Goal: Task Accomplishment & Management: Use online tool/utility

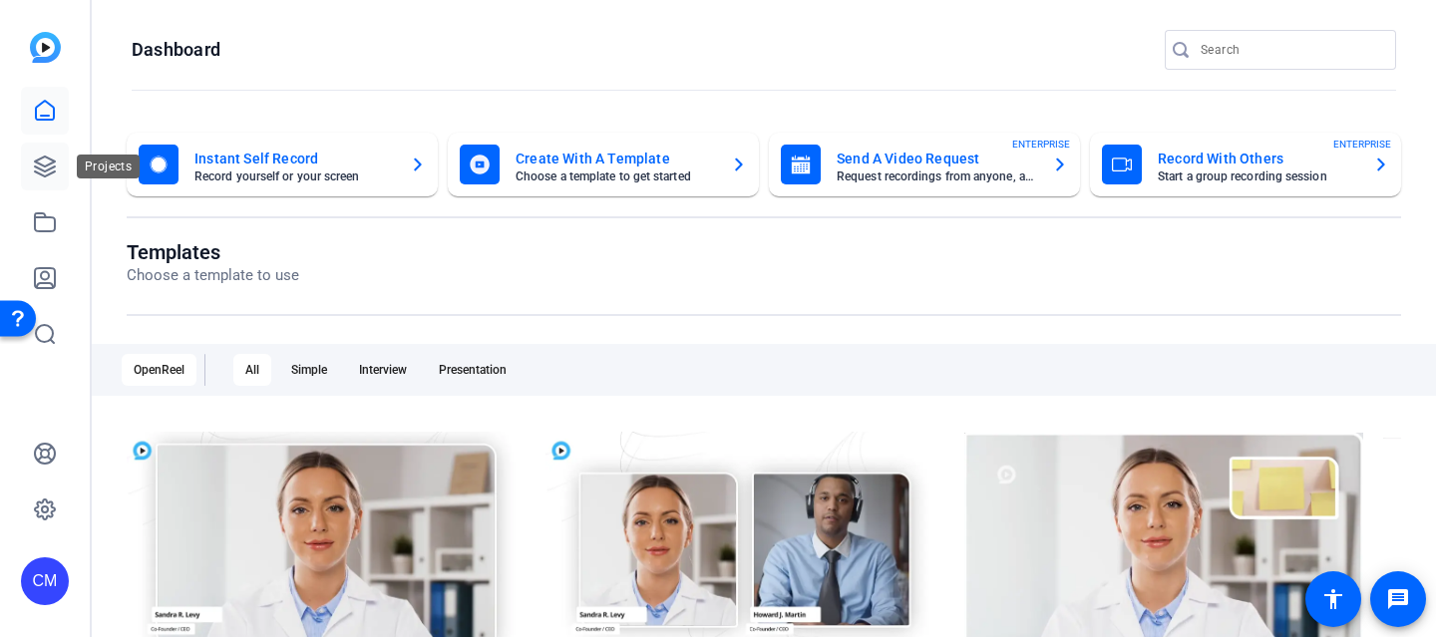
click at [51, 158] on icon at bounding box center [45, 167] width 24 height 24
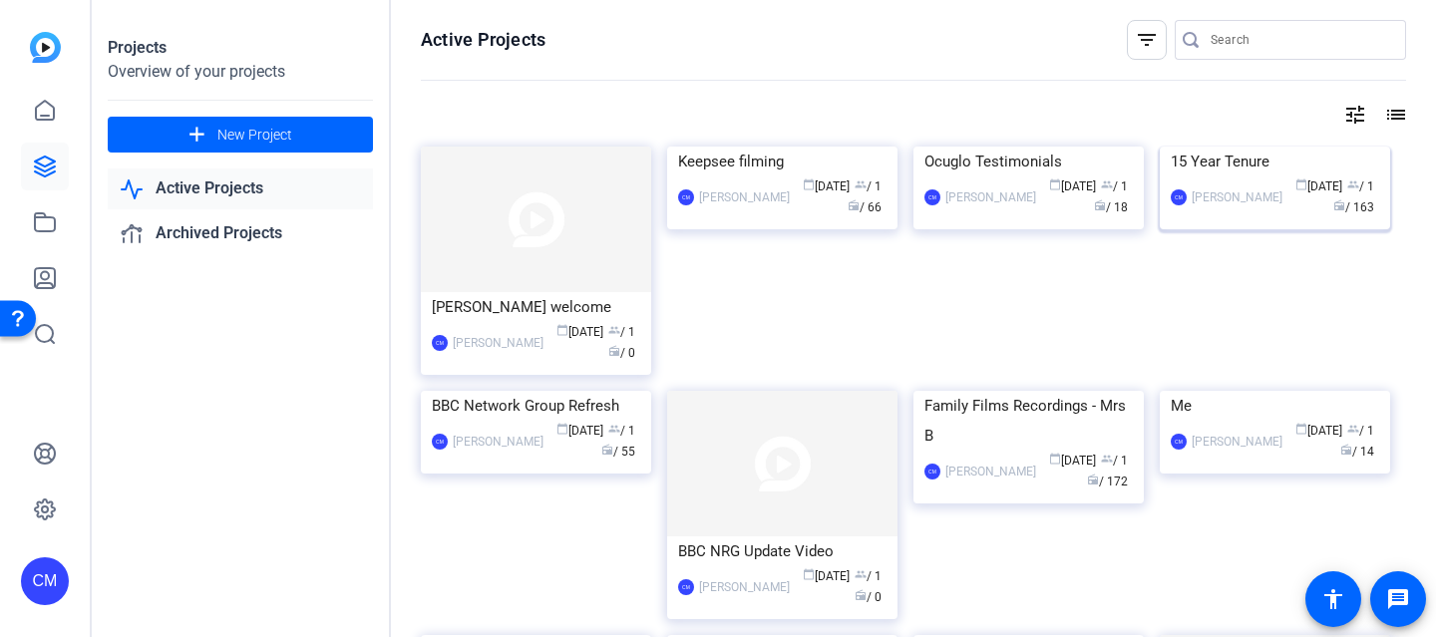
click at [1237, 147] on img at bounding box center [1275, 147] width 230 height 0
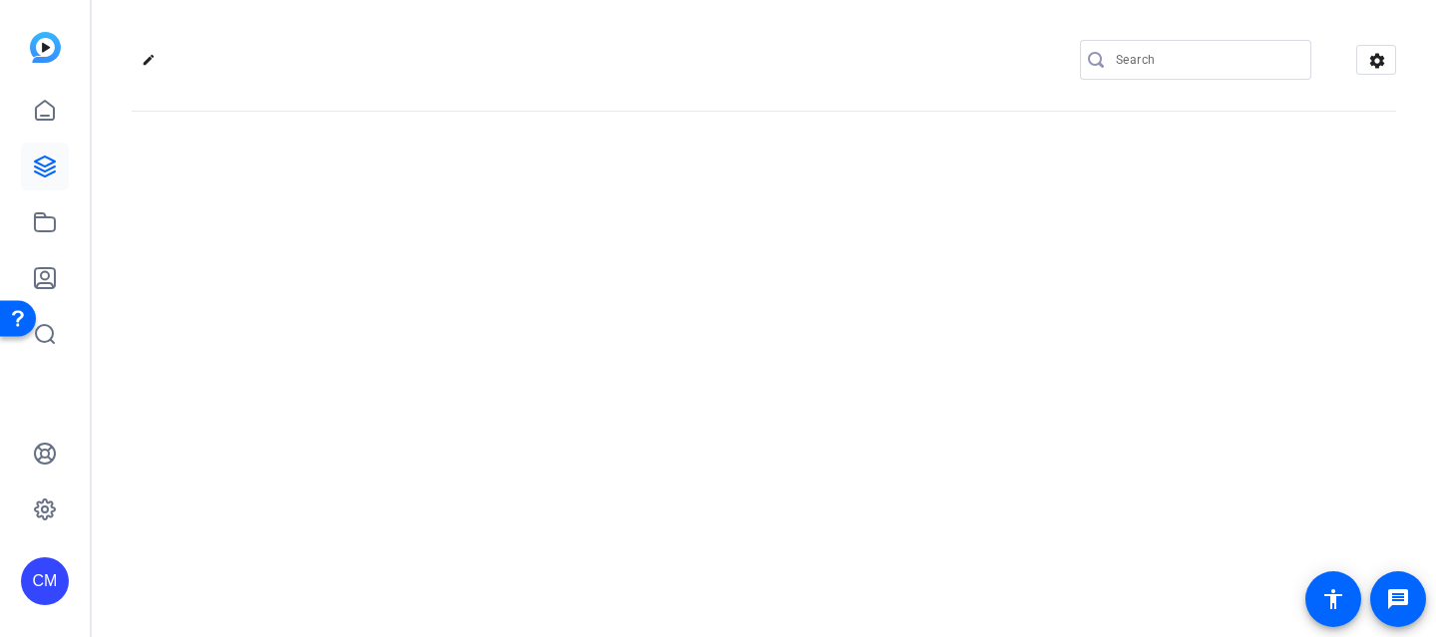
click at [1237, 268] on div "edit settings" at bounding box center [764, 318] width 1345 height 637
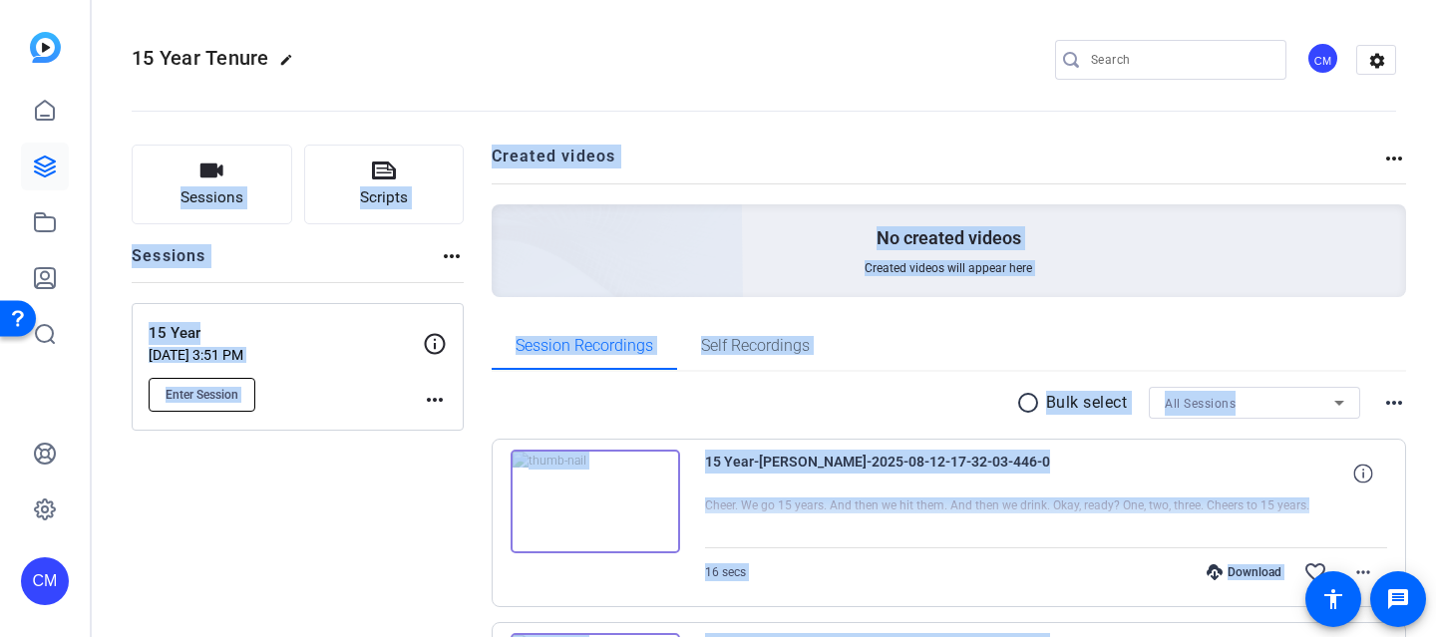
click at [218, 408] on button "Enter Session" at bounding box center [202, 395] width 107 height 34
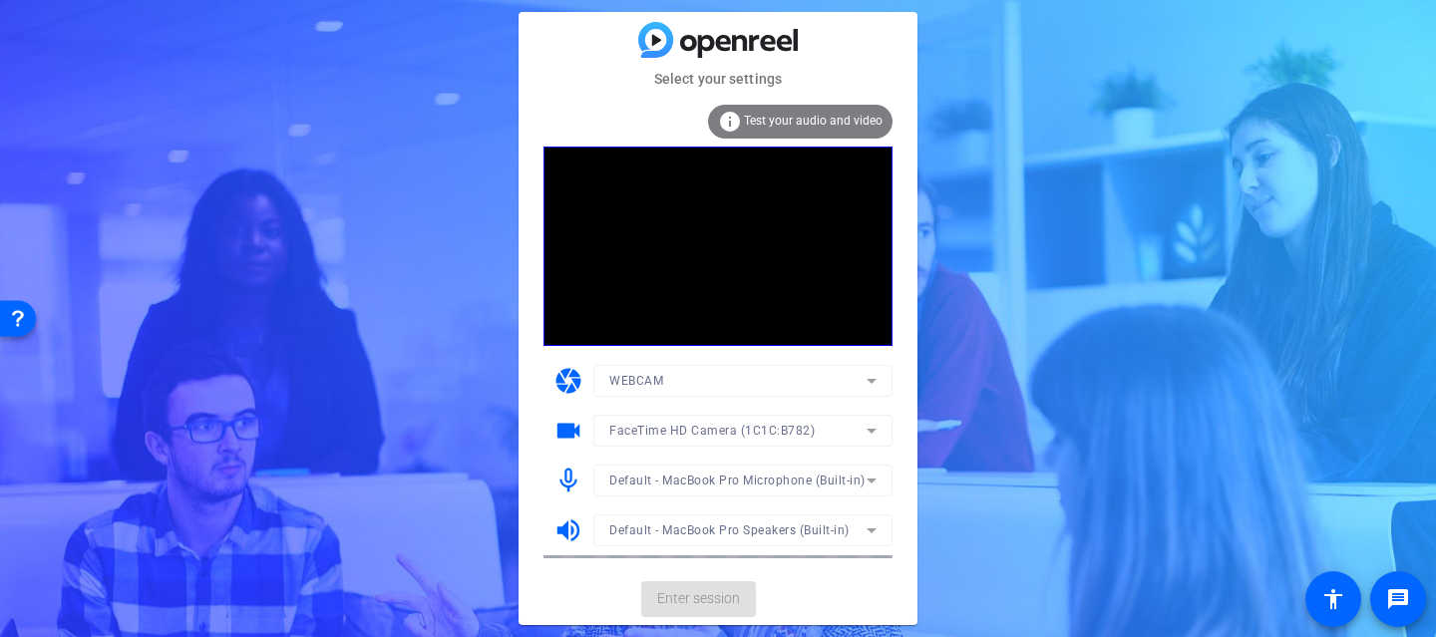
click at [690, 599] on mat-card-actions "Enter session" at bounding box center [718, 600] width 399 height 52
click at [690, 599] on span "Enter session" at bounding box center [698, 599] width 83 height 21
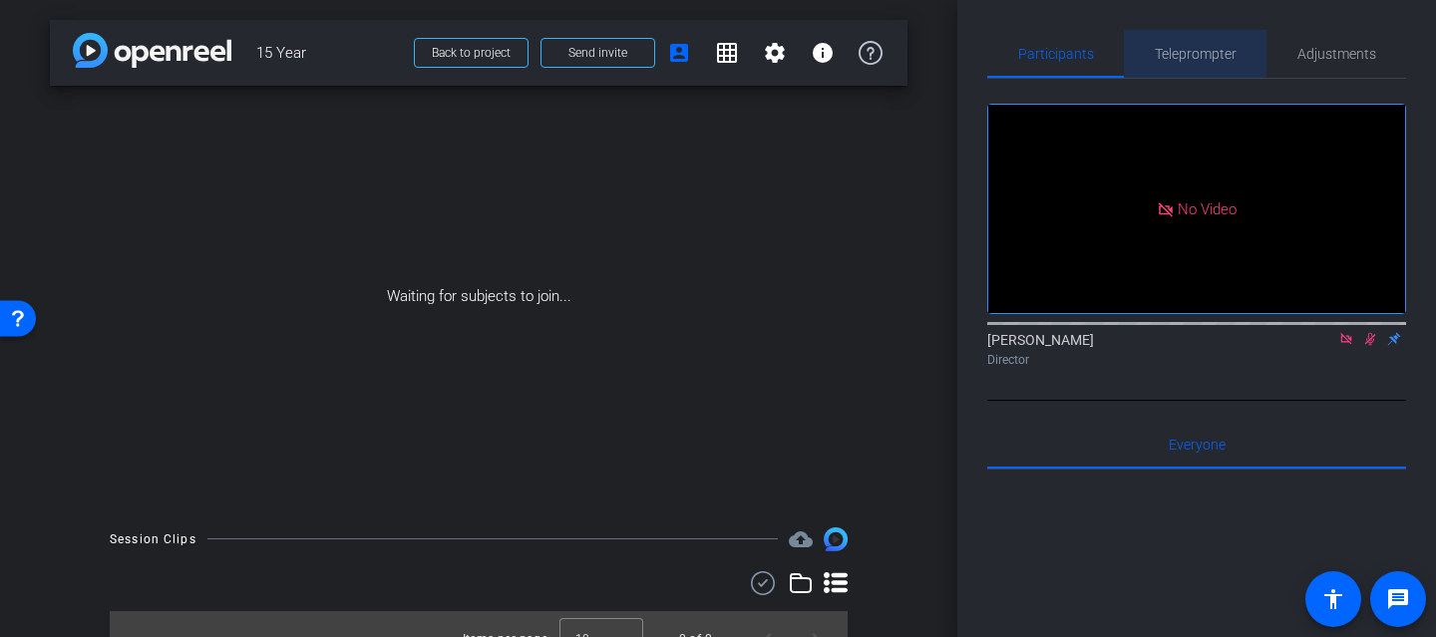
click at [1176, 54] on span "Teleprompter" at bounding box center [1196, 54] width 82 height 14
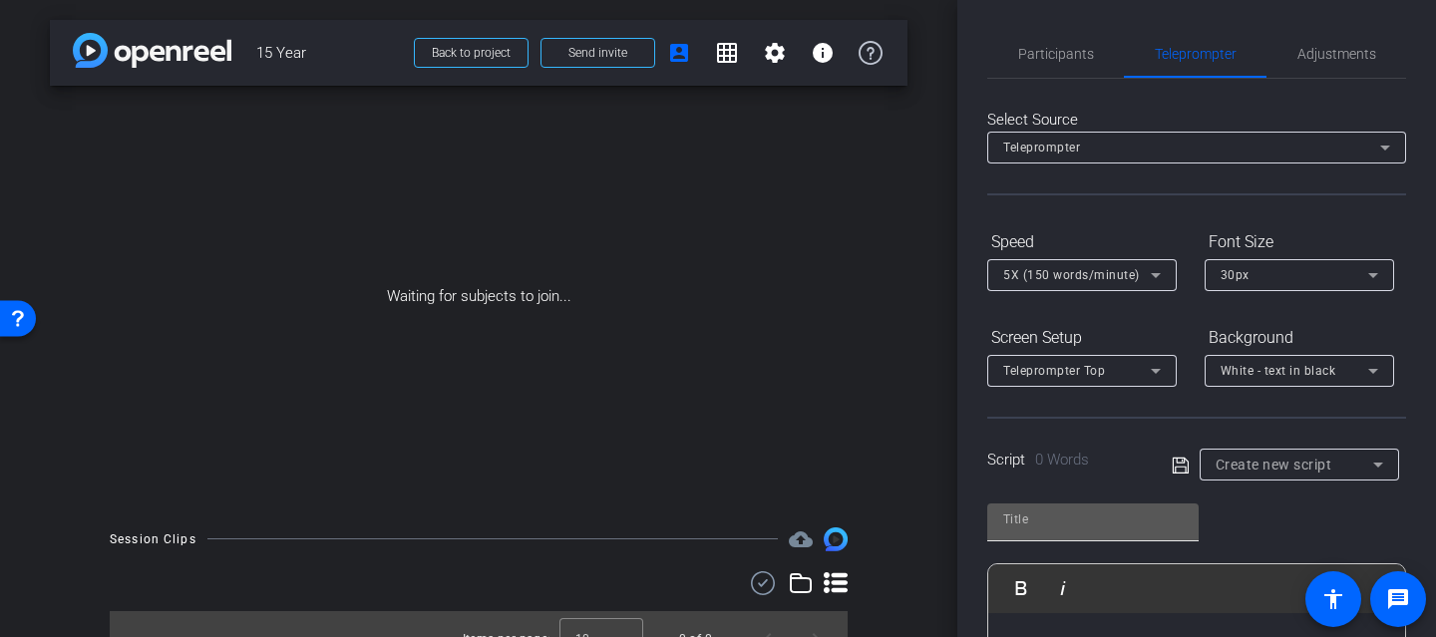
click at [1044, 537] on div at bounding box center [1093, 523] width 211 height 38
click at [1043, 524] on input "text" at bounding box center [1093, 520] width 180 height 24
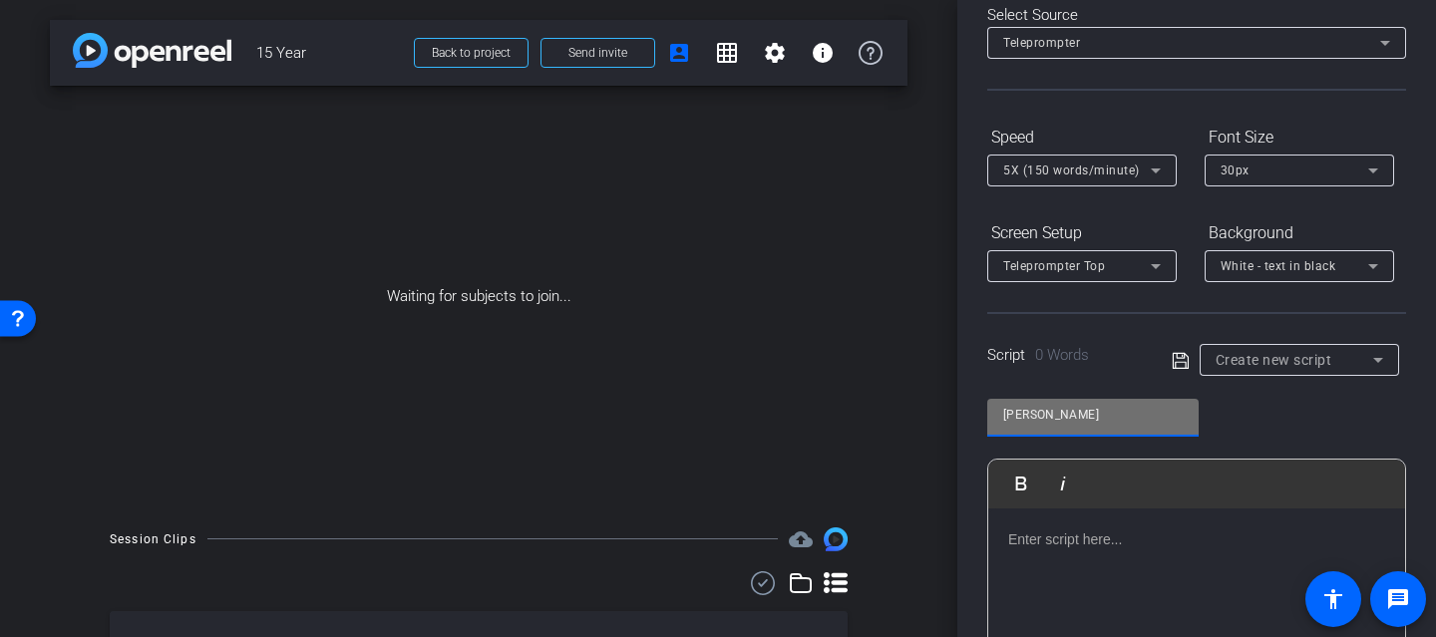
scroll to position [287, 0]
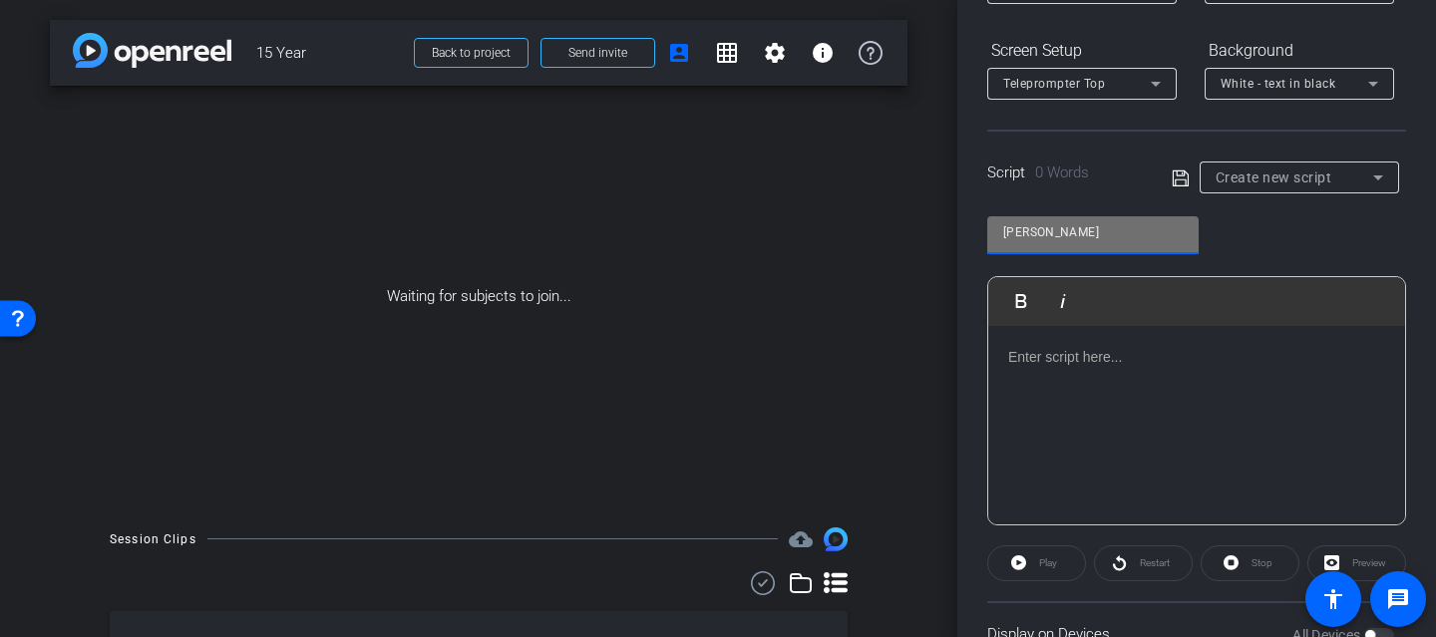
type input "[PERSON_NAME]"
click at [1049, 346] on p at bounding box center [1196, 357] width 377 height 22
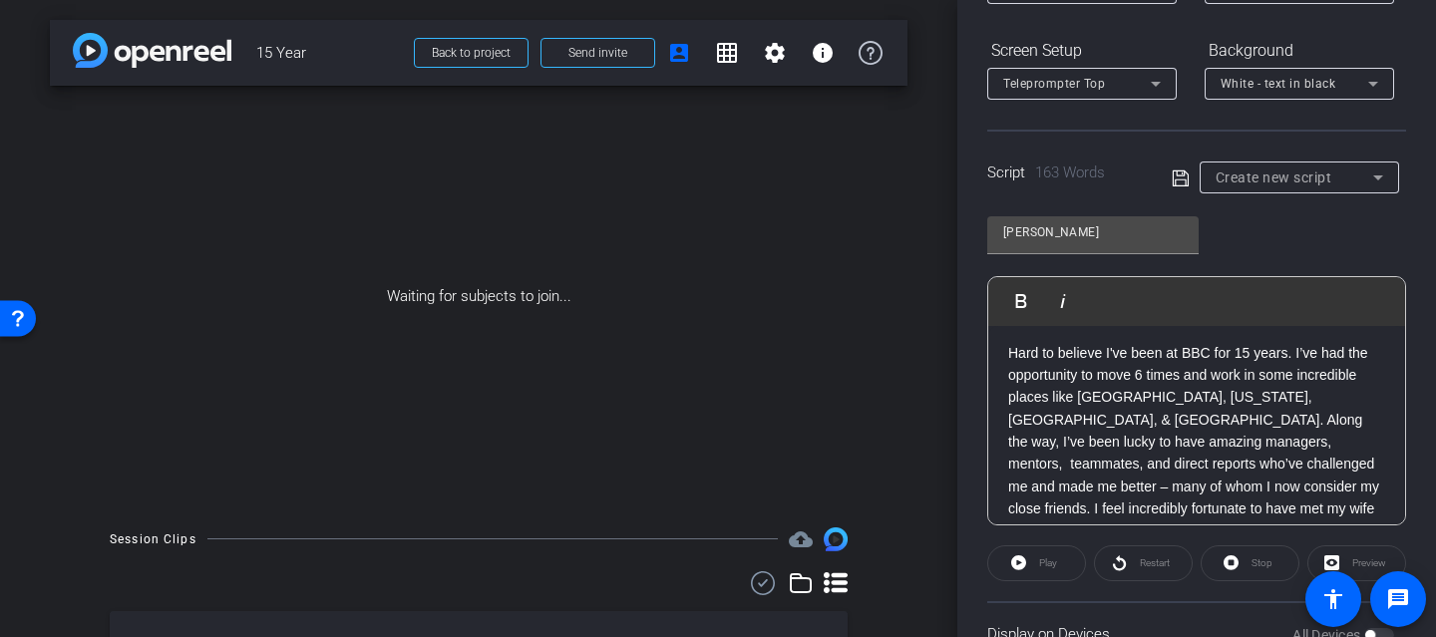
scroll to position [0, 0]
click at [1008, 357] on p "Hard to believe I've been at BBC for 15 years. I’ve had the opportunity to move…" at bounding box center [1196, 569] width 377 height 447
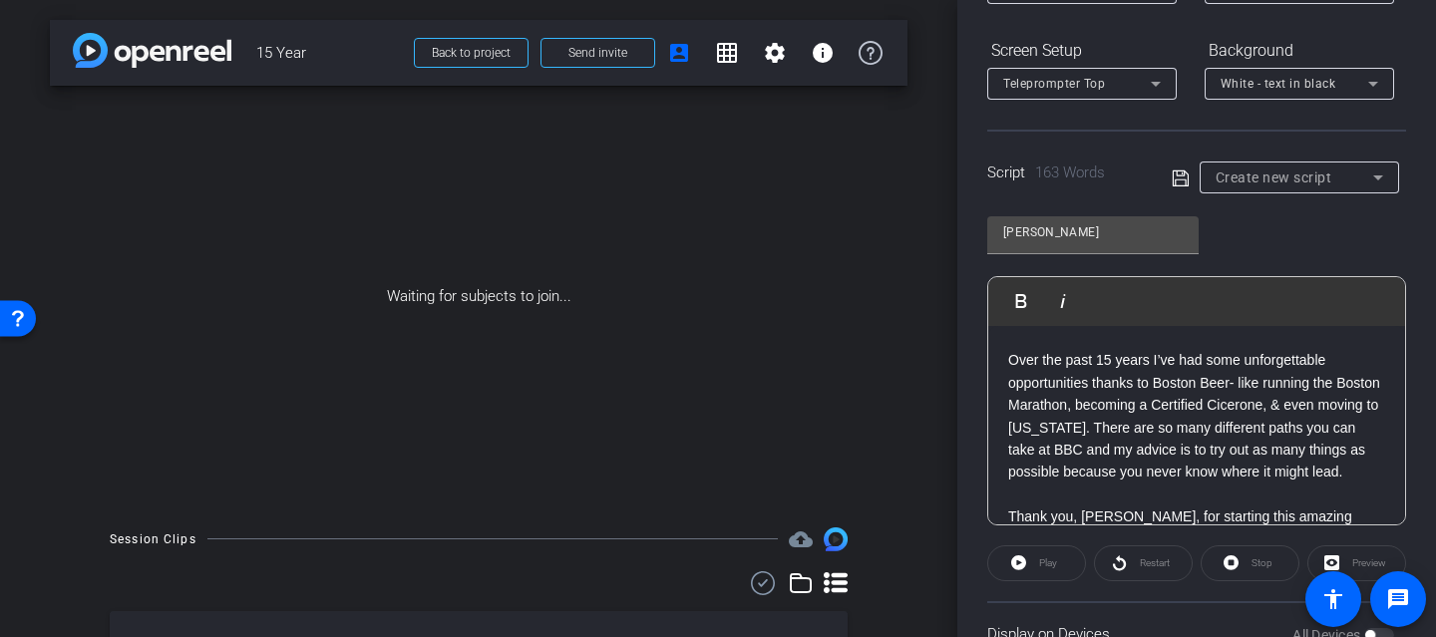
scroll to position [242, 0]
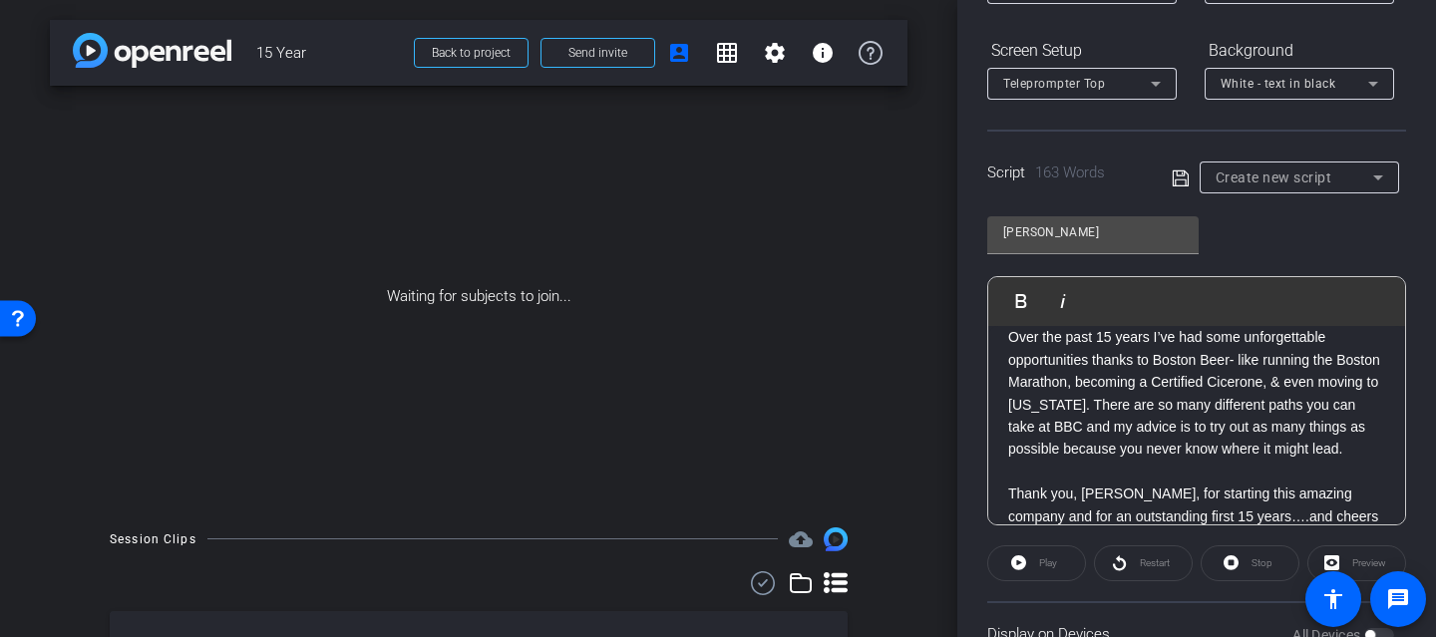
click at [1320, 434] on p "Hard to believe I've been at BBC for 15 years. I’ve had the opportunity to move…" at bounding box center [1196, 327] width 377 height 447
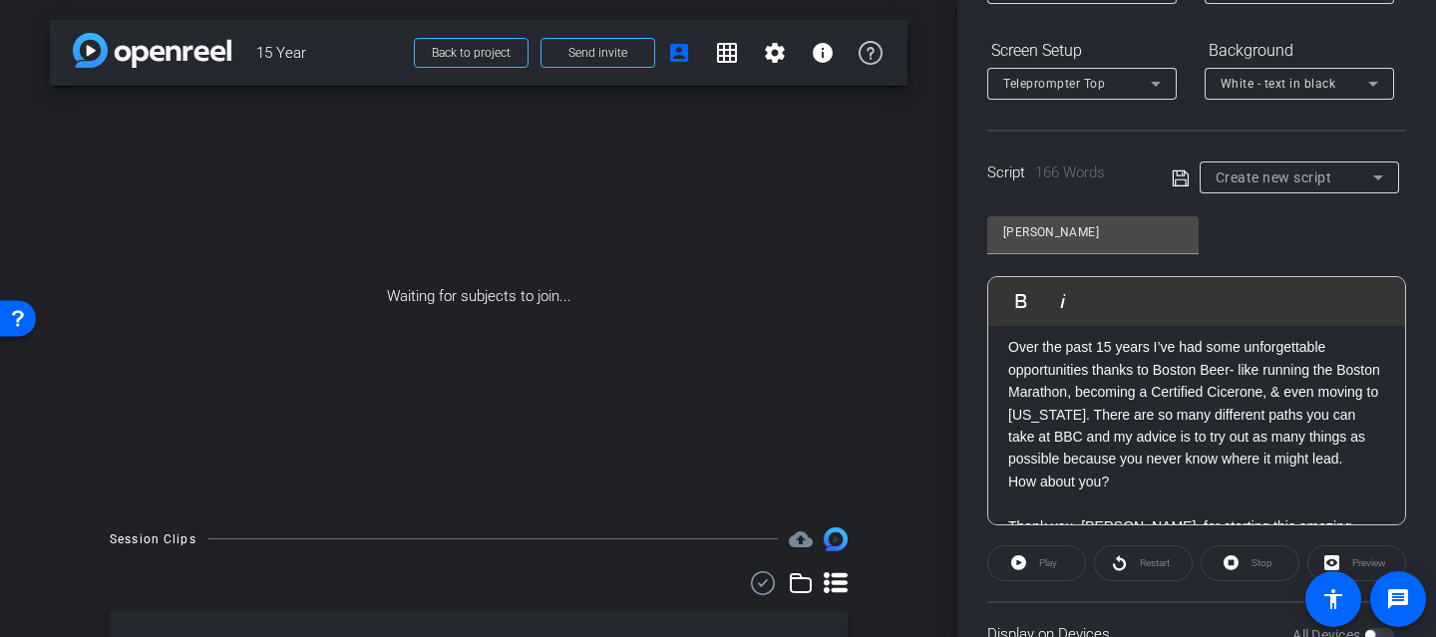
scroll to position [264, 0]
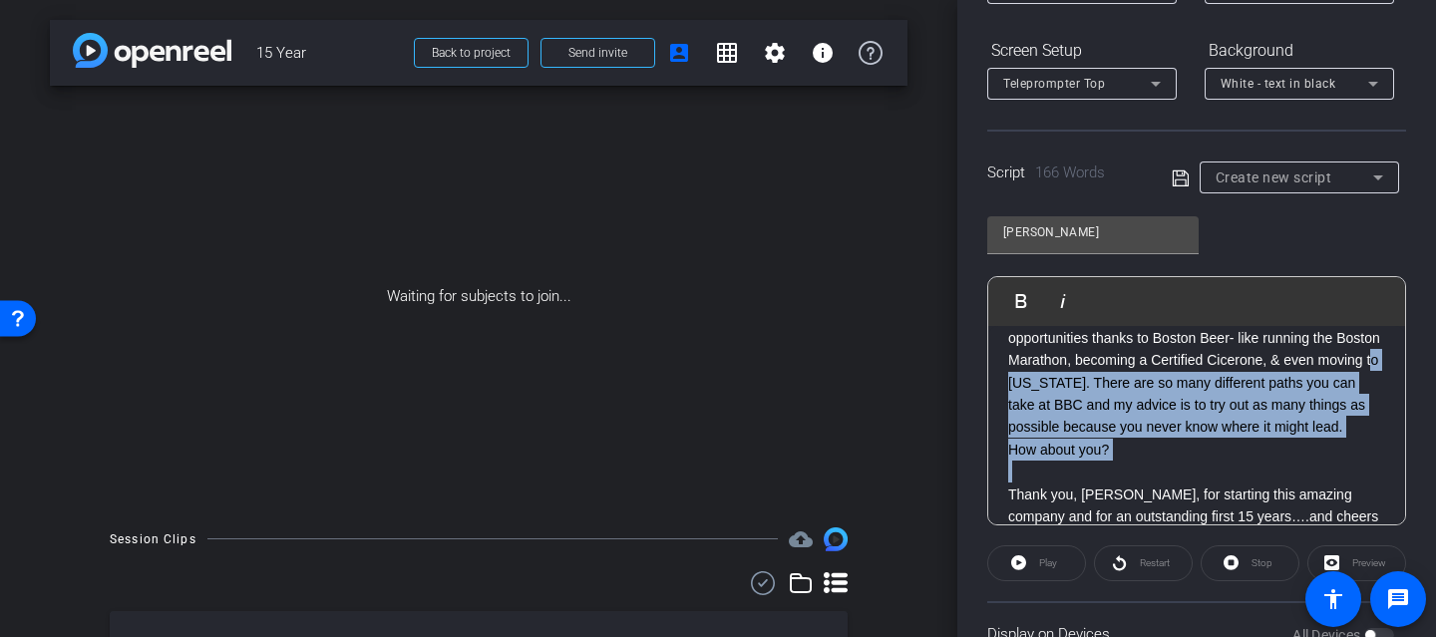
drag, startPoint x: 1007, startPoint y: 474, endPoint x: 1373, endPoint y: 526, distance: 368.8
click at [1373, 526] on openreel-capture-teleprompter "Speed 5X (150 words/minute) Font Size 30px Screen Setup Teleprompter Top Backgr…" at bounding box center [1197, 302] width 419 height 728
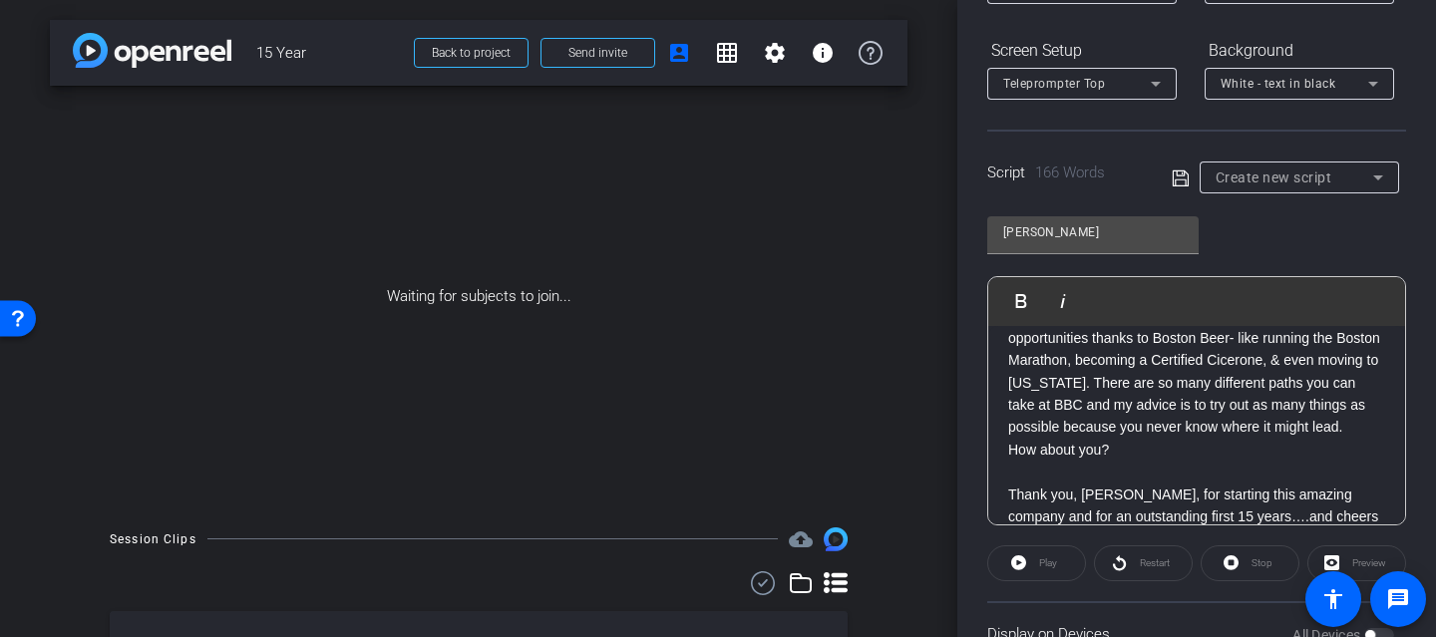
click at [1373, 483] on p "Hard to believe I've been at BBC for 15 years. I’ve had the opportunity to move…" at bounding box center [1196, 316] width 377 height 469
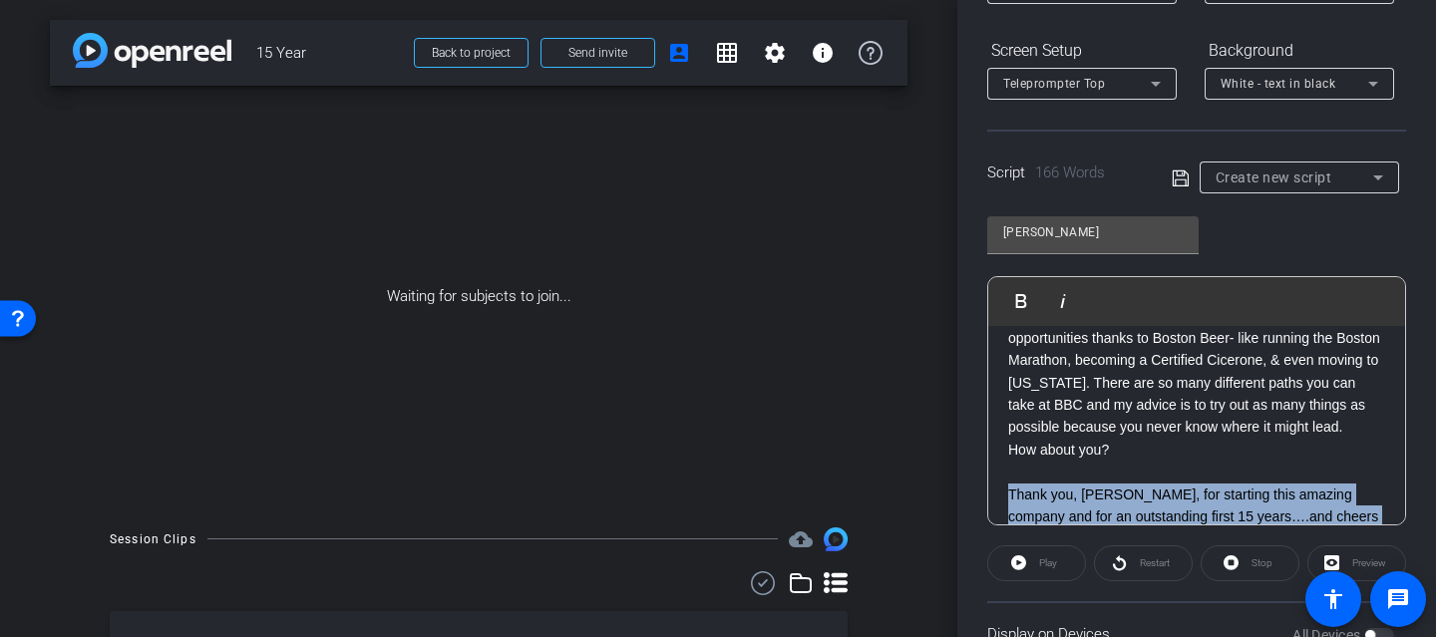
drag, startPoint x: 1376, startPoint y: 485, endPoint x: 929, endPoint y: 481, distance: 446.9
click at [929, 481] on div "arrow_back 15 Year Back to project Send invite account_box grid_on settings inf…" at bounding box center [718, 318] width 1436 height 637
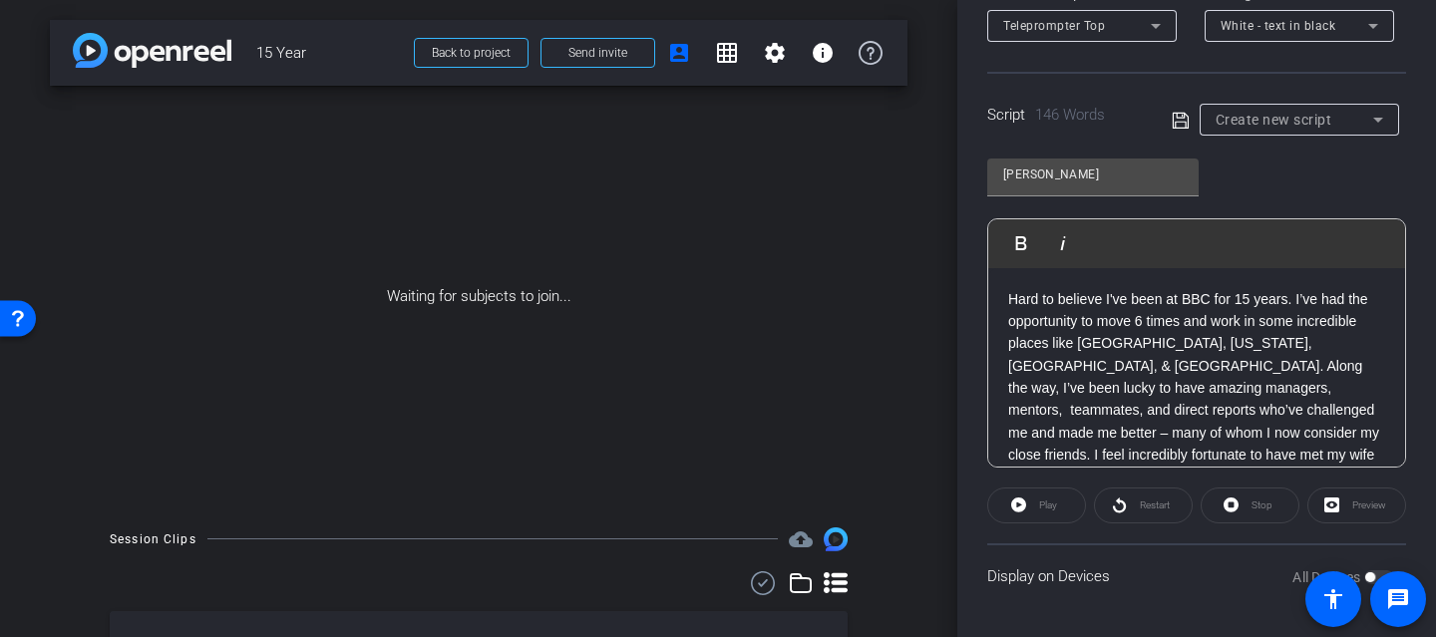
scroll to position [0, 0]
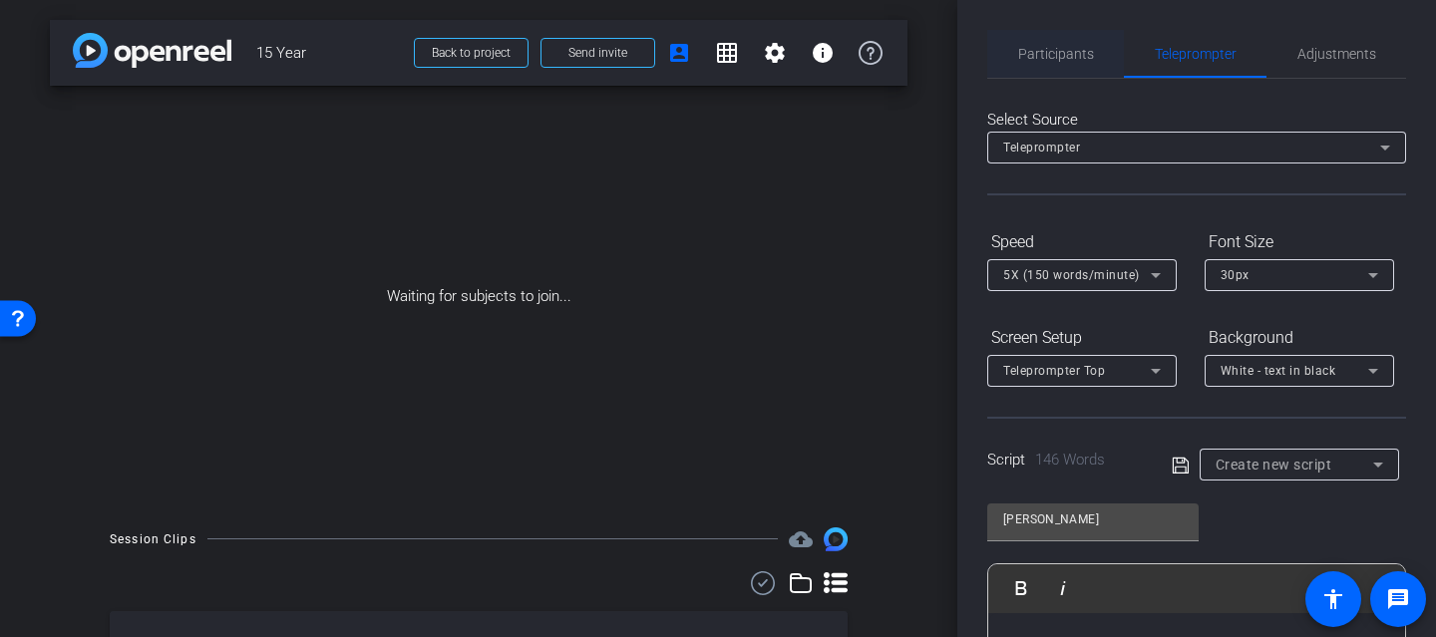
click at [1072, 53] on span "Participants" at bounding box center [1056, 54] width 76 height 14
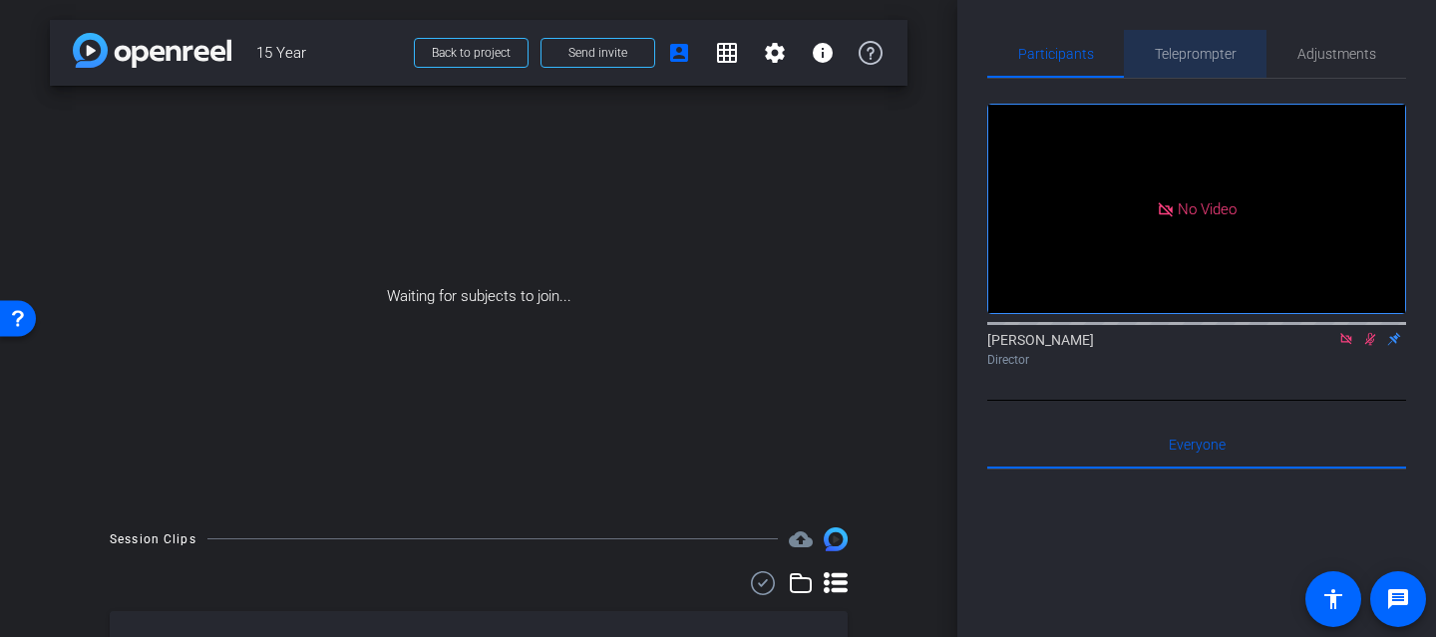
click at [1207, 49] on span "Teleprompter" at bounding box center [1196, 54] width 82 height 14
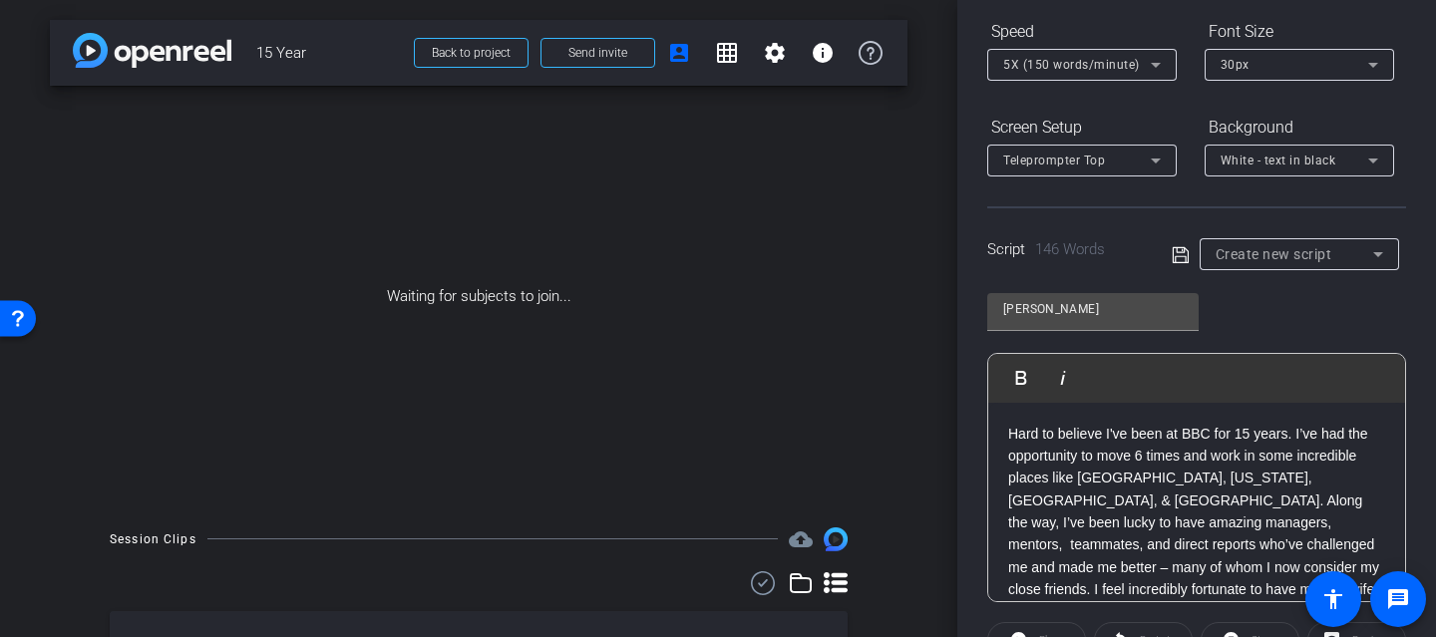
scroll to position [345, 0]
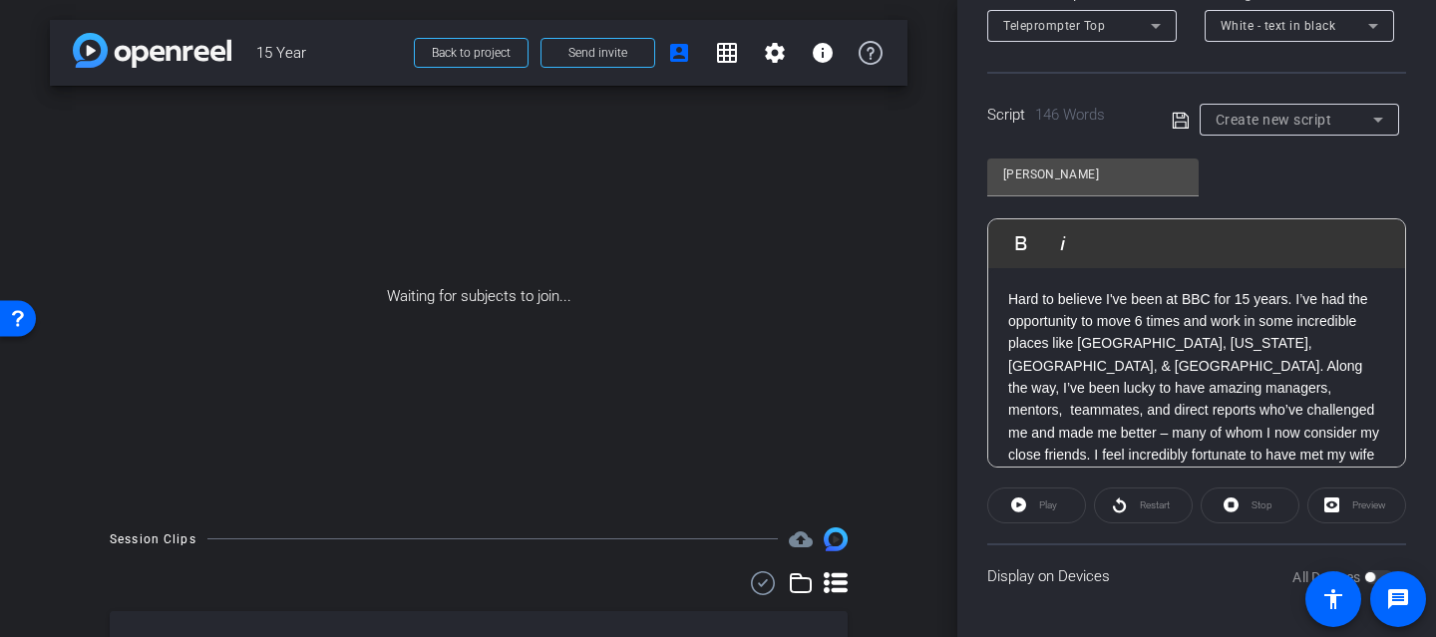
click at [1179, 118] on icon at bounding box center [1181, 121] width 18 height 24
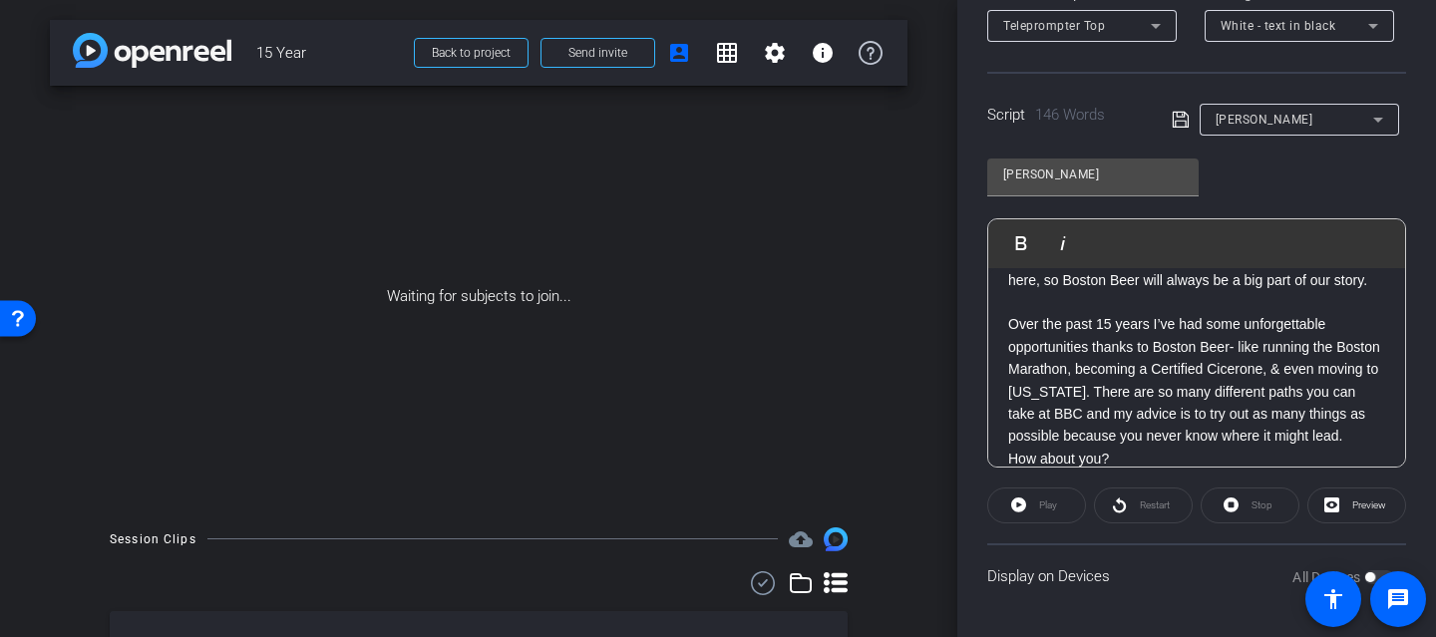
scroll to position [198, 0]
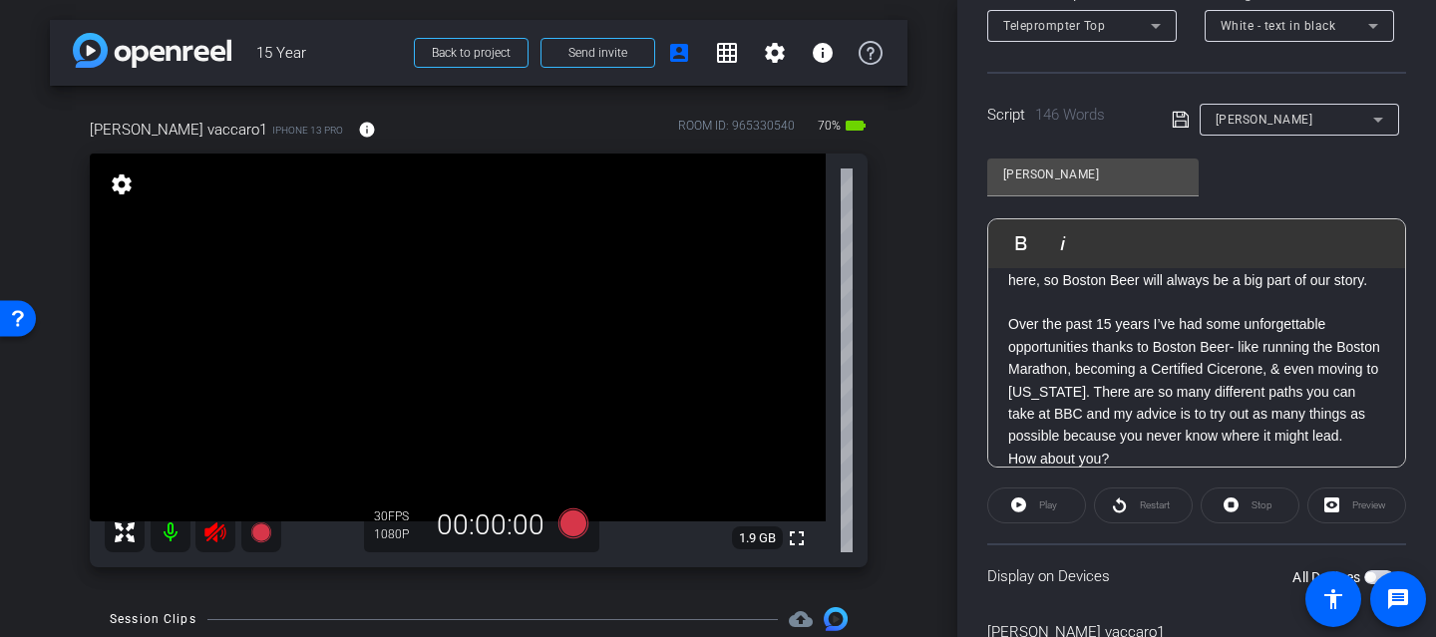
click at [214, 526] on icon at bounding box center [214, 533] width 21 height 20
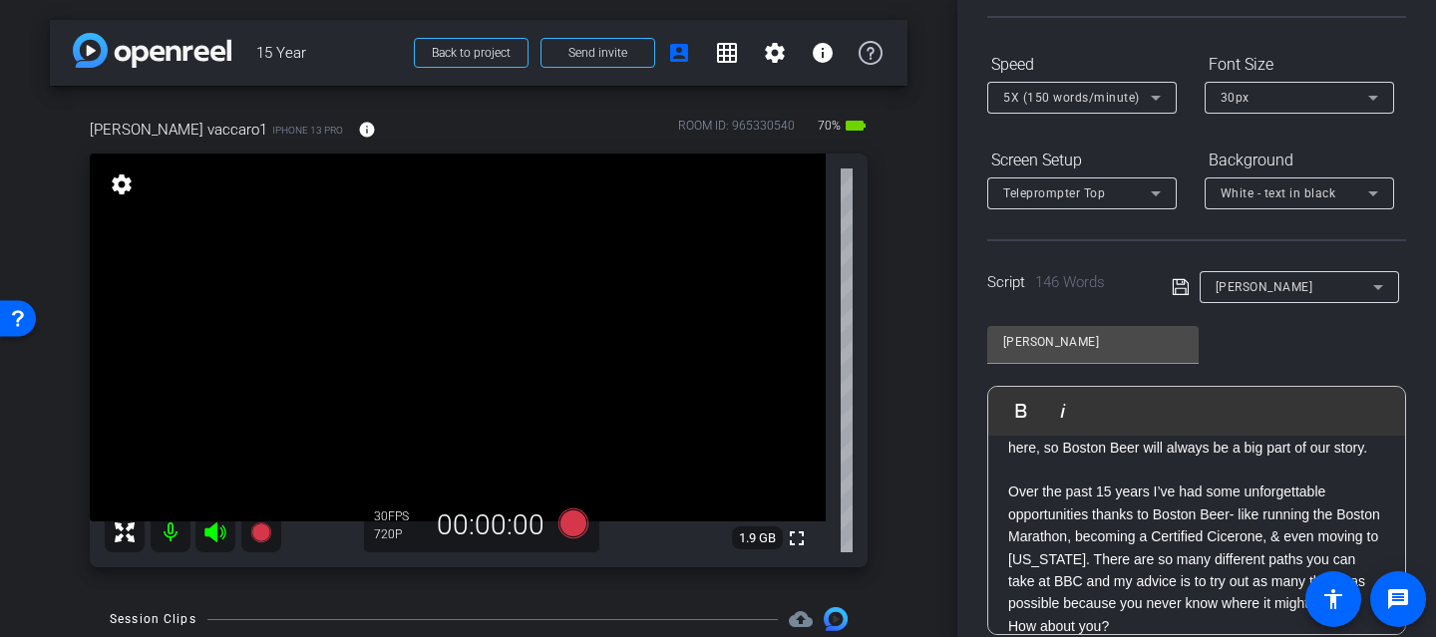
scroll to position [0, 0]
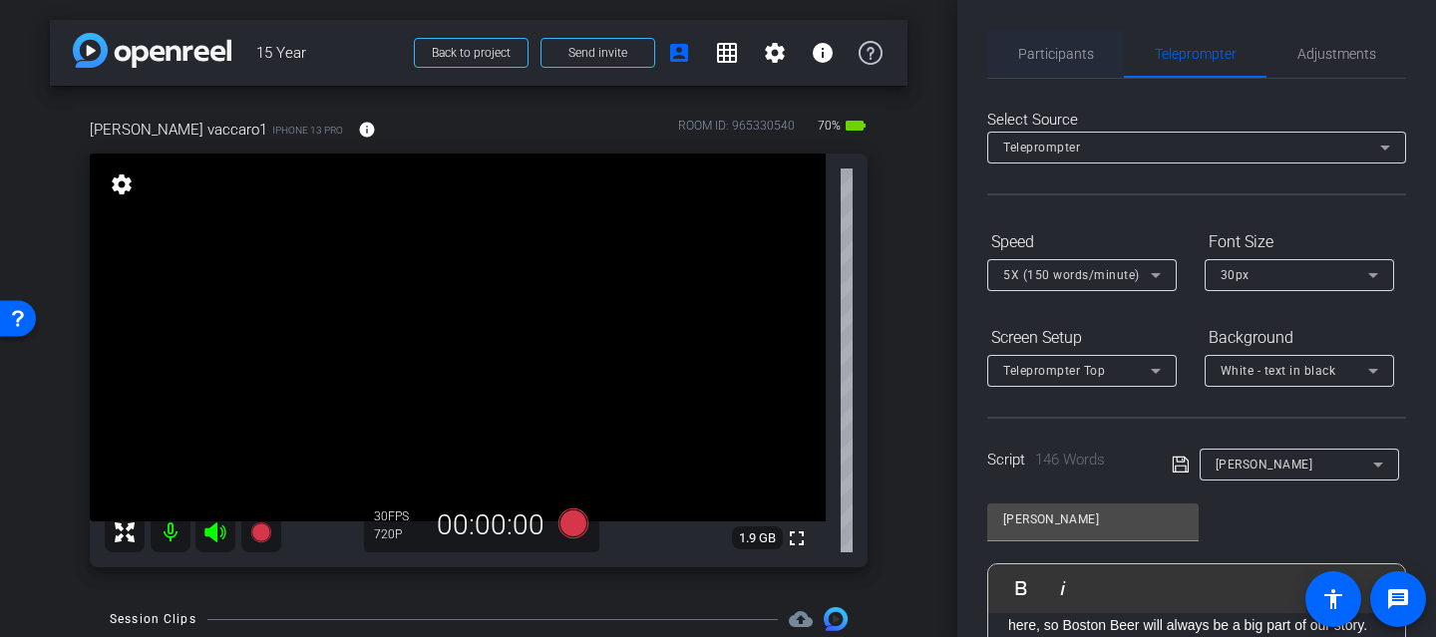
click at [1069, 47] on span "Participants" at bounding box center [1056, 54] width 76 height 14
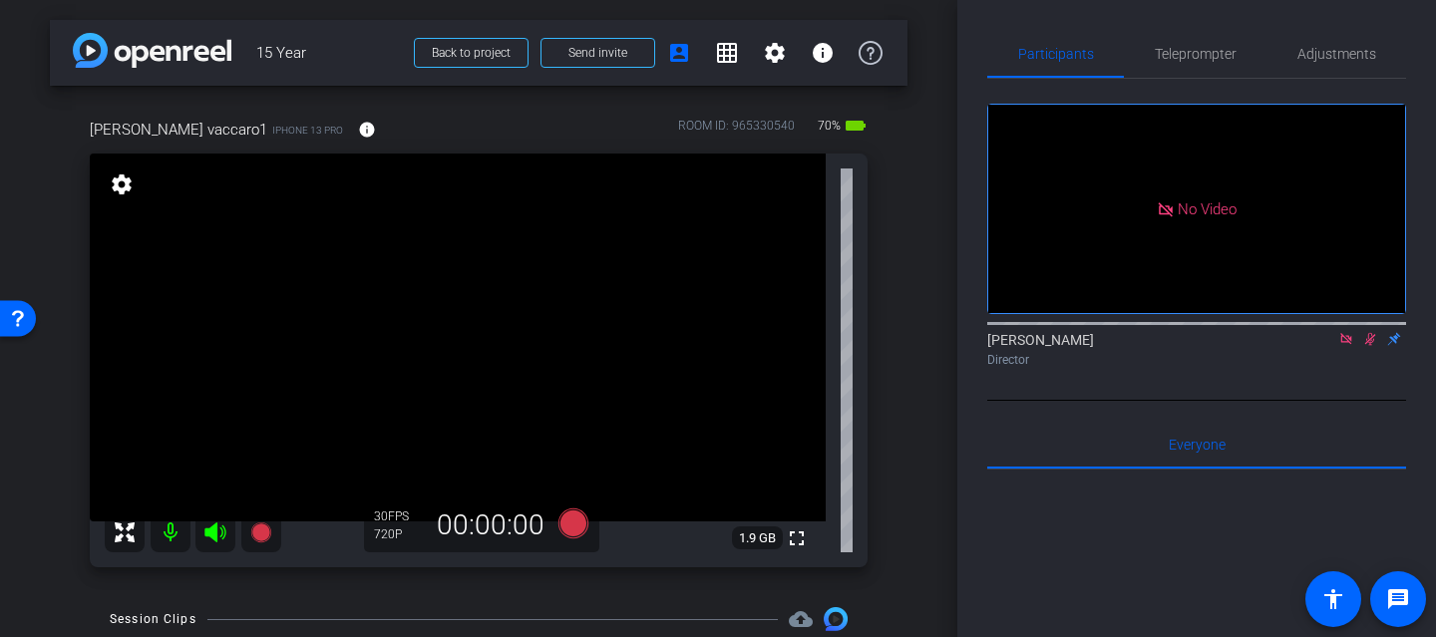
click at [1367, 332] on icon at bounding box center [1371, 339] width 16 height 14
click at [1346, 330] on mat-icon at bounding box center [1347, 339] width 24 height 18
click at [129, 191] on mat-icon "settings" at bounding box center [122, 185] width 28 height 24
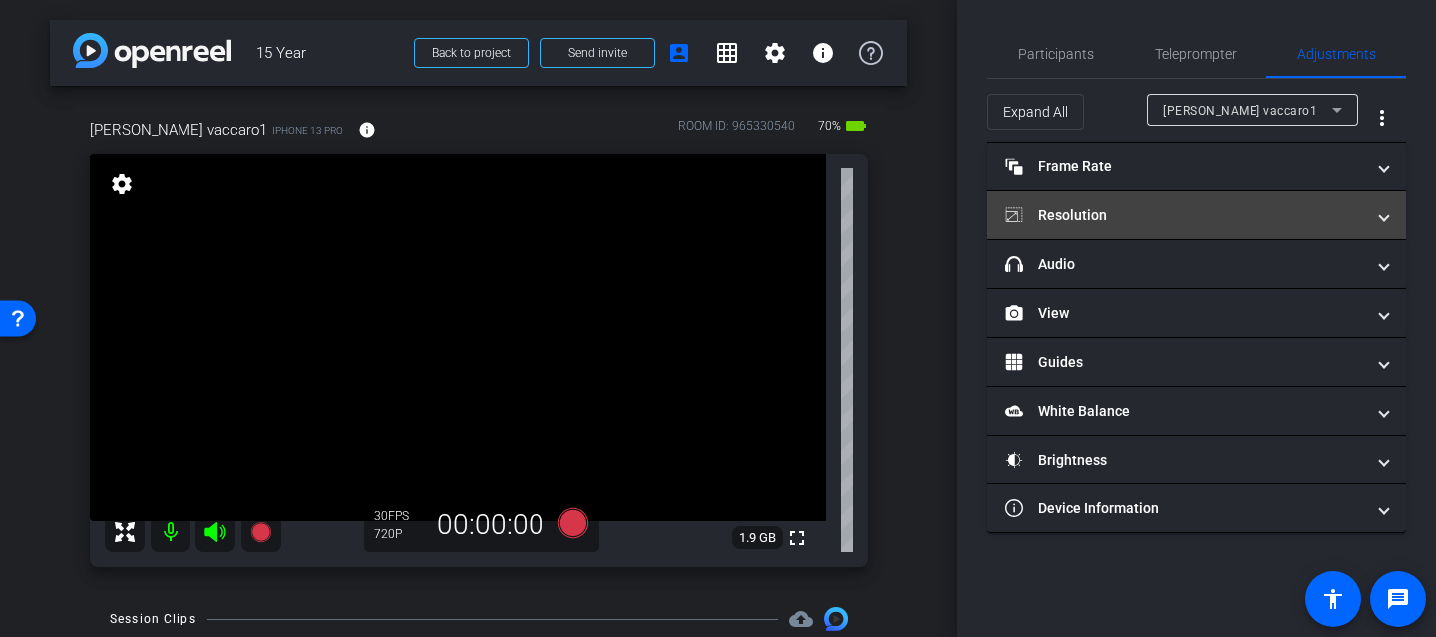
click at [1140, 220] on mat-panel-title "Resolution" at bounding box center [1184, 215] width 359 height 21
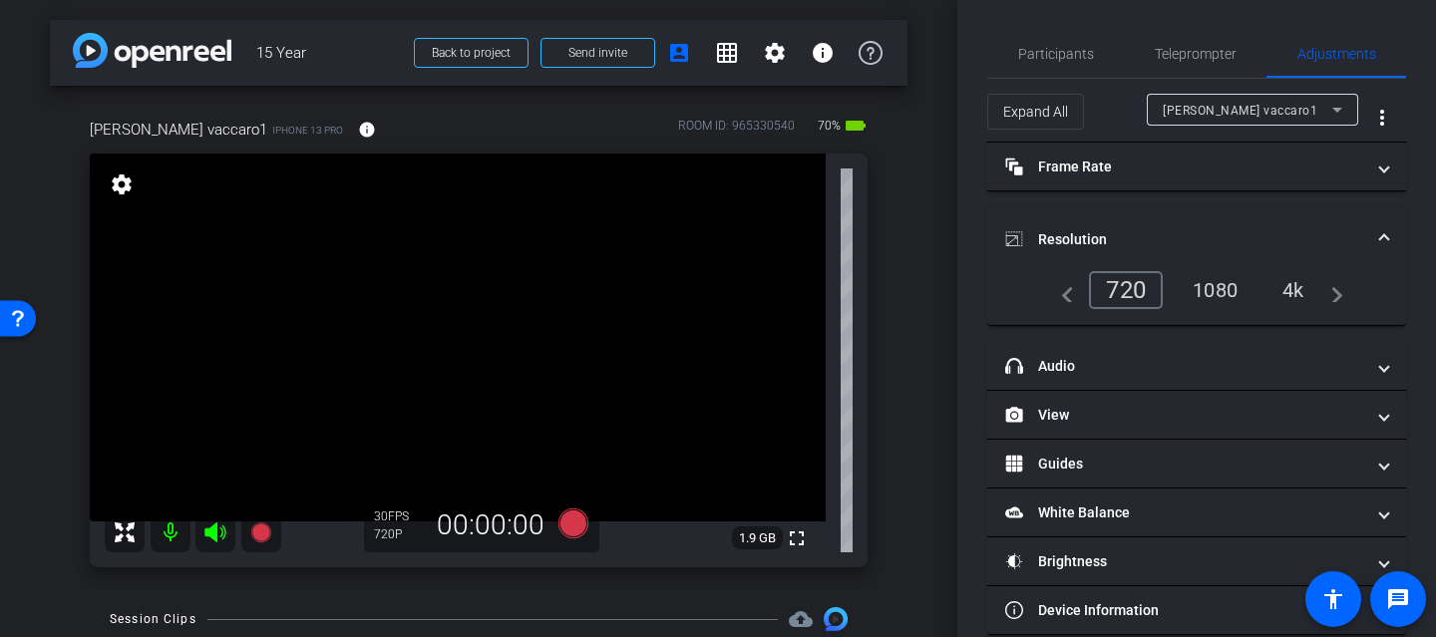
click at [1297, 280] on div "4k" at bounding box center [1294, 290] width 52 height 34
click at [1207, 62] on span "Teleprompter" at bounding box center [1196, 54] width 82 height 48
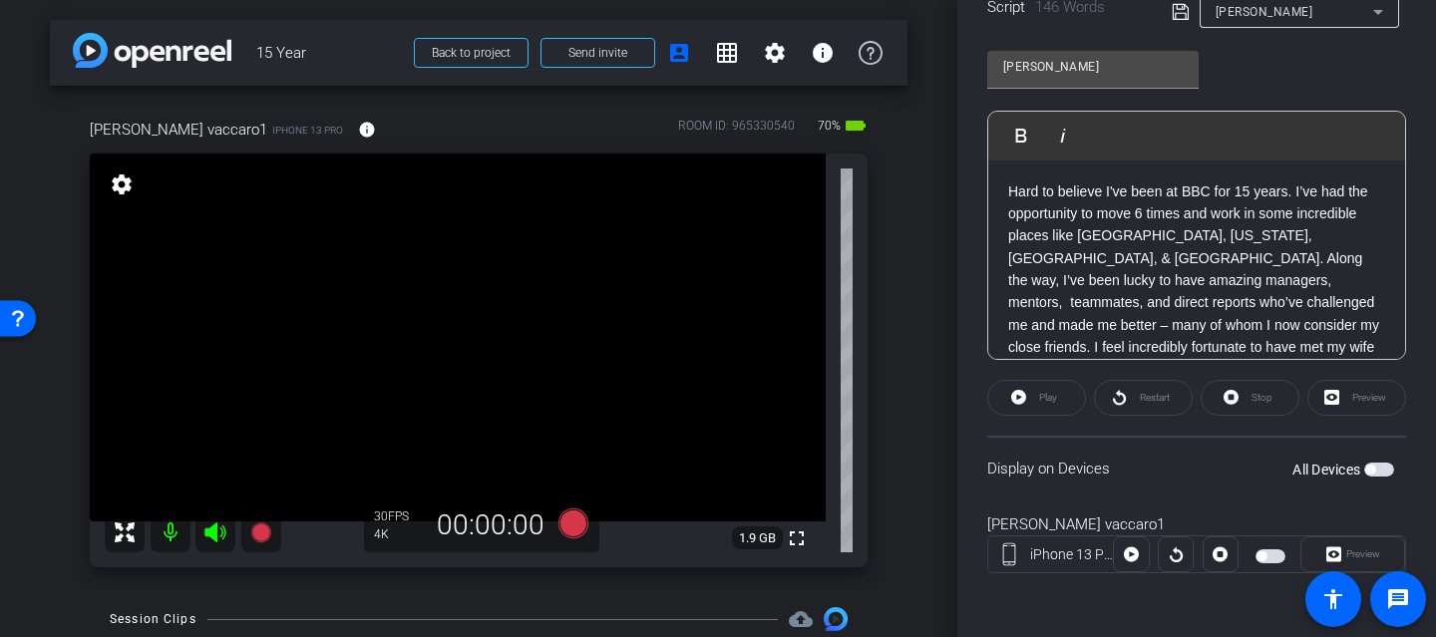
click at [1008, 192] on p "Hard to believe I've been at BBC for 15 years. I’ve had the opportunity to move…" at bounding box center [1196, 371] width 377 height 380
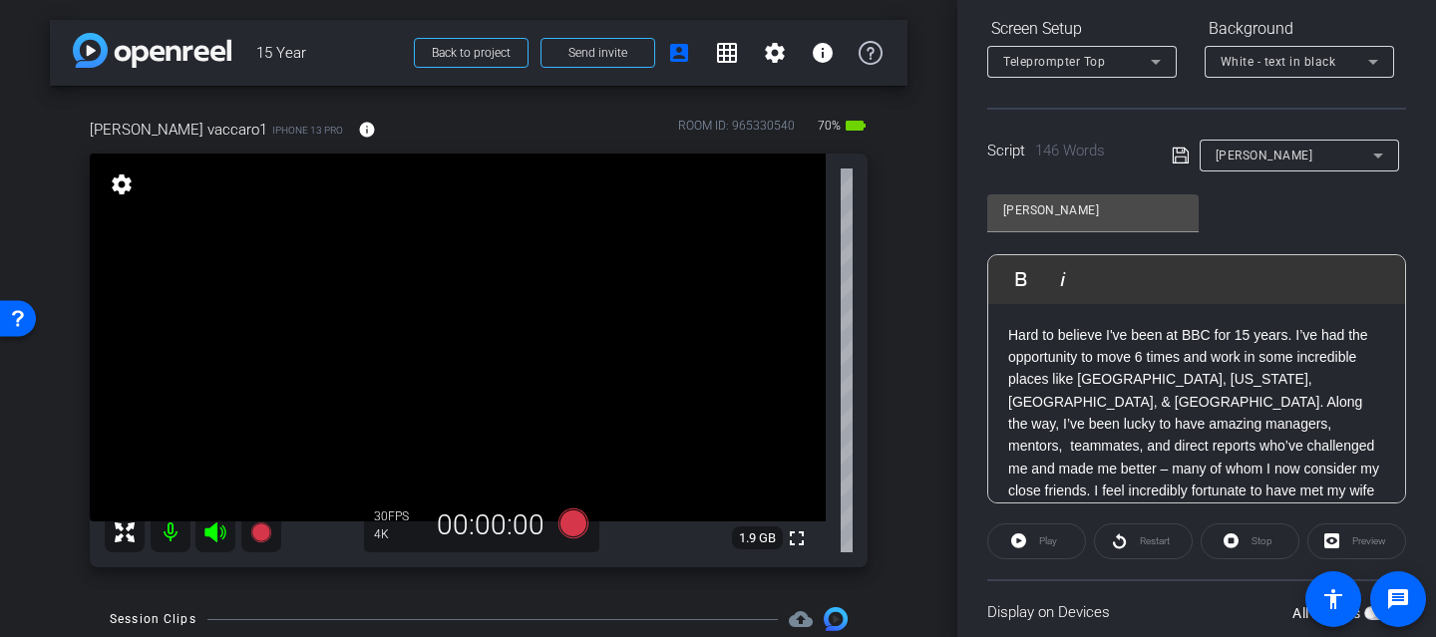
scroll to position [453, 0]
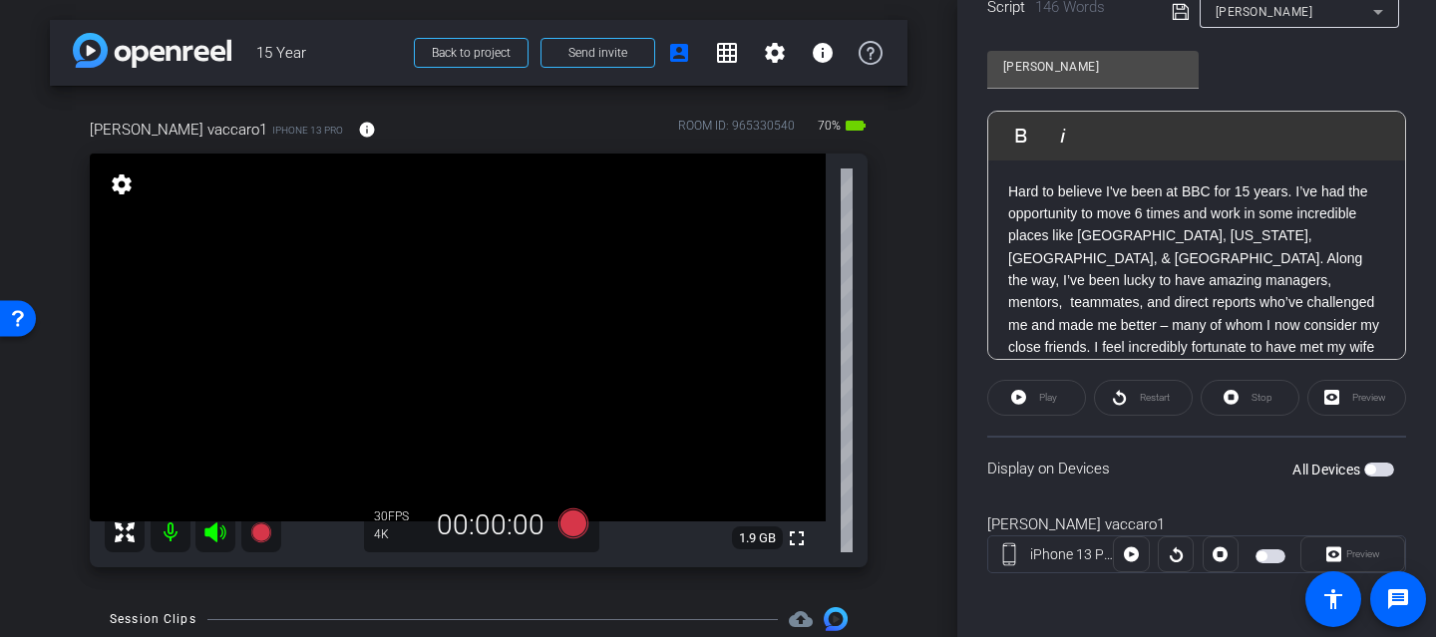
click at [1372, 458] on mat-slide-toggle "All Devices" at bounding box center [1344, 469] width 102 height 23
click at [1372, 466] on span "button" at bounding box center [1371, 470] width 10 height 10
click at [573, 525] on icon at bounding box center [574, 524] width 30 height 30
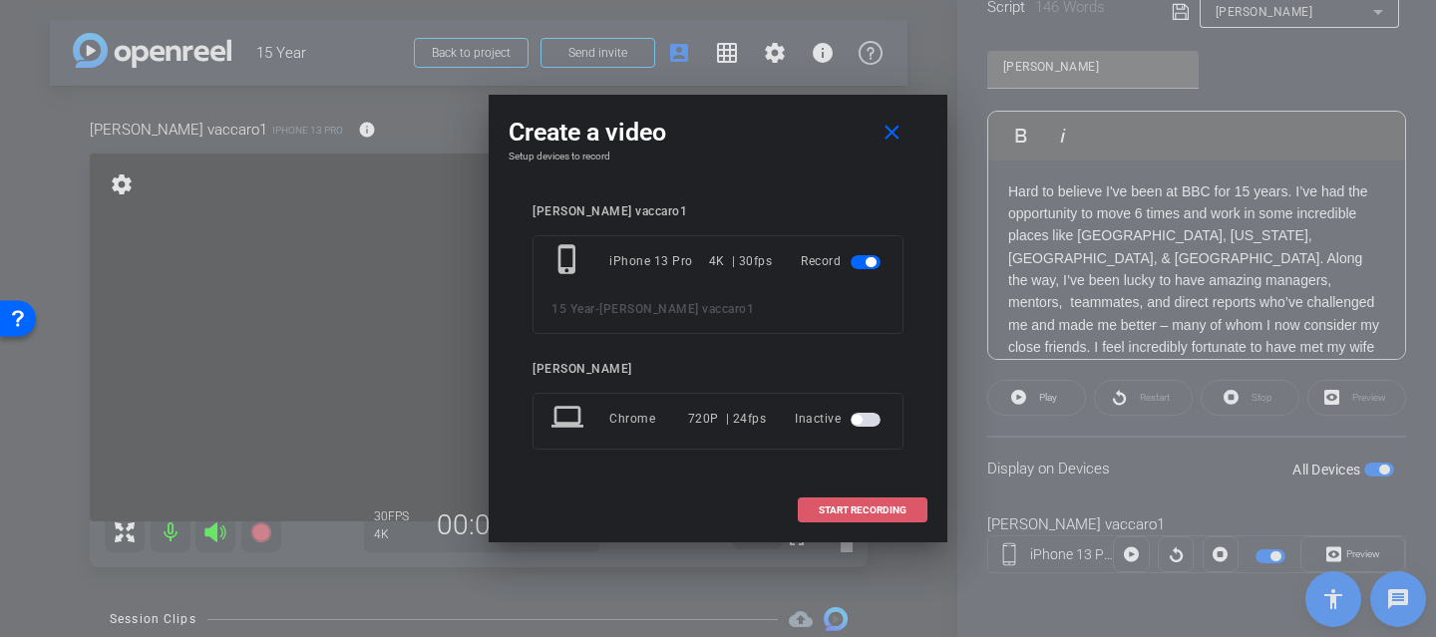
click at [866, 521] on span at bounding box center [863, 511] width 128 height 48
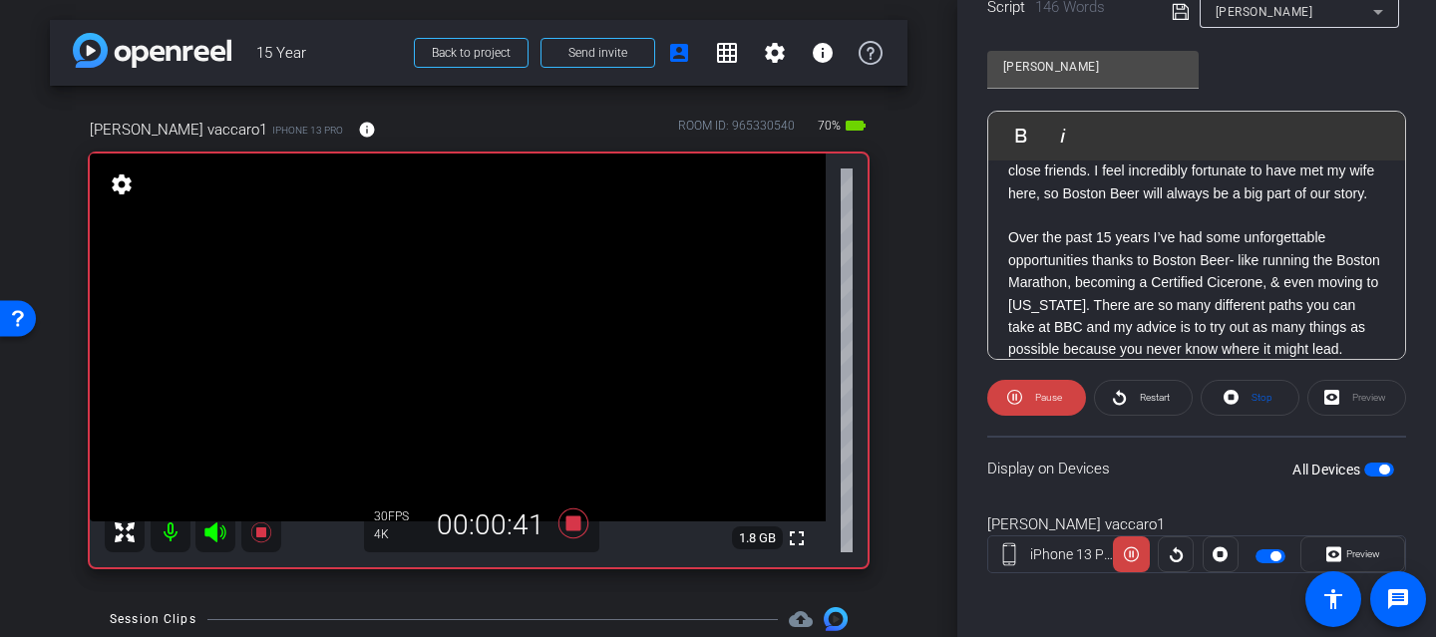
scroll to position [178, 0]
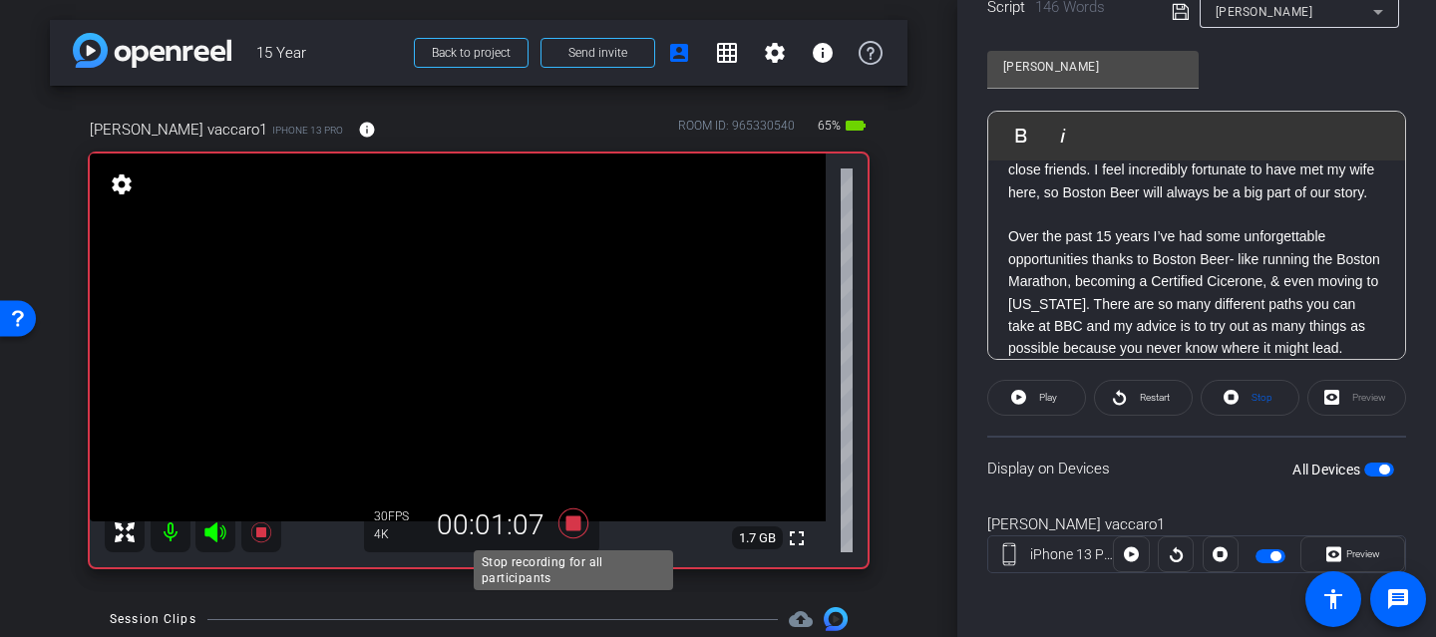
click at [578, 533] on icon at bounding box center [574, 524] width 48 height 36
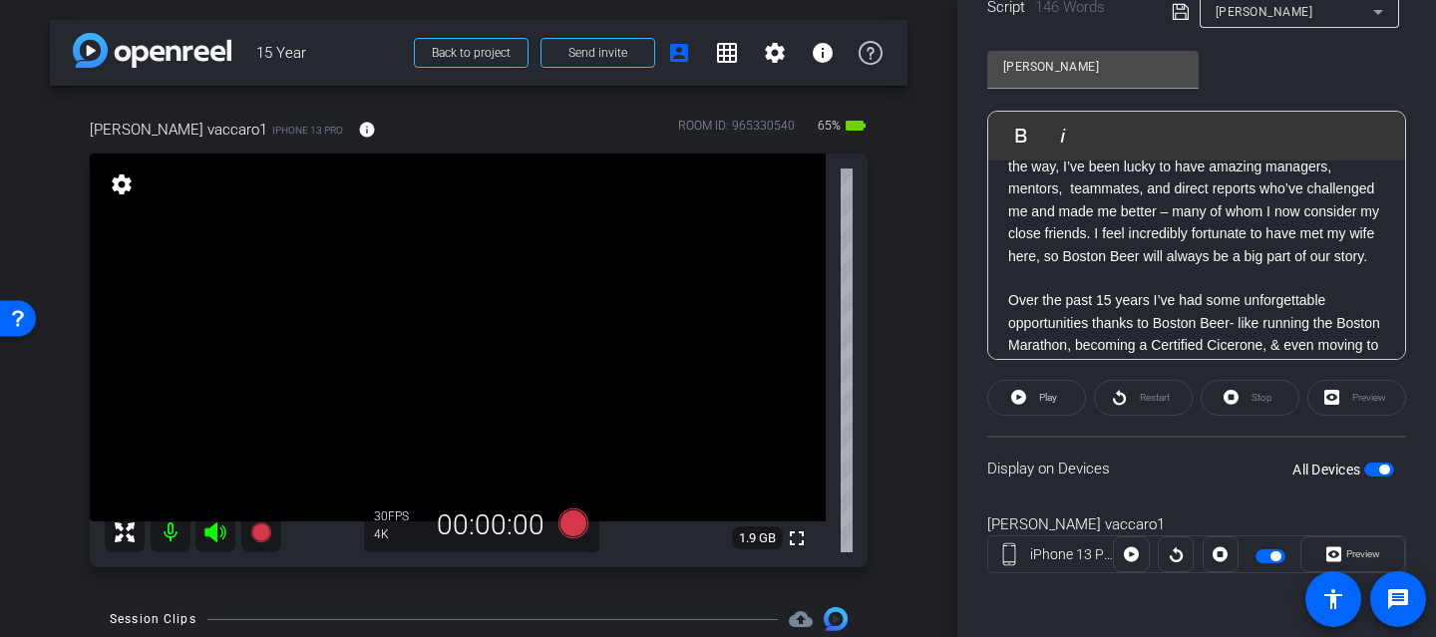
scroll to position [71, 0]
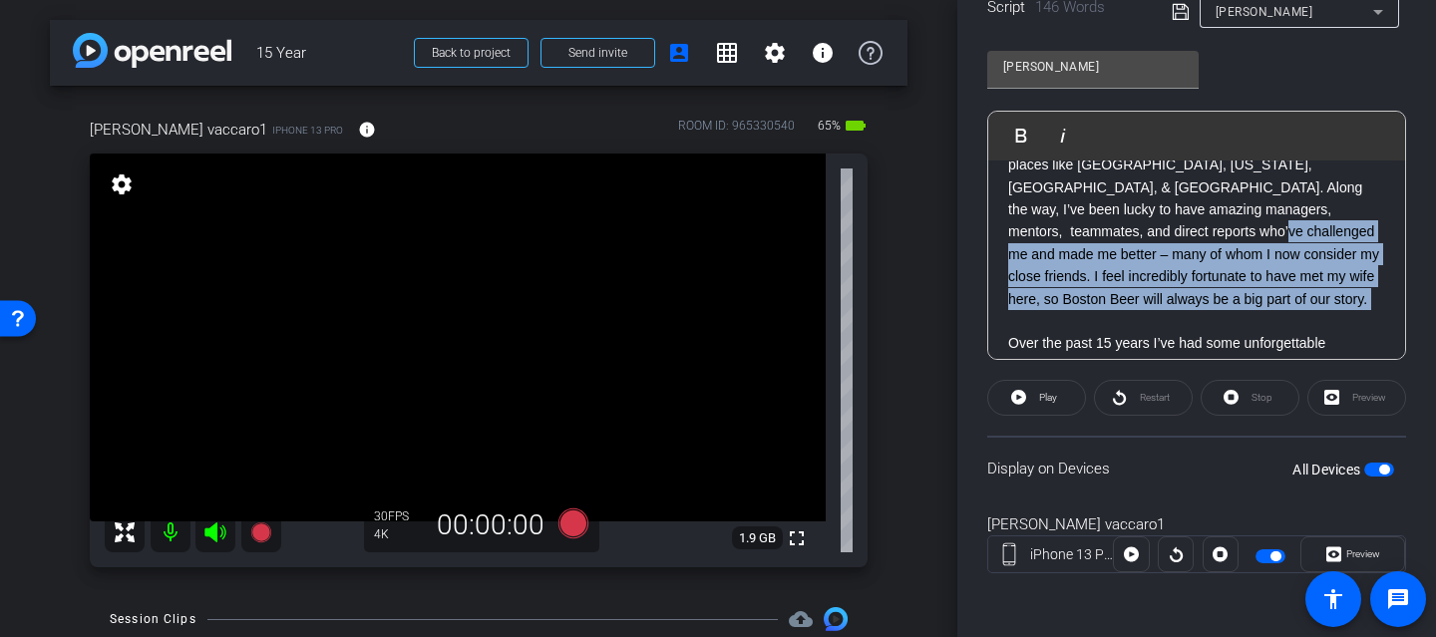
drag, startPoint x: 1112, startPoint y: 230, endPoint x: 1346, endPoint y: 290, distance: 241.0
click at [1346, 290] on p "Hard to believe I've been at BBC for 15 years. I’ve had the opportunity to move…" at bounding box center [1196, 300] width 377 height 380
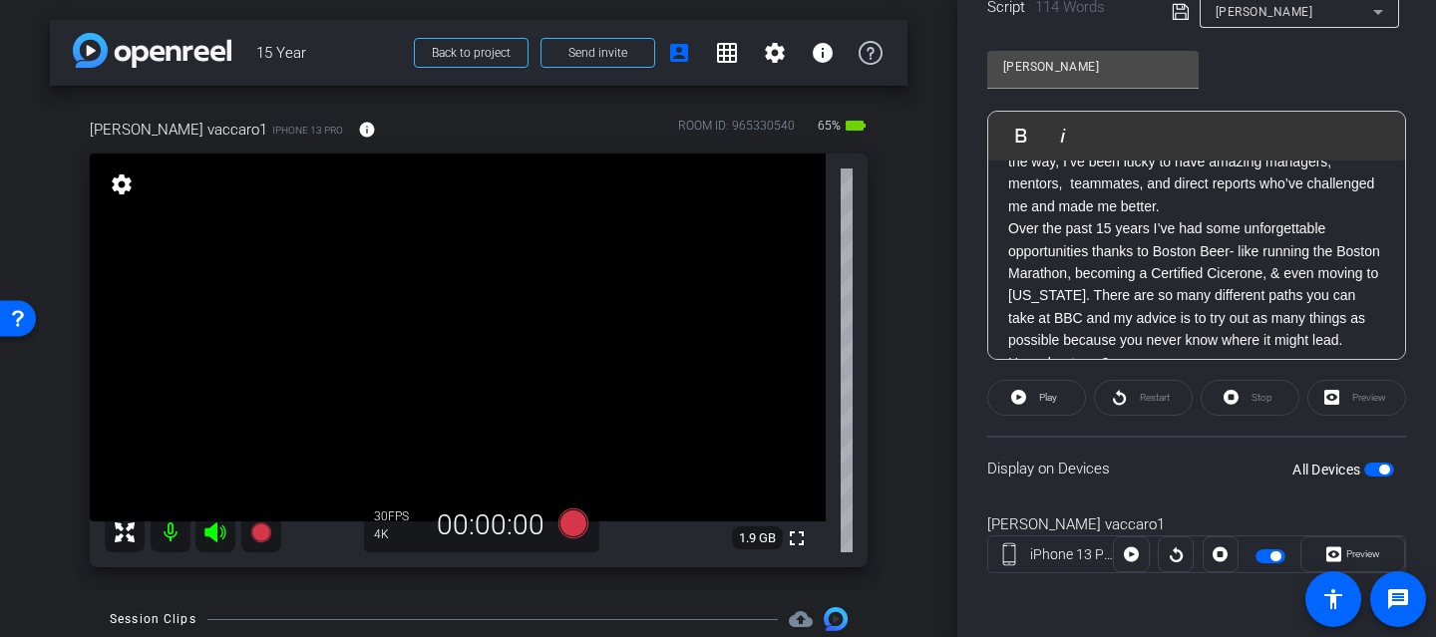
scroll to position [131, 0]
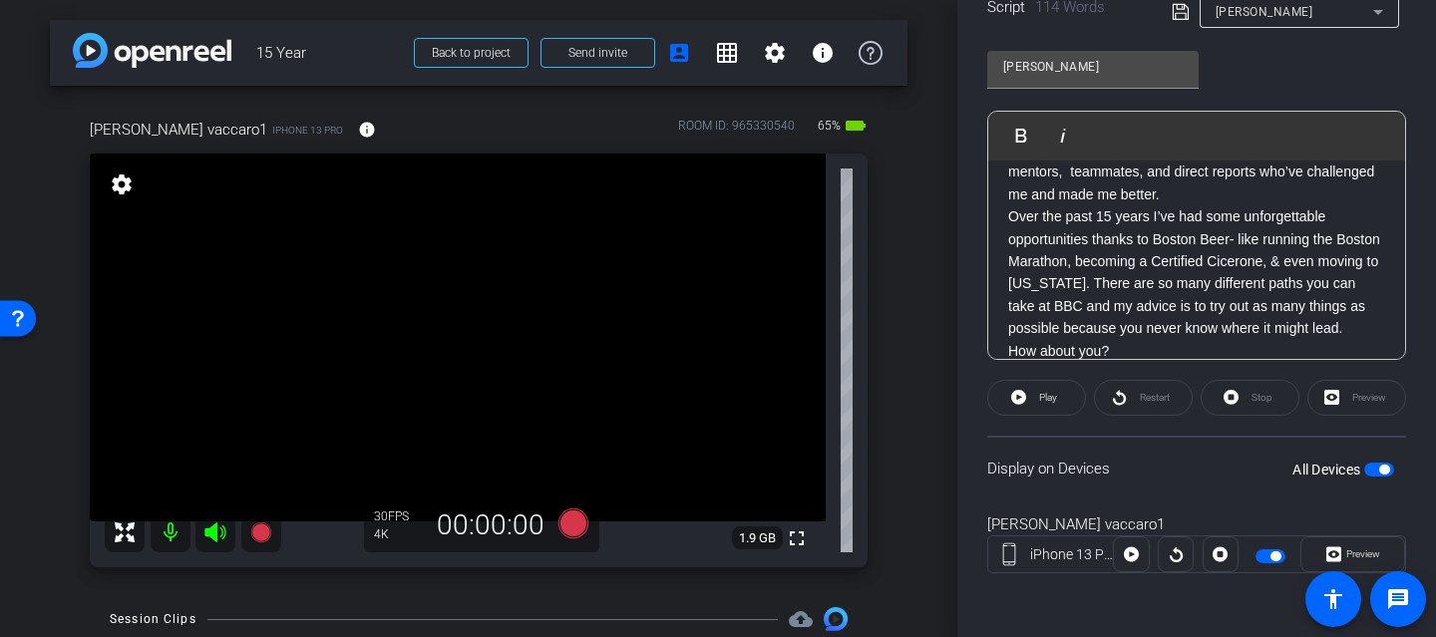
click at [1059, 261] on p "Hard to believe I've been at BBC for 15 years. I’ve had the opportunity to move…" at bounding box center [1196, 206] width 377 height 312
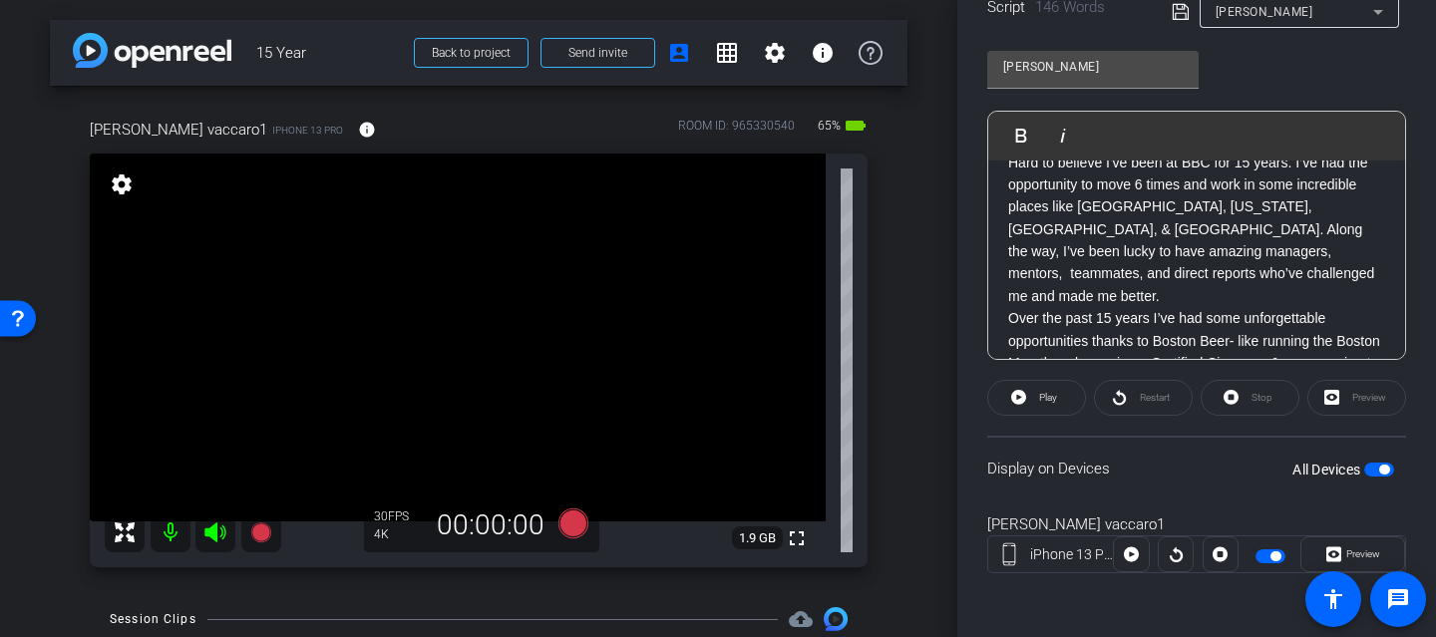
scroll to position [12, 0]
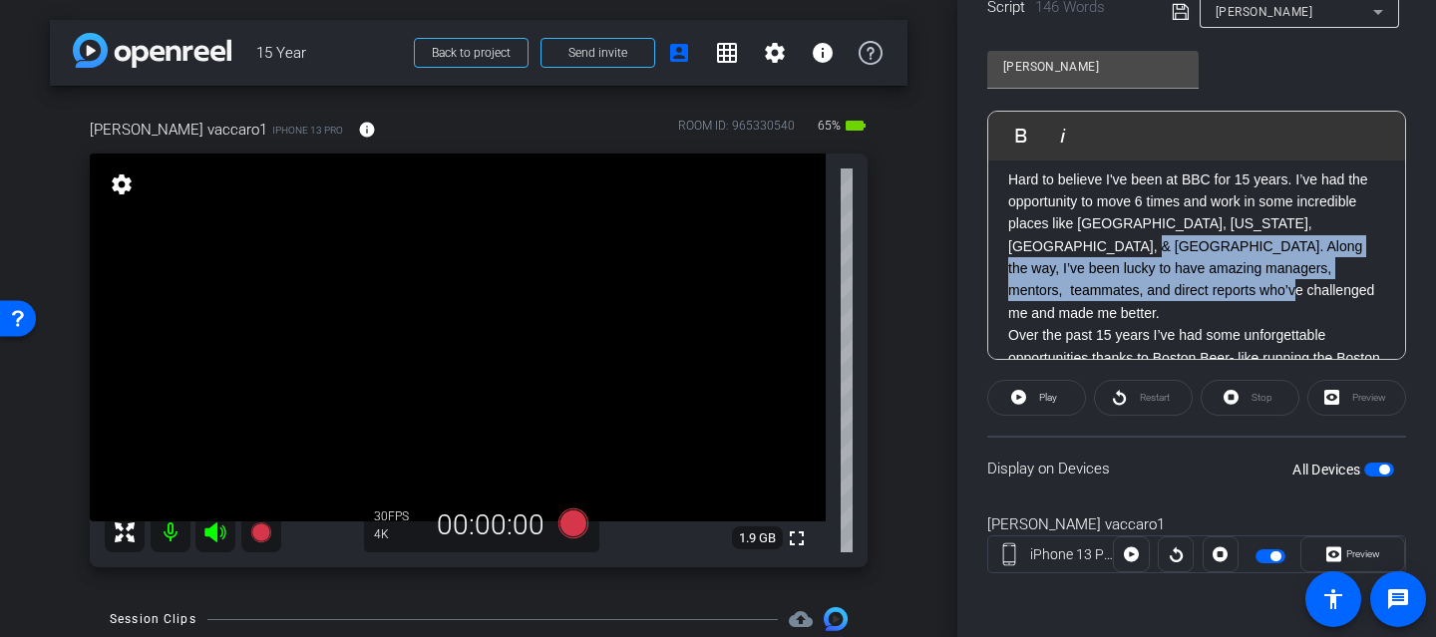
drag, startPoint x: 1038, startPoint y: 246, endPoint x: 1116, endPoint y: 284, distance: 86.5
click at [1116, 284] on p "Hard to believe I've been at BBC for 15 years. I’ve had the opportunity to move…" at bounding box center [1196, 370] width 377 height 402
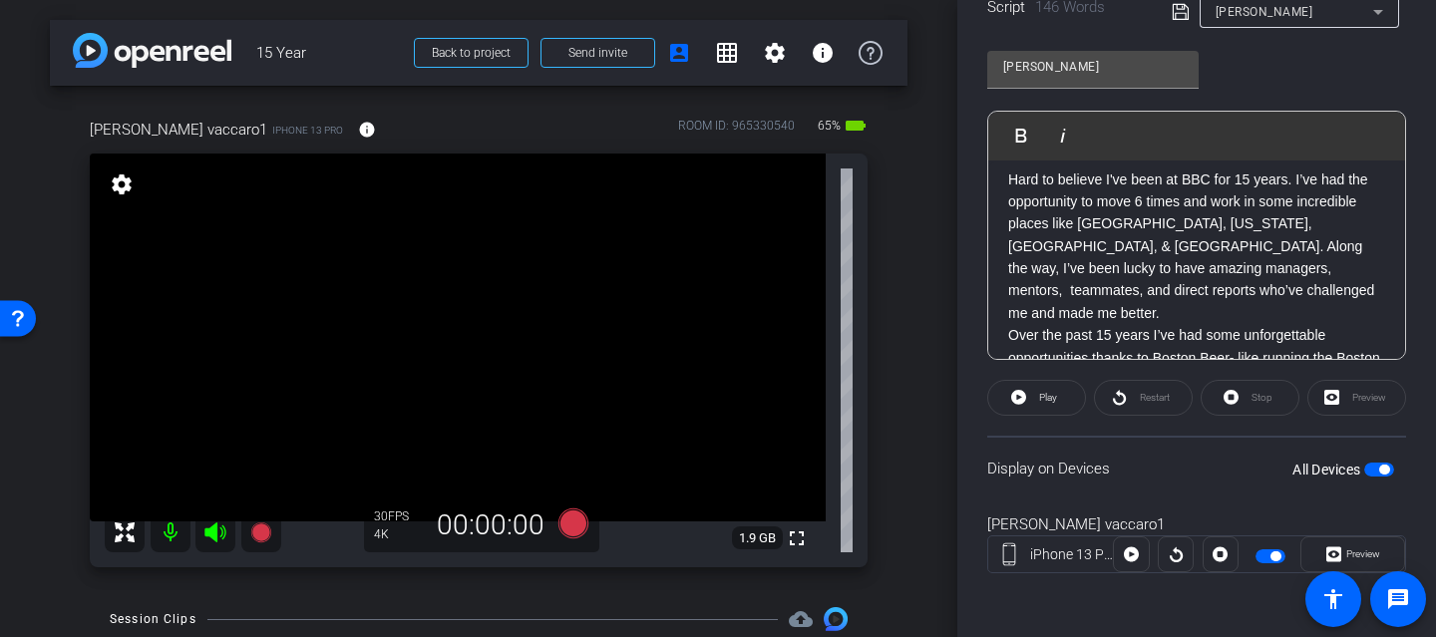
click at [1143, 277] on p "Hard to believe I've been at BBC for 15 years. I’ve had the opportunity to move…" at bounding box center [1196, 370] width 377 height 402
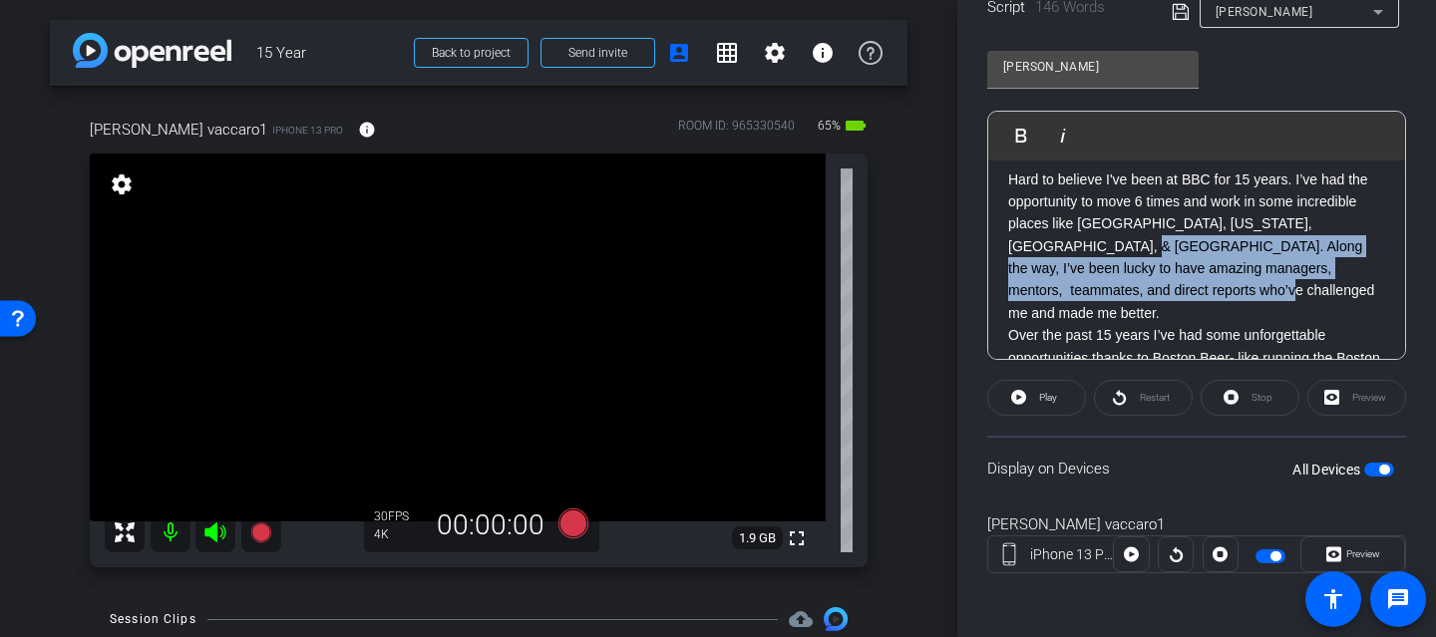
drag, startPoint x: 1040, startPoint y: 246, endPoint x: 1157, endPoint y: 301, distance: 129.0
click at [1157, 301] on p "Hard to believe I've been at BBC for 15 years. I’ve had the opportunity to move…" at bounding box center [1196, 370] width 377 height 402
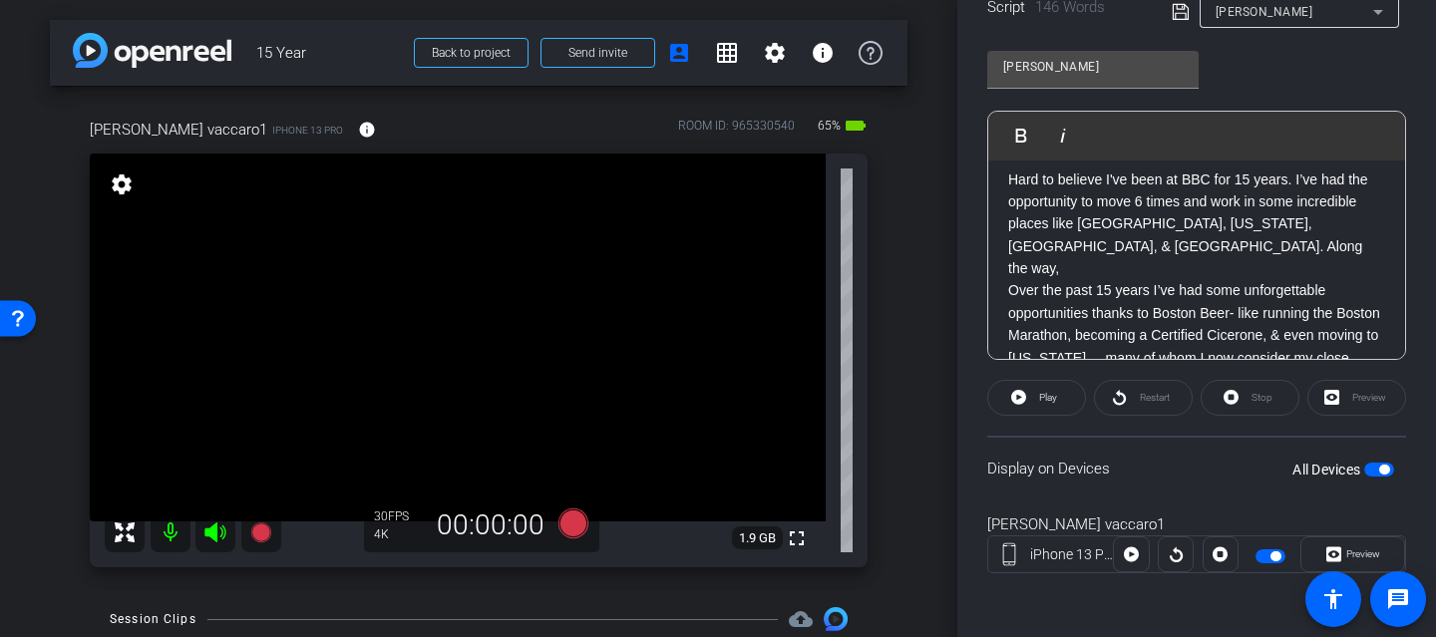
scroll to position [0, 0]
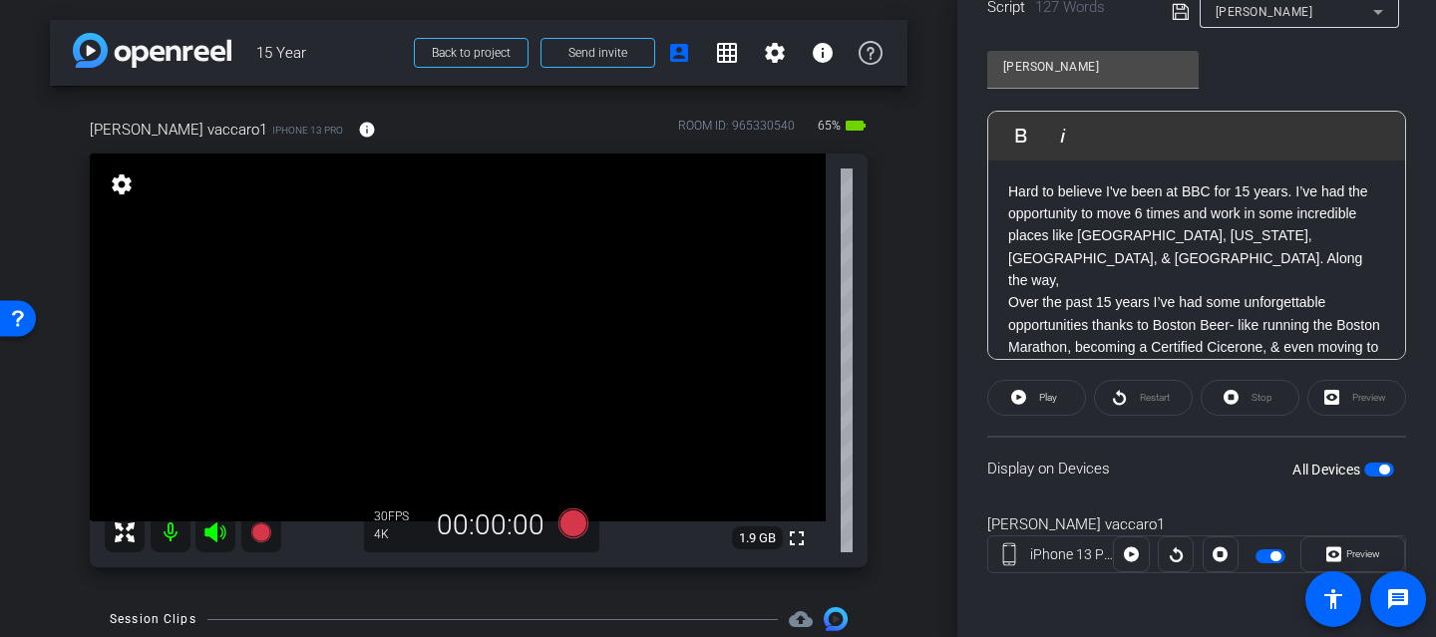
click at [1240, 301] on p "Hard to believe I've been at BBC for 15 years. I’ve had the opportunity to move…" at bounding box center [1196, 359] width 377 height 357
click at [1238, 302] on p "Hard to believe I've been at BBC for 15 years. I’ve had the opportunity to move…" at bounding box center [1196, 359] width 377 height 357
drag, startPoint x: 1298, startPoint y: 193, endPoint x: 997, endPoint y: 189, distance: 301.3
click at [997, 189] on div "Hard to believe I've been at BBC for 15 years. I’ve had the opportunity to move…" at bounding box center [1197, 359] width 417 height 397
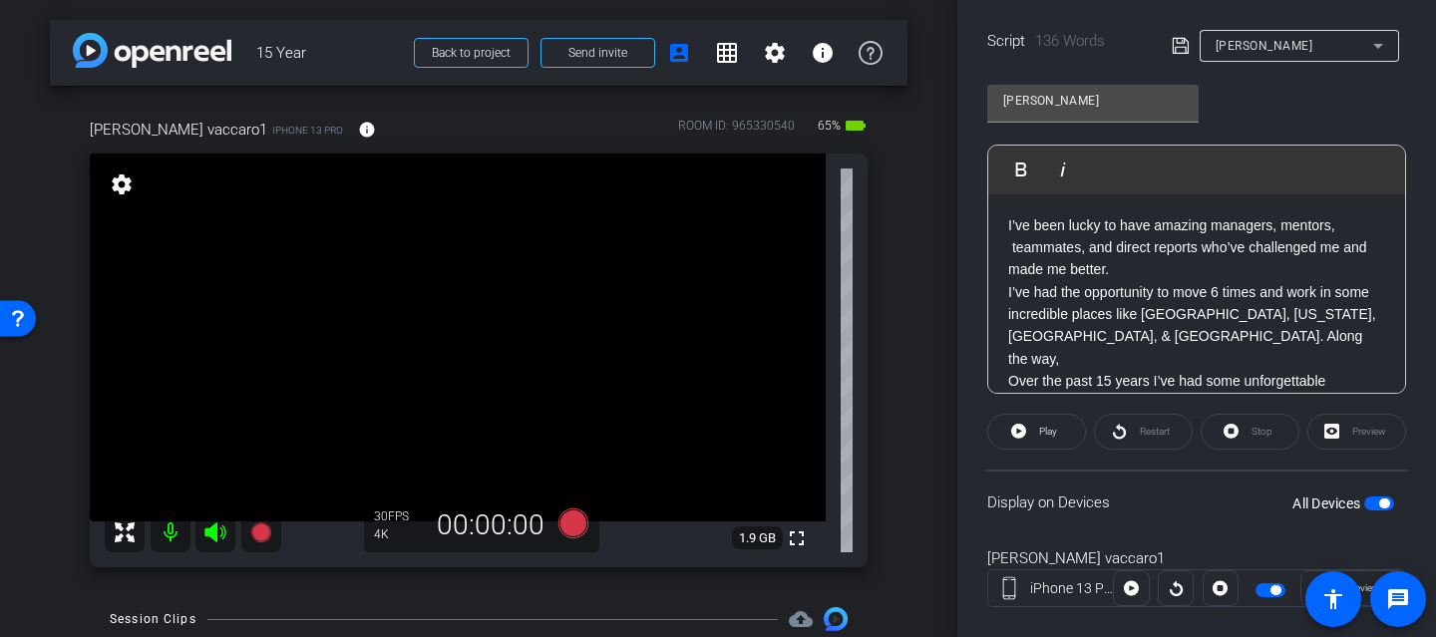
scroll to position [9, 0]
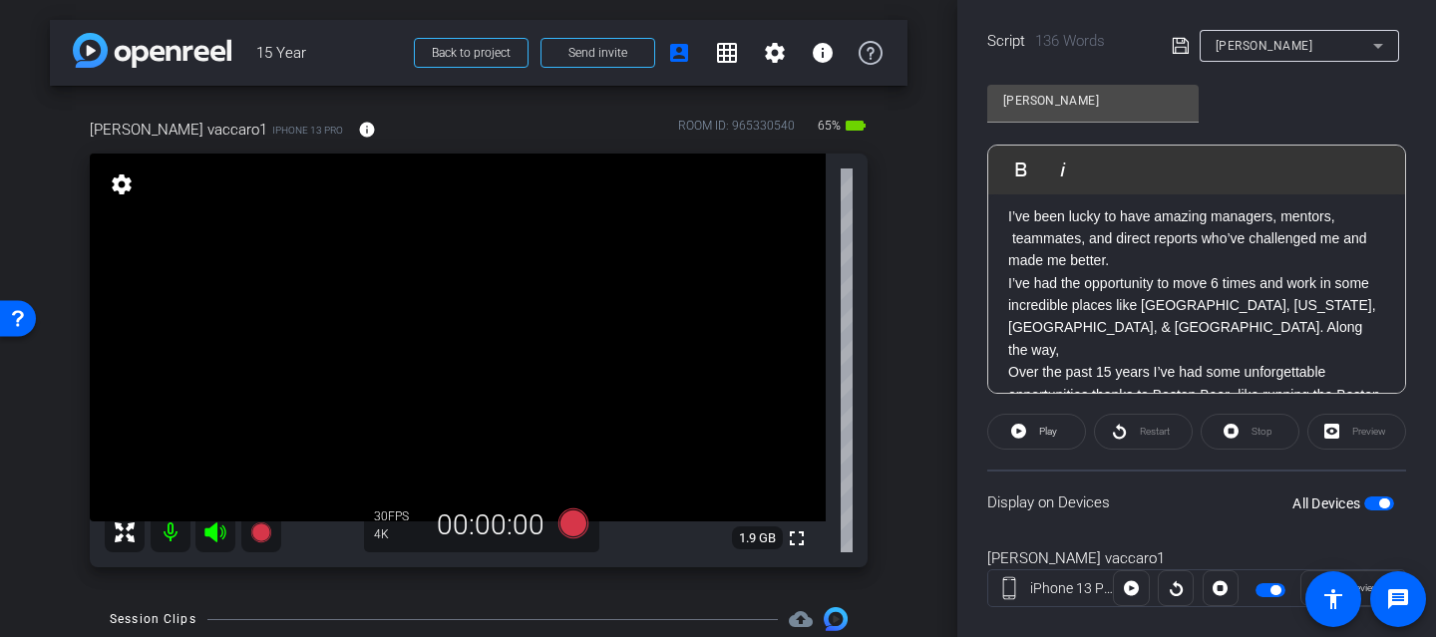
click at [1012, 239] on p "I’ve been lucky to have amazing managers, mentors, teammates, and direct report…" at bounding box center [1196, 406] width 377 height 402
click at [1008, 284] on p "I’ve been lucky to have amazing managers, mentors, teammates, and direct report…" at bounding box center [1196, 406] width 377 height 402
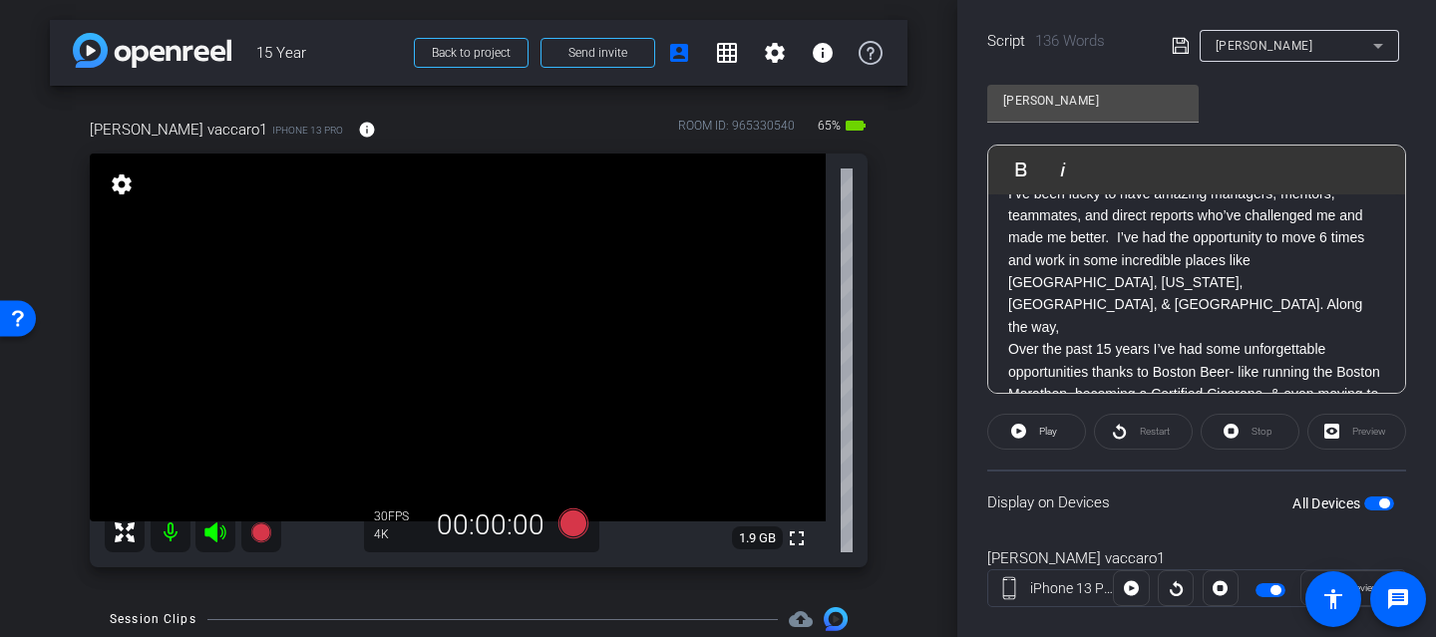
scroll to position [42, 0]
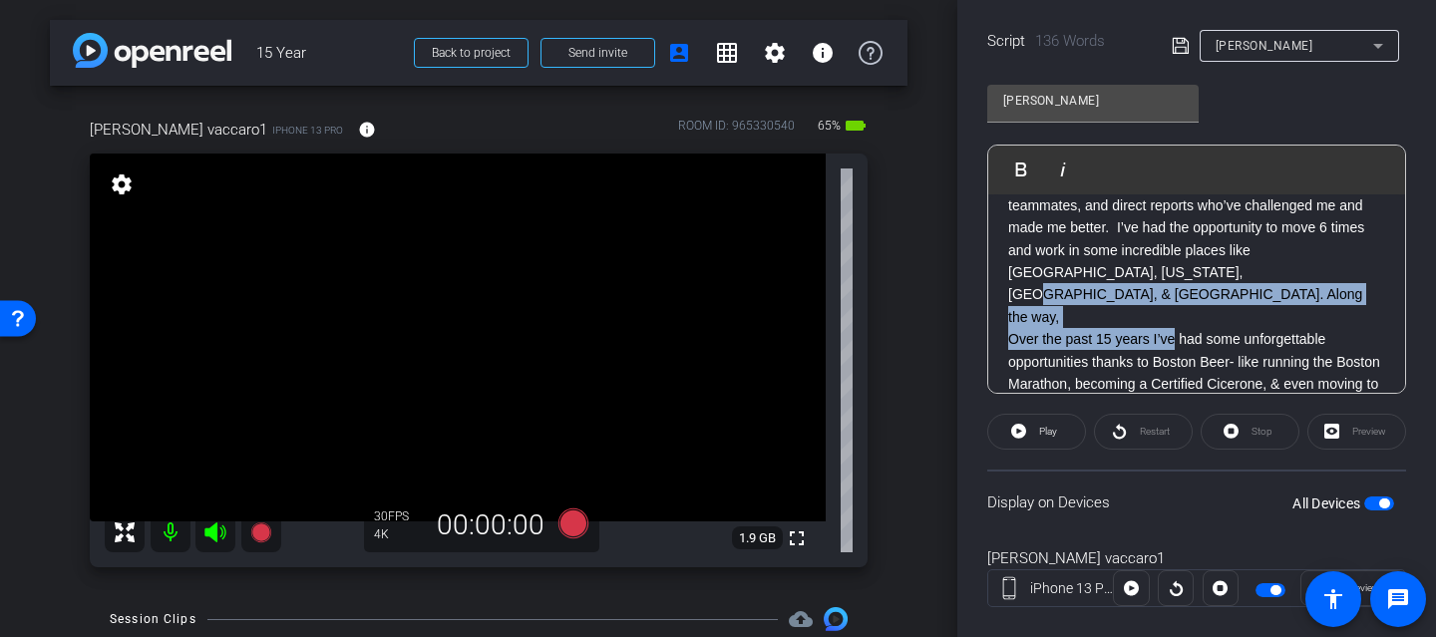
drag, startPoint x: 1157, startPoint y: 272, endPoint x: 1178, endPoint y: 295, distance: 31.1
click at [1178, 295] on p "I’ve been lucky to have amazing managers, mentors, teammates, and direct report…" at bounding box center [1196, 374] width 377 height 402
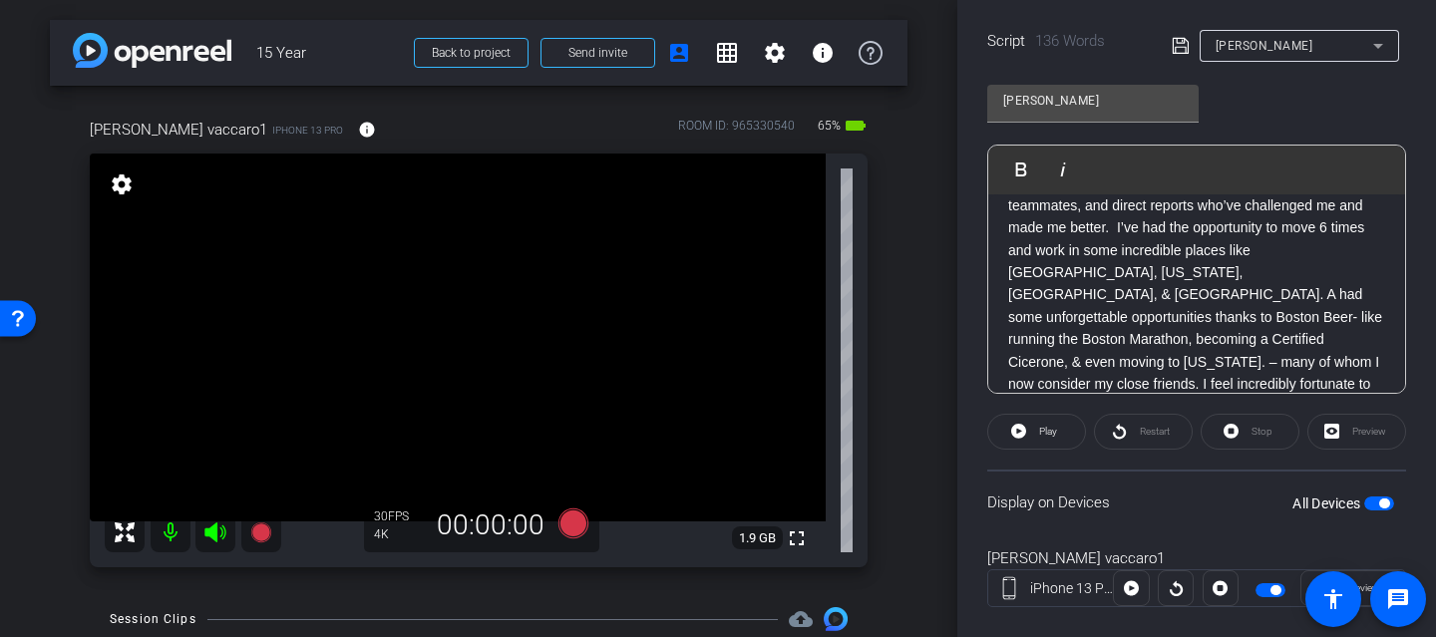
scroll to position [453, 0]
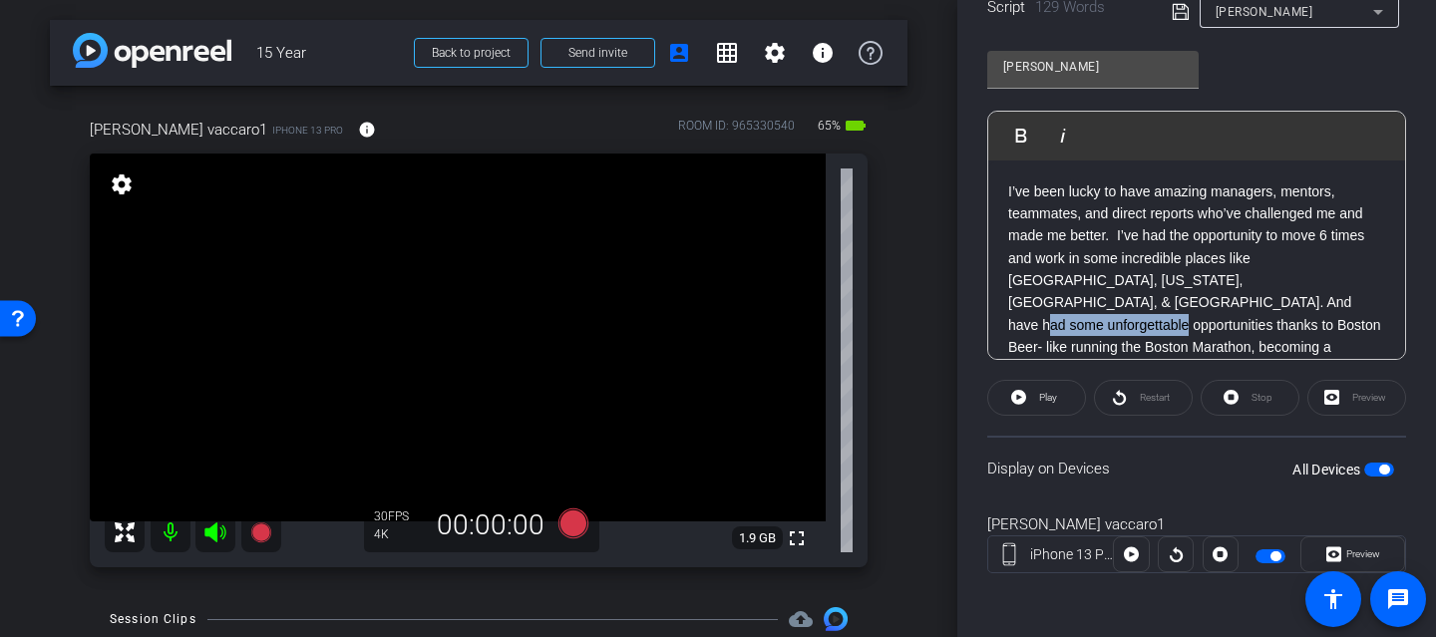
drag, startPoint x: 1094, startPoint y: 302, endPoint x: 1232, endPoint y: 305, distance: 137.7
click at [1232, 305] on p "I’ve been lucky to have amazing managers, mentors, teammates, and direct report…" at bounding box center [1196, 371] width 377 height 380
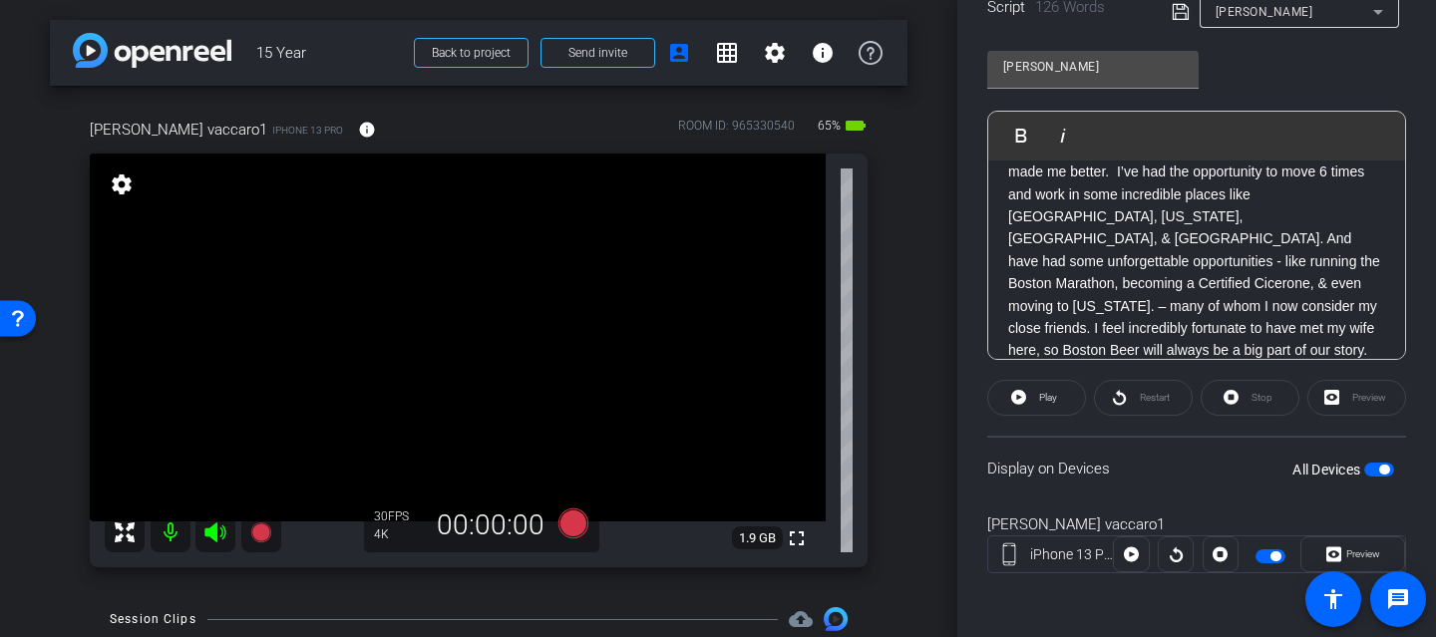
scroll to position [34, 0]
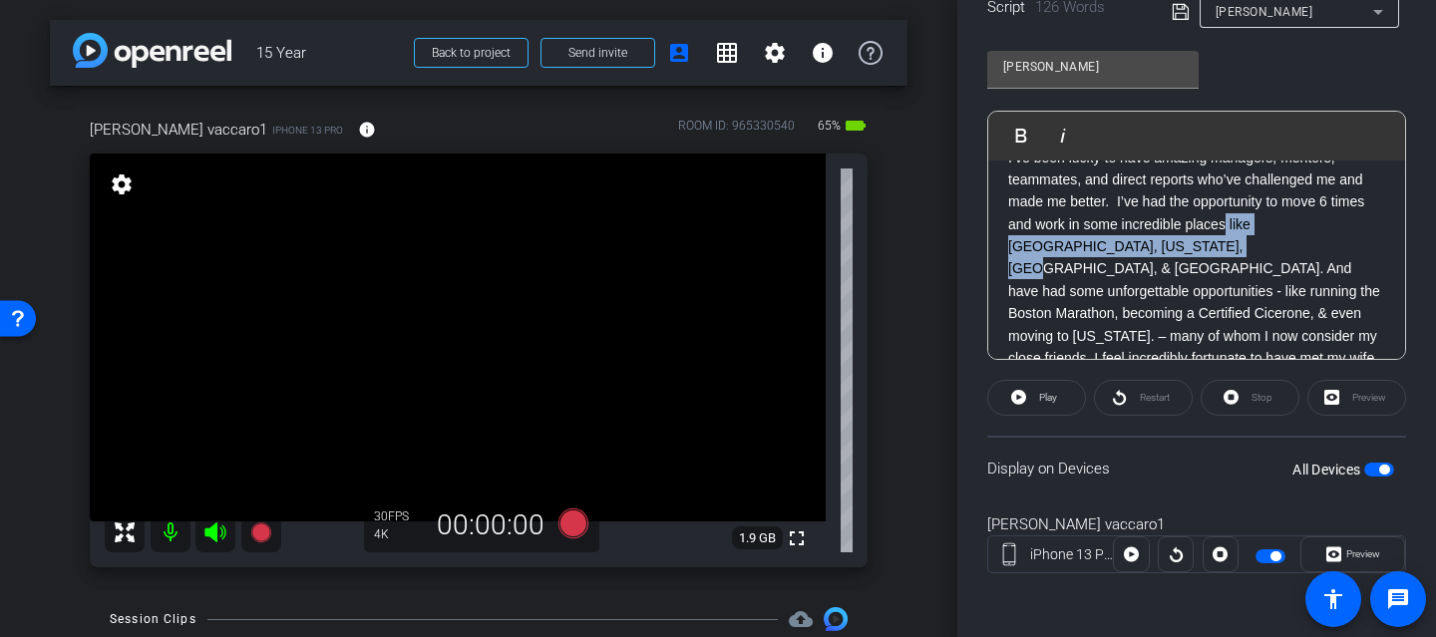
drag, startPoint x: 1228, startPoint y: 223, endPoint x: 1156, endPoint y: 247, distance: 75.7
click at [1156, 247] on p "I’ve been lucky to have amazing managers, mentors, teammates, and direct report…" at bounding box center [1196, 325] width 377 height 357
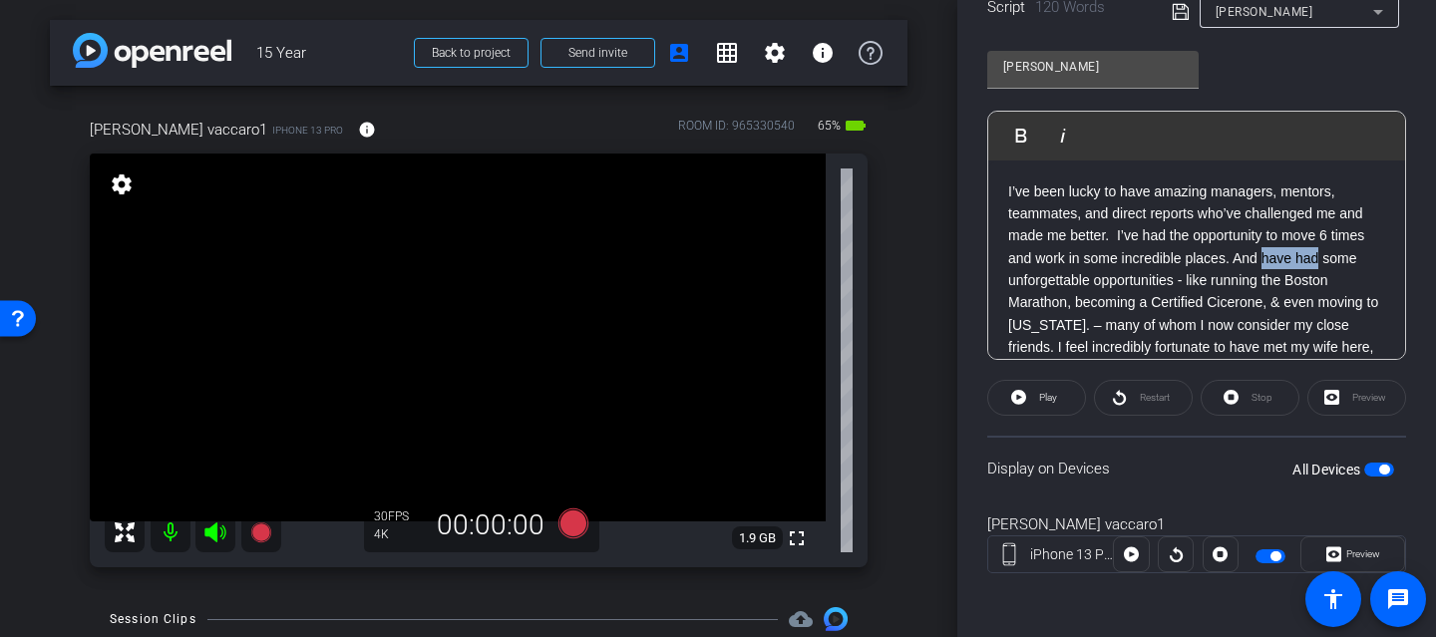
drag, startPoint x: 1265, startPoint y: 257, endPoint x: 1325, endPoint y: 257, distance: 59.9
click at [1325, 257] on p "I’ve been lucky to have amazing managers, mentors, teammates, and direct report…" at bounding box center [1196, 337] width 377 height 312
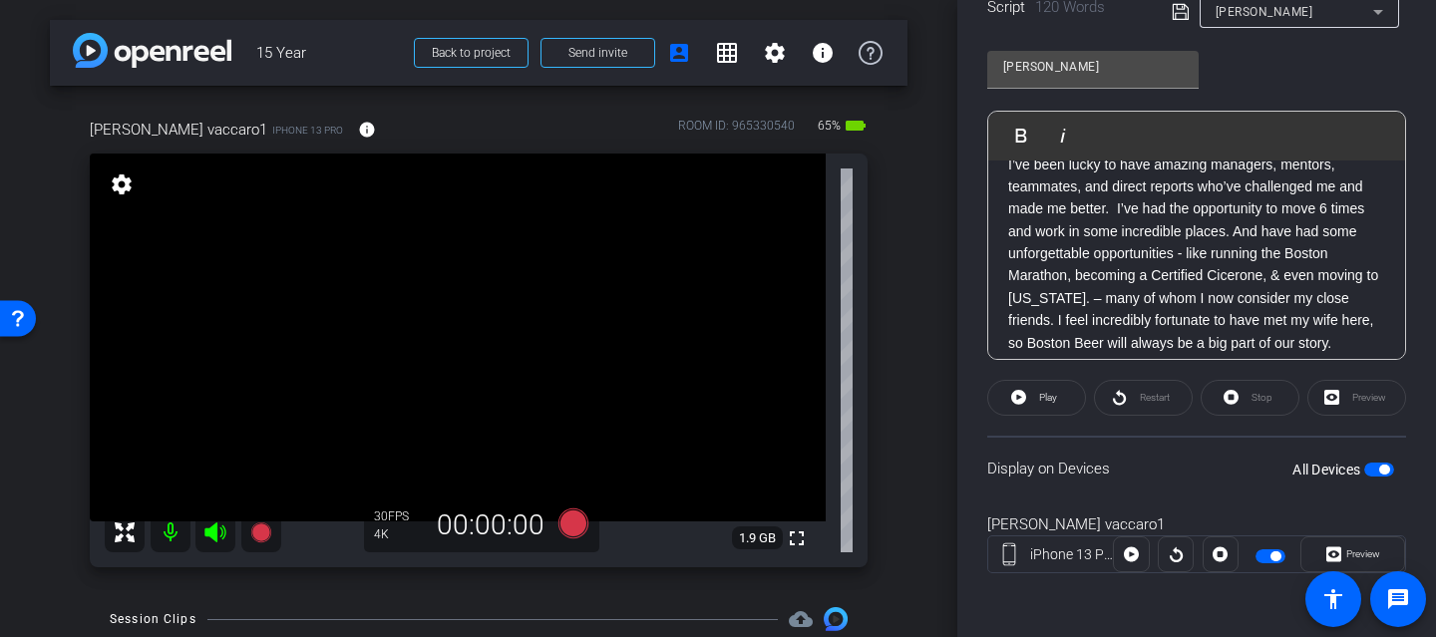
click at [1239, 233] on p "I’ve been lucky to have amazing managers, mentors, teammates, and direct report…" at bounding box center [1196, 310] width 377 height 312
drag, startPoint x: 1270, startPoint y: 230, endPoint x: 1371, endPoint y: 231, distance: 100.8
click at [1371, 231] on p "I’ve been lucky to have amazing managers, mentors, teammates, and direct report…" at bounding box center [1196, 310] width 377 height 312
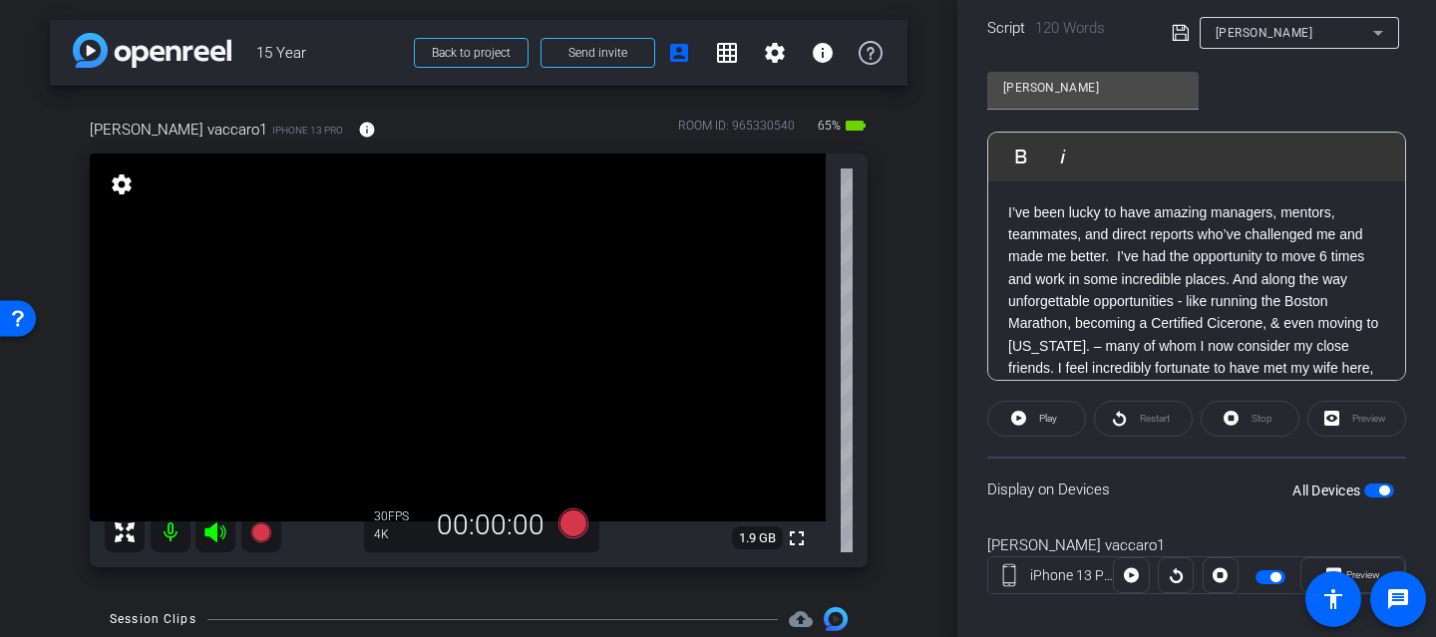
scroll to position [416, 0]
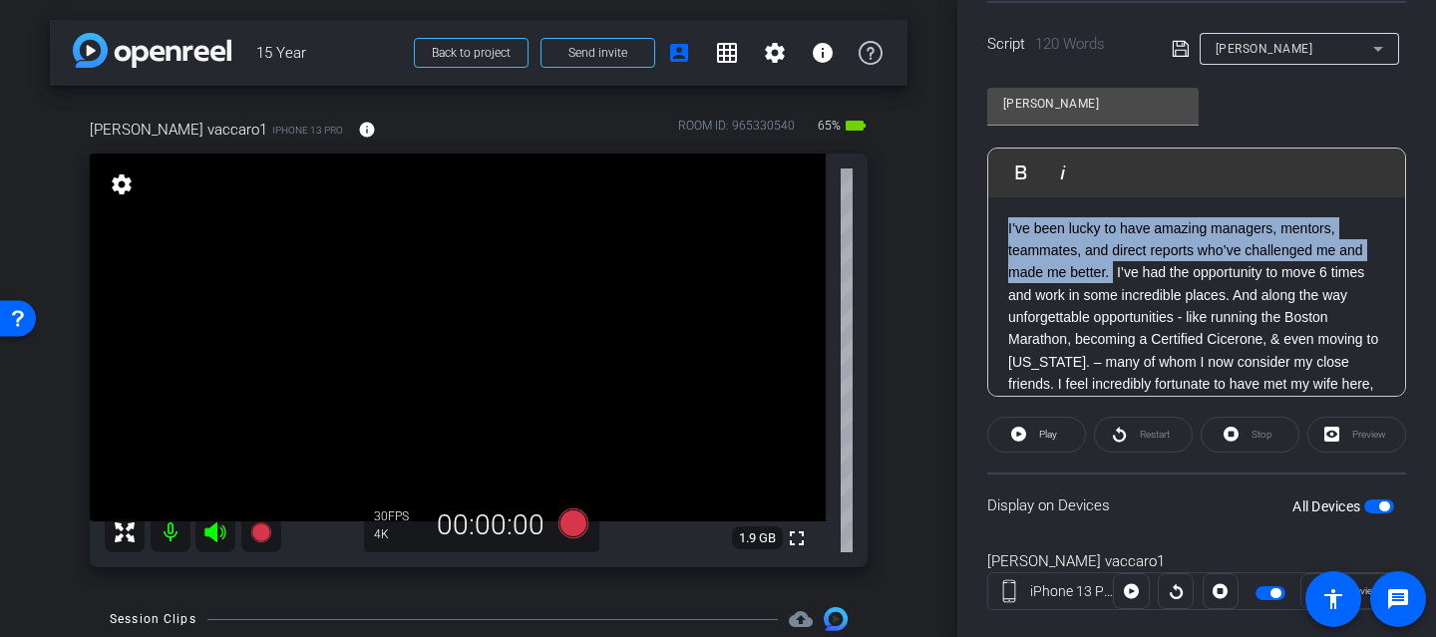
drag, startPoint x: 1009, startPoint y: 228, endPoint x: 1113, endPoint y: 267, distance: 110.8
click at [1113, 267] on div "I’ve been lucky to have amazing managers, mentors, teammates, and direct report…" at bounding box center [1197, 374] width 417 height 352
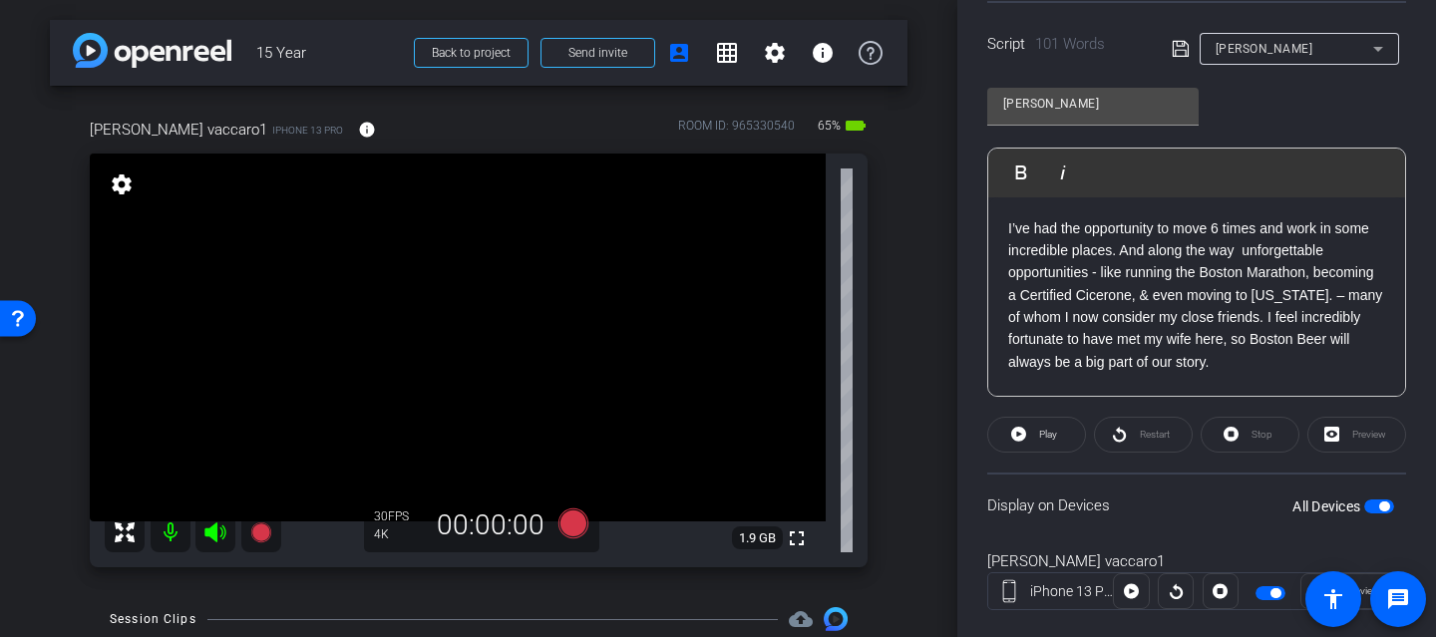
scroll to position [23, 0]
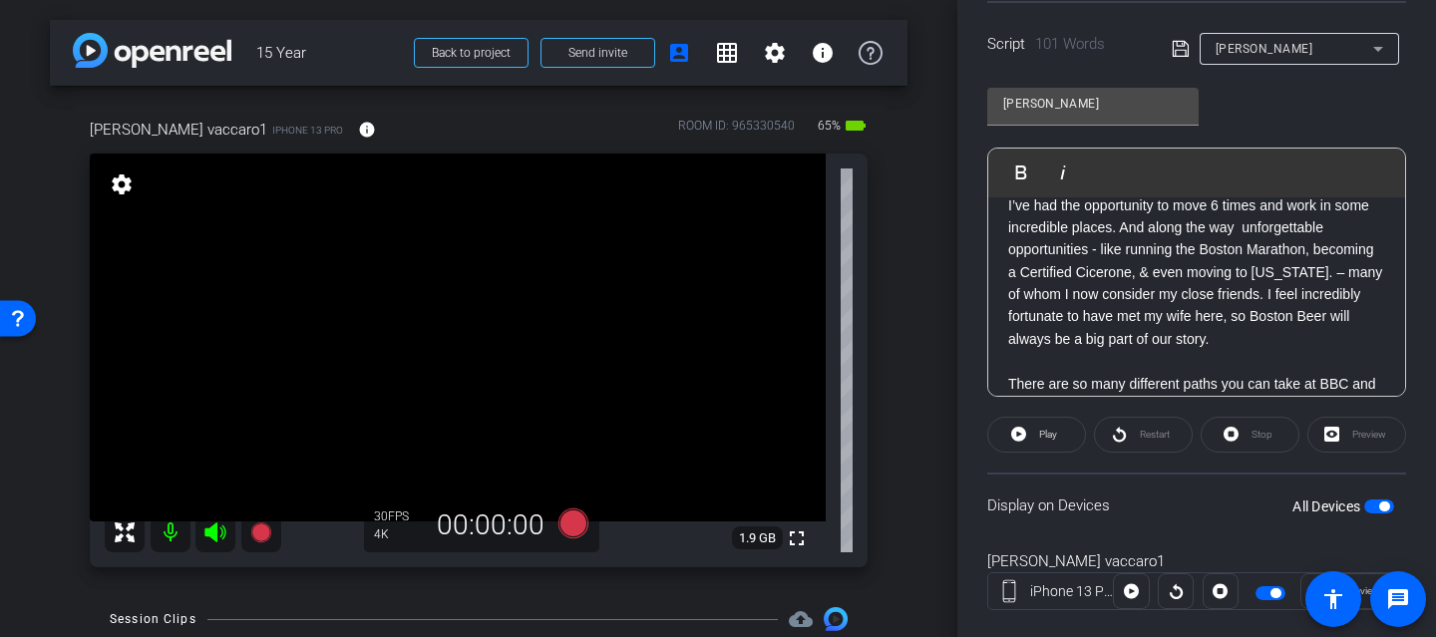
click at [1349, 225] on p "I’ve had the opportunity to move 6 times and work in some incredible places. An…" at bounding box center [1196, 329] width 377 height 268
click at [1245, 232] on p "I’ve had the opportunity to move 6 times and work in some incredible places. An…" at bounding box center [1196, 329] width 377 height 268
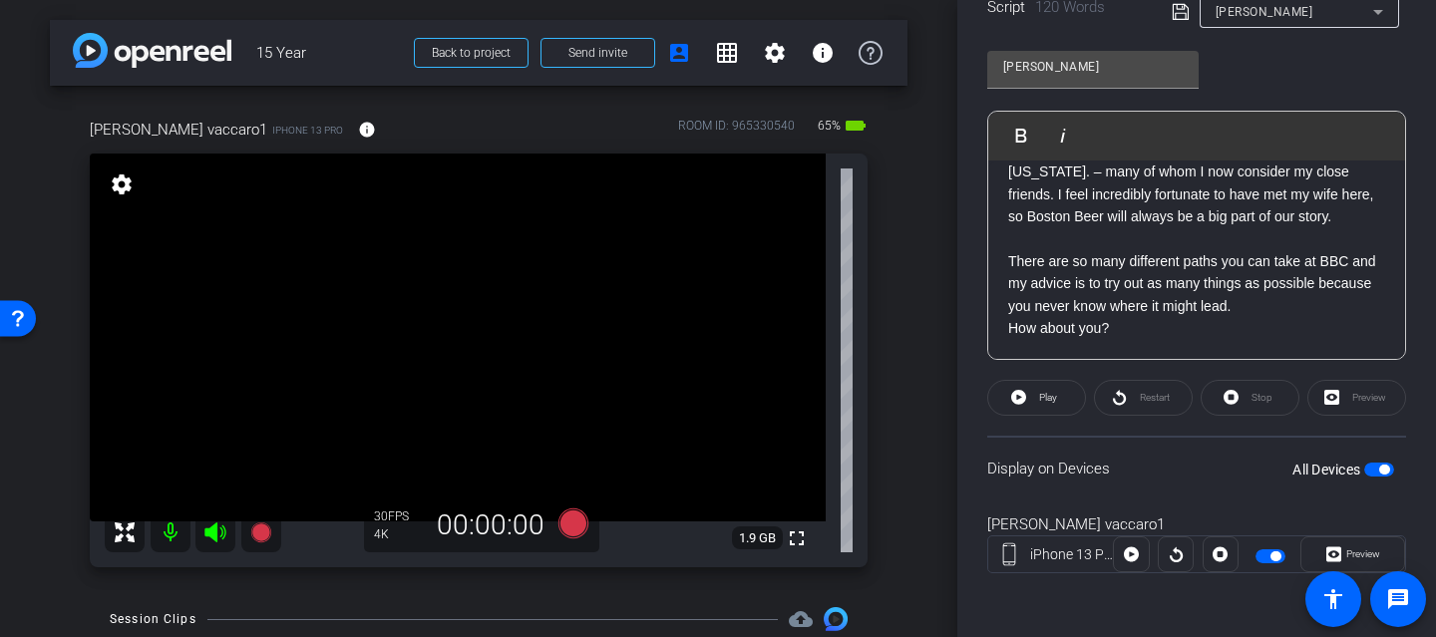
scroll to position [0, 0]
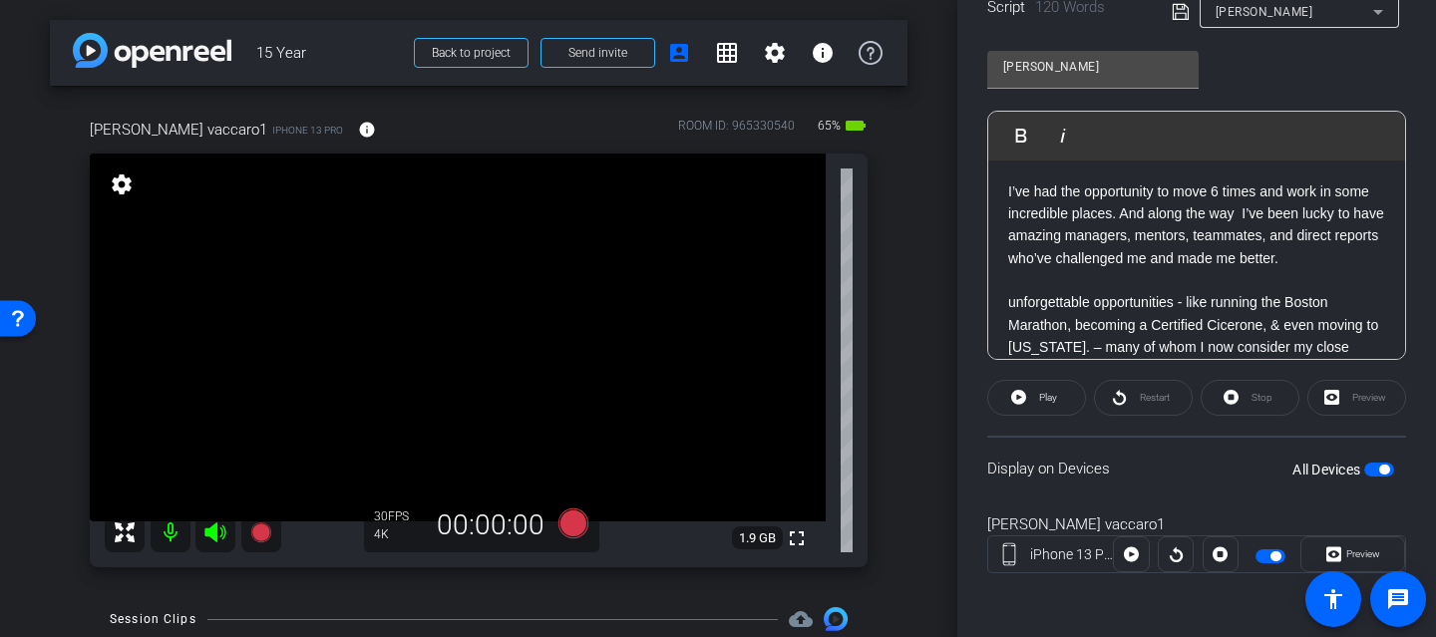
click at [1008, 192] on p "I’ve had the opportunity to move 6 times and work in some incredible places. An…" at bounding box center [1196, 348] width 377 height 335
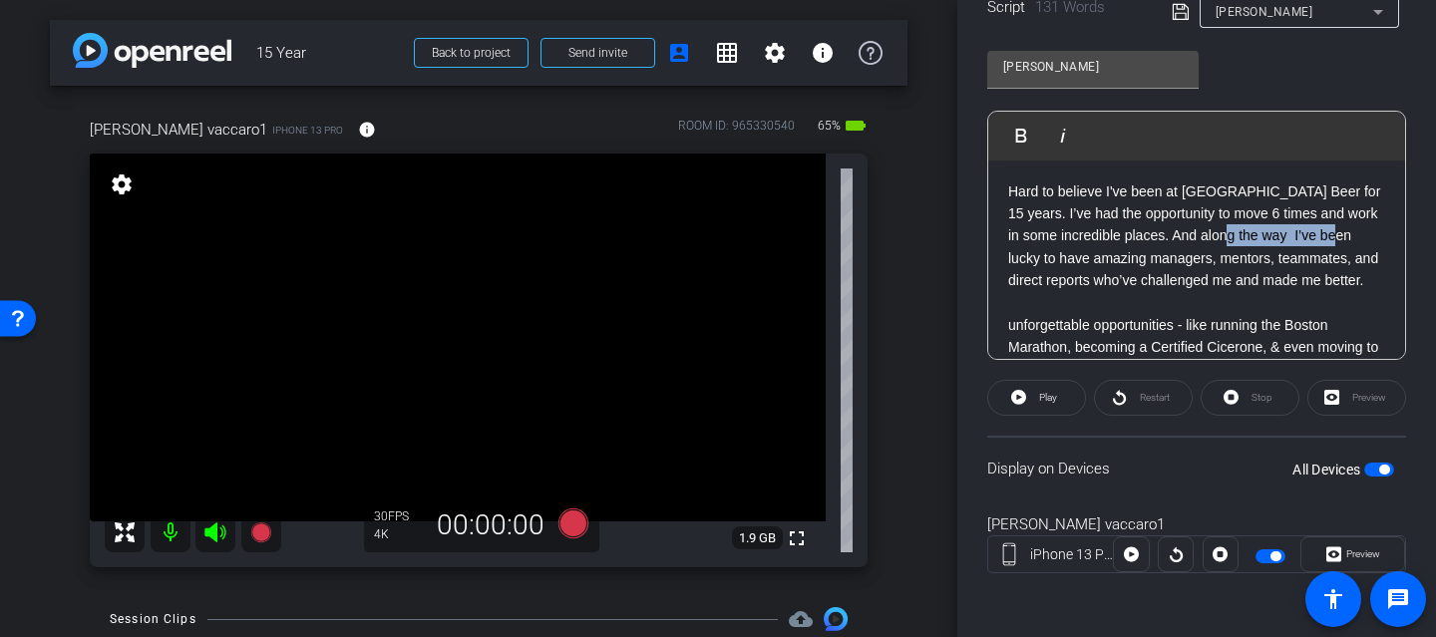
drag, startPoint x: 1246, startPoint y: 236, endPoint x: 1363, endPoint y: 241, distance: 116.8
click at [1363, 241] on p "Hard to believe I've been at [GEOGRAPHIC_DATA] Beer for 15 years. I’ve had the …" at bounding box center [1196, 359] width 377 height 357
click at [1305, 236] on p "Hard to believe I've been at [GEOGRAPHIC_DATA] Beer for 15 years. I’ve had the …" at bounding box center [1196, 359] width 377 height 357
click at [1258, 234] on p "Hard to believe I've been at [GEOGRAPHIC_DATA] Beer for 15 years. I’ve had the …" at bounding box center [1196, 359] width 377 height 357
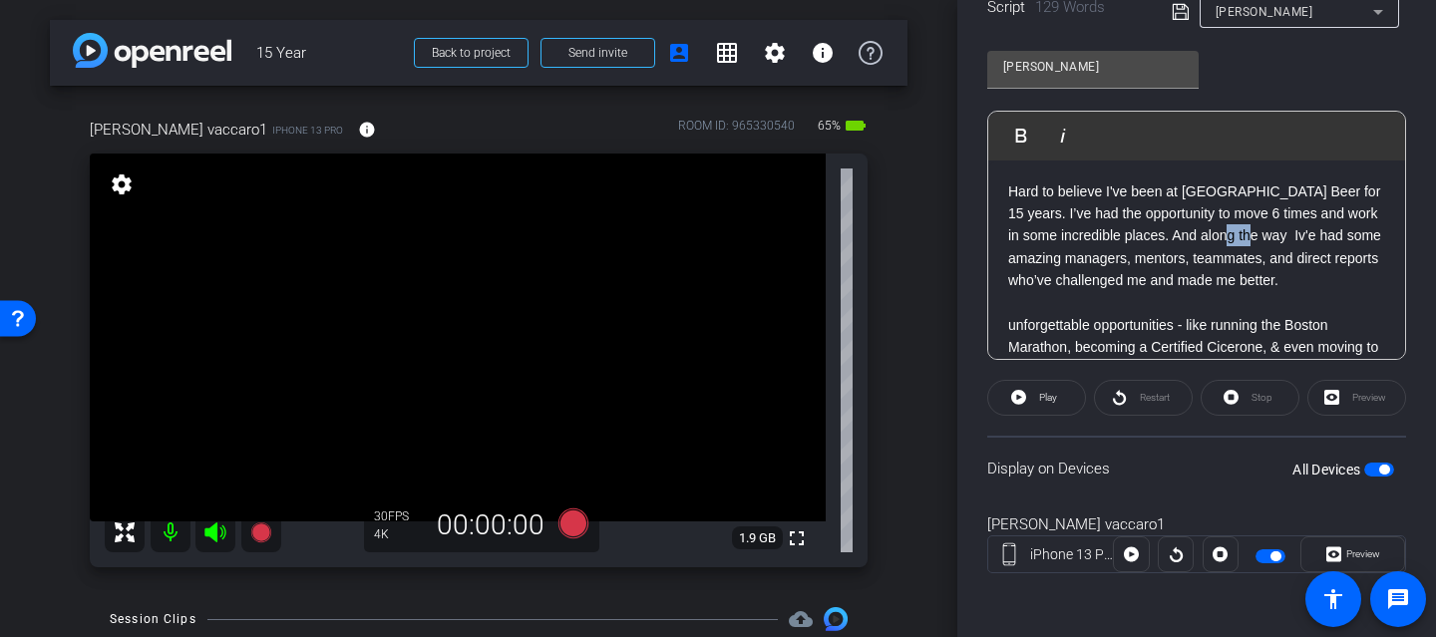
click at [1258, 234] on p "Hard to believe I've been at [GEOGRAPHIC_DATA] Beer for 15 years. I’ve had the …" at bounding box center [1196, 359] width 377 height 357
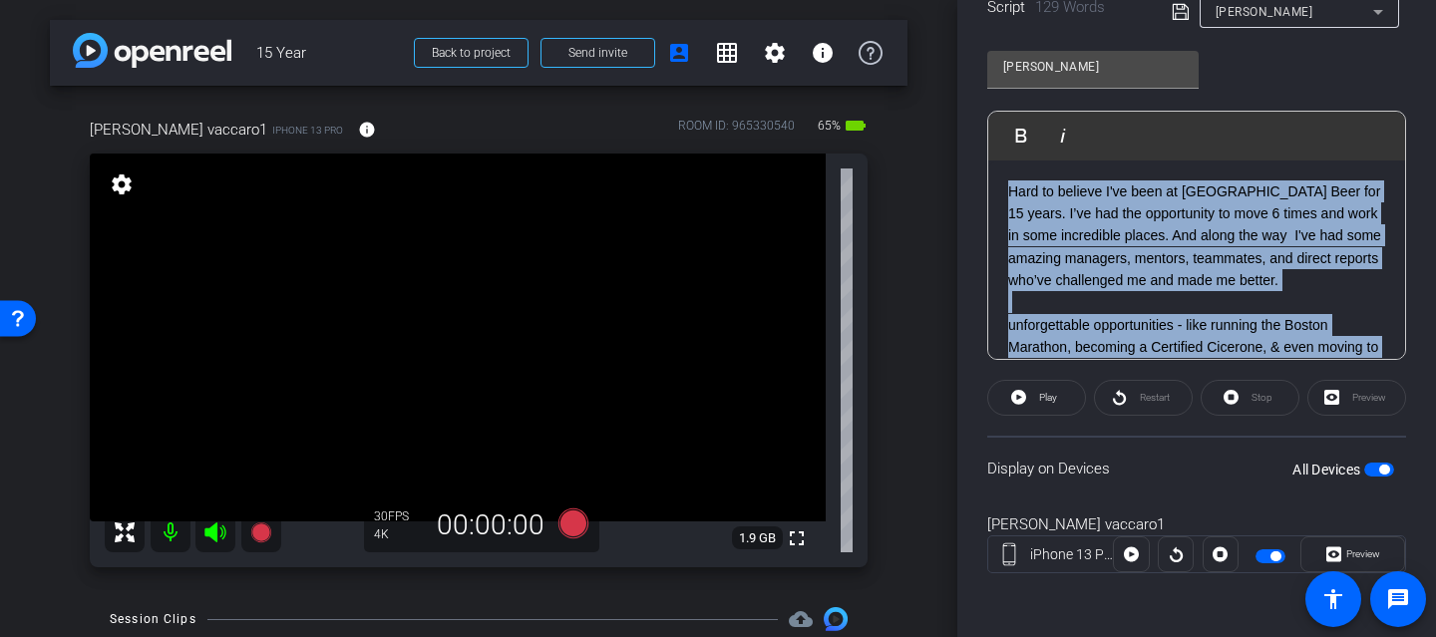
scroll to position [198, 0]
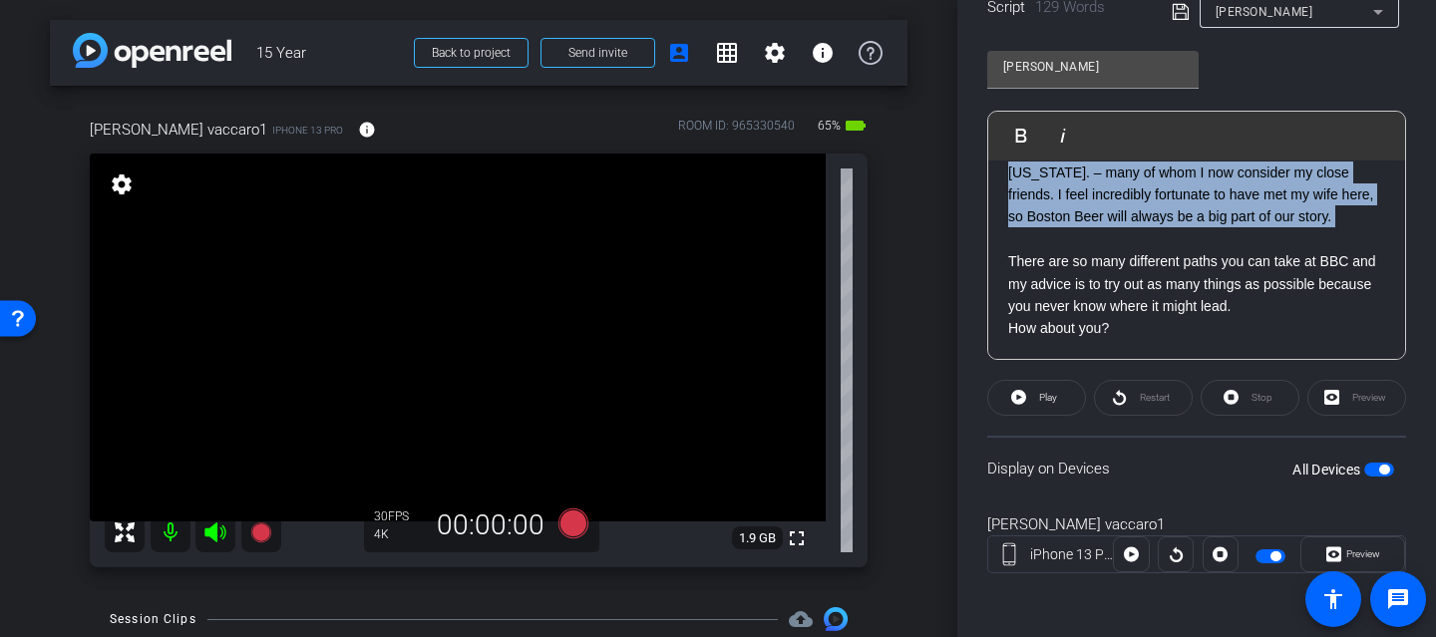
drag, startPoint x: 1004, startPoint y: 192, endPoint x: 1185, endPoint y: 417, distance: 288.8
click at [1185, 419] on openreel-capture-teleprompter "Speed 5X (150 words/minute) Font Size 30px Screen Setup Teleprompter Top Backgr…" at bounding box center [1197, 191] width 419 height 836
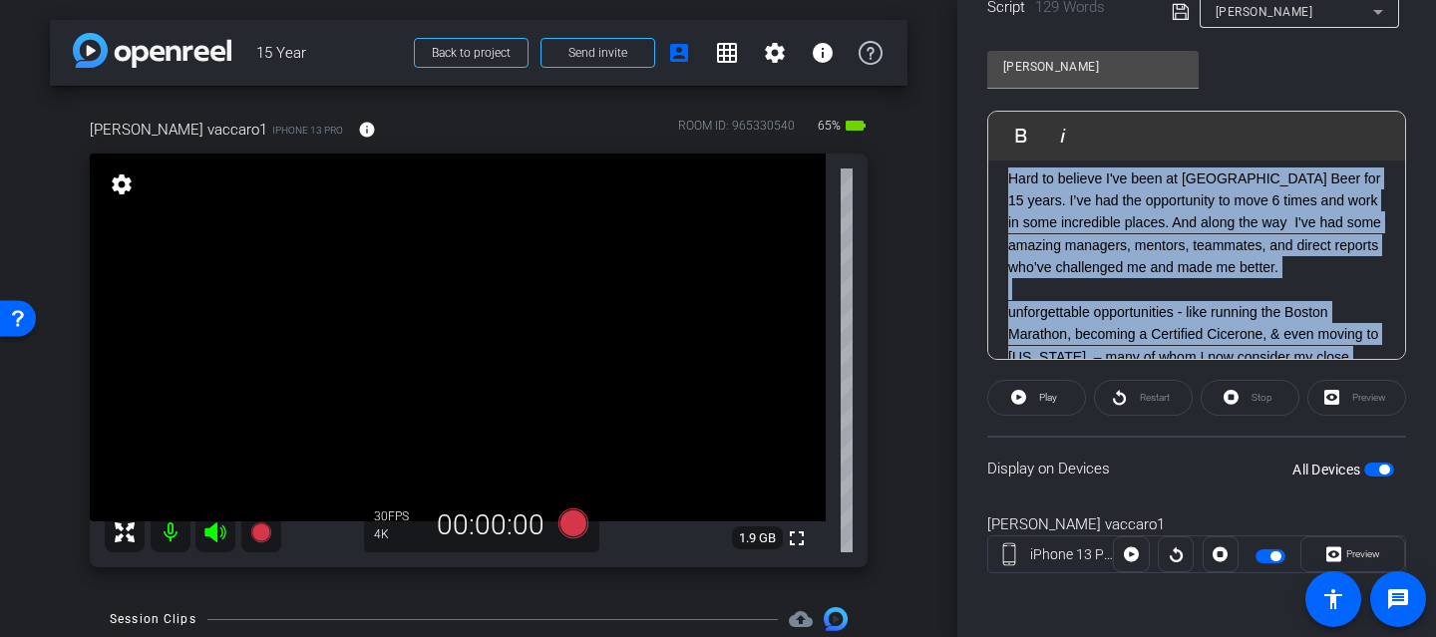
scroll to position [0, 0]
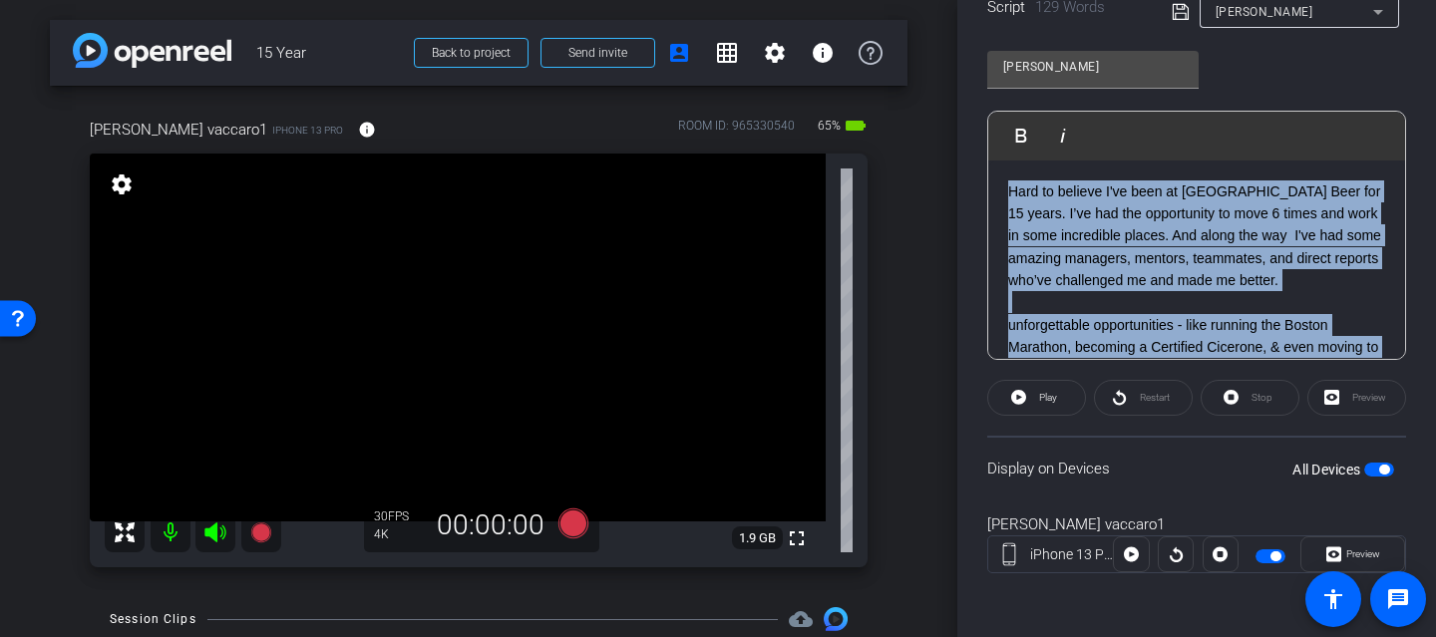
drag, startPoint x: 1137, startPoint y: 335, endPoint x: 979, endPoint y: 128, distance: 261.2
click at [979, 128] on div "Participants Teleprompter Adjustments settings [PERSON_NAME] flip Director Ever…" at bounding box center [1197, 318] width 479 height 637
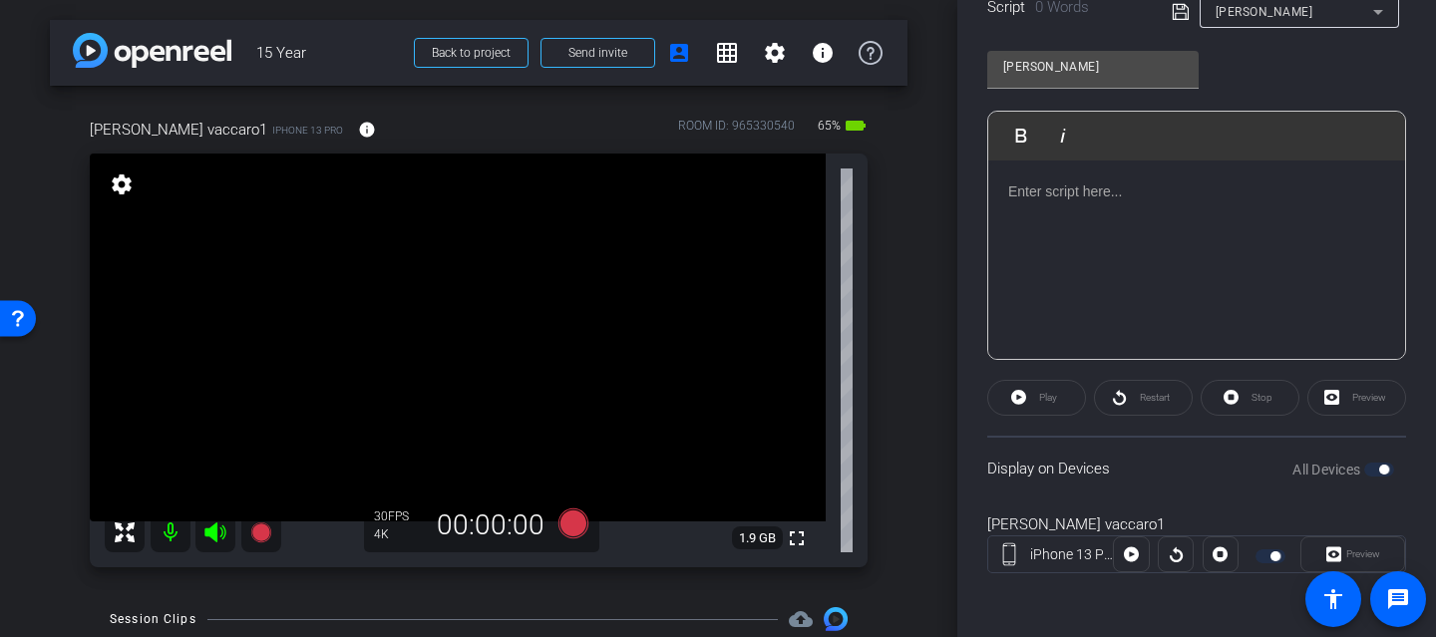
click at [1006, 193] on div at bounding box center [1197, 261] width 417 height 200
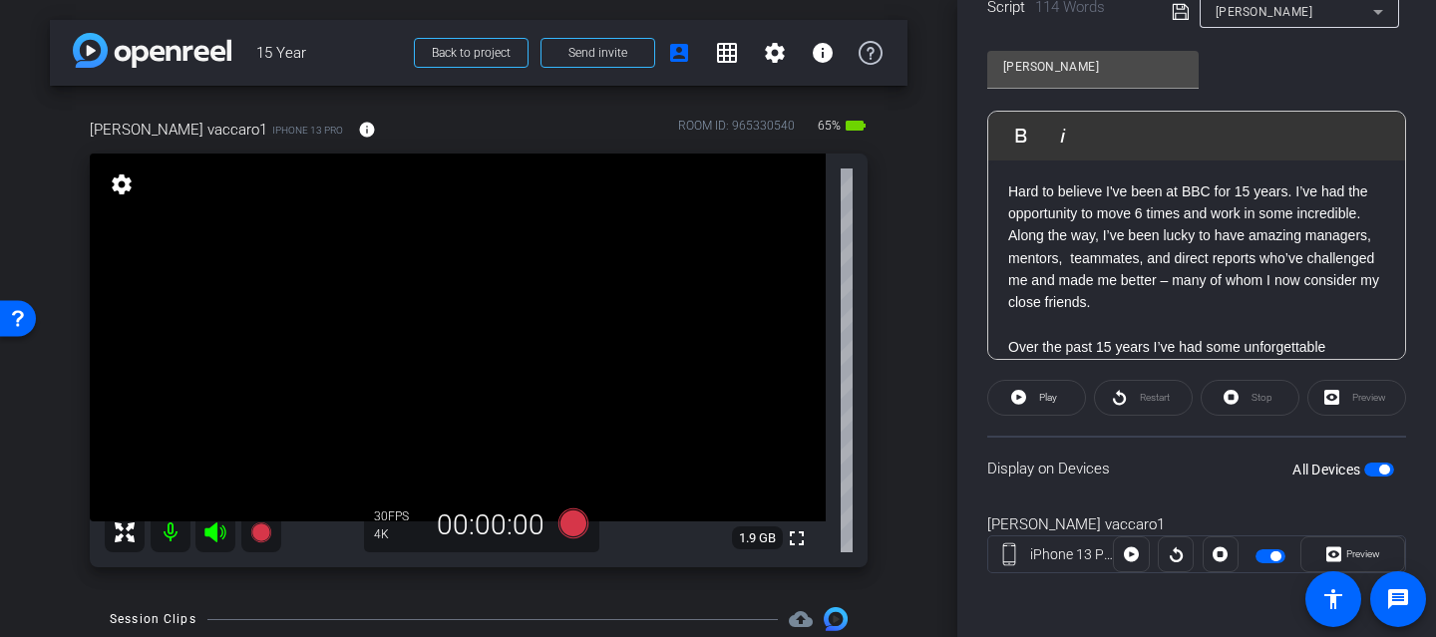
click at [1180, 11] on icon at bounding box center [1181, 12] width 18 height 24
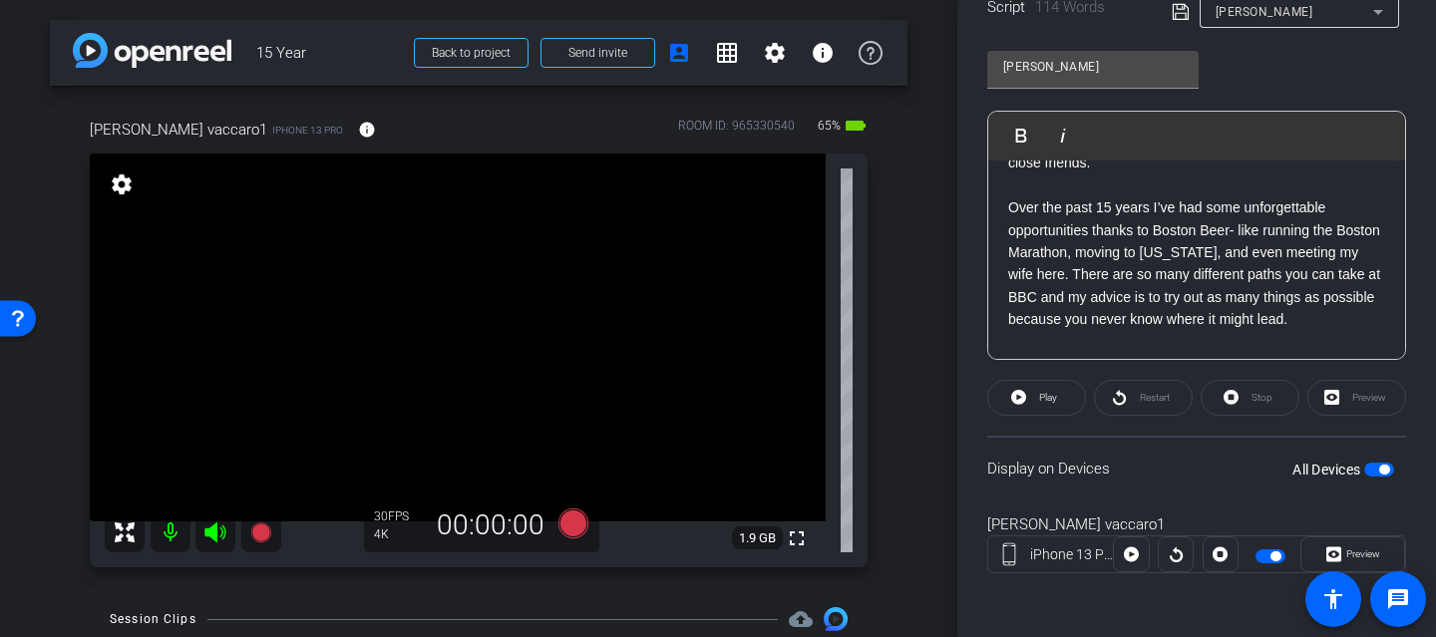
scroll to position [153, 0]
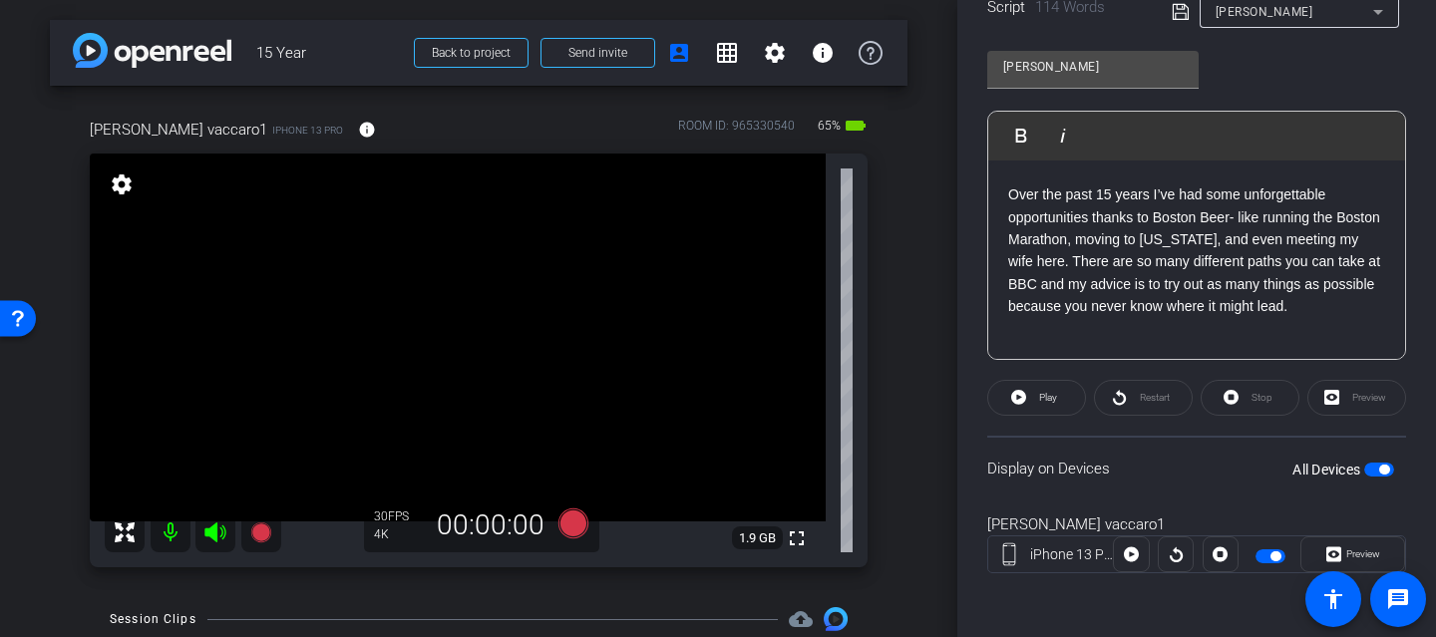
click at [1380, 467] on span "button" at bounding box center [1385, 470] width 10 height 10
click at [1380, 467] on span "button" at bounding box center [1380, 470] width 30 height 14
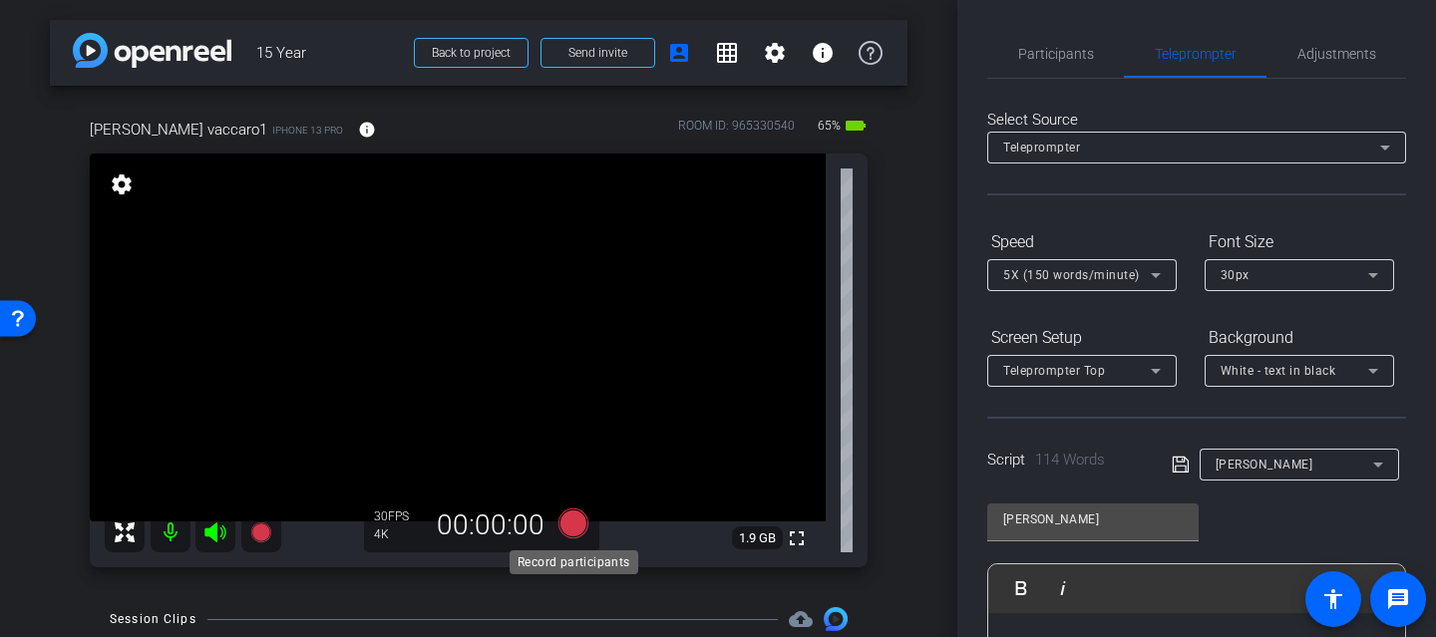
click at [568, 516] on icon at bounding box center [574, 524] width 30 height 30
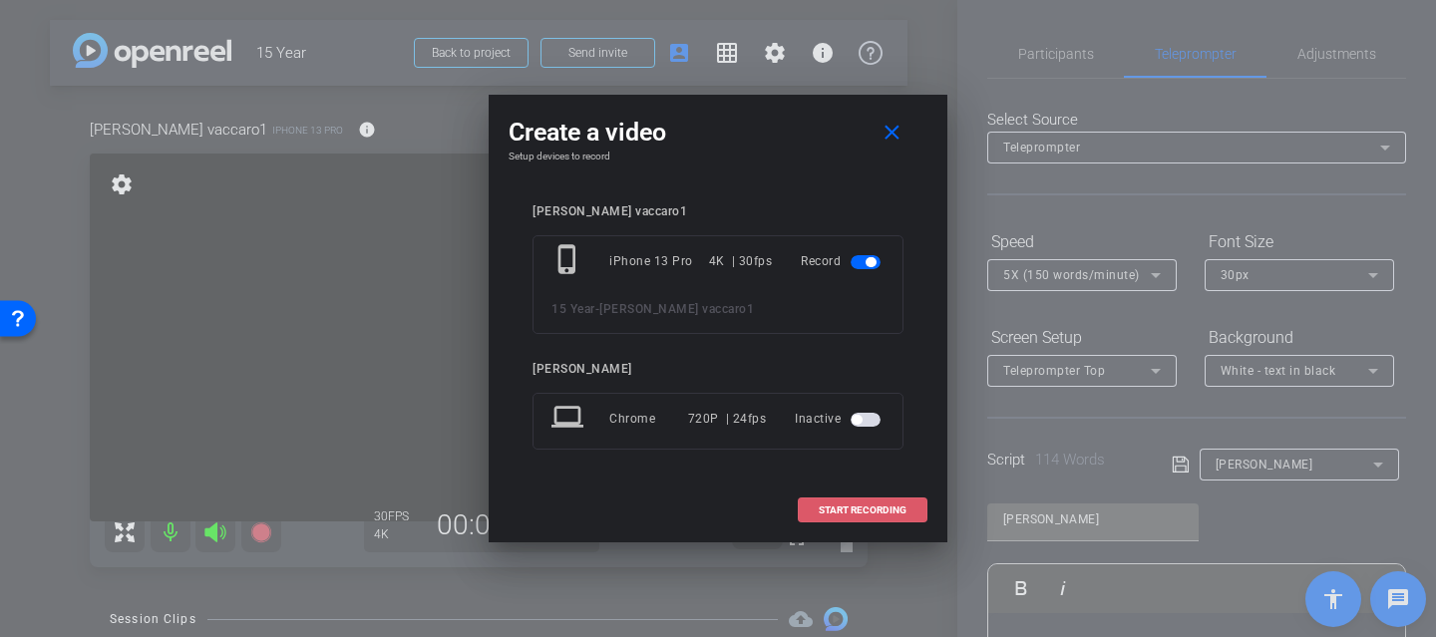
click at [813, 521] on span at bounding box center [863, 511] width 128 height 48
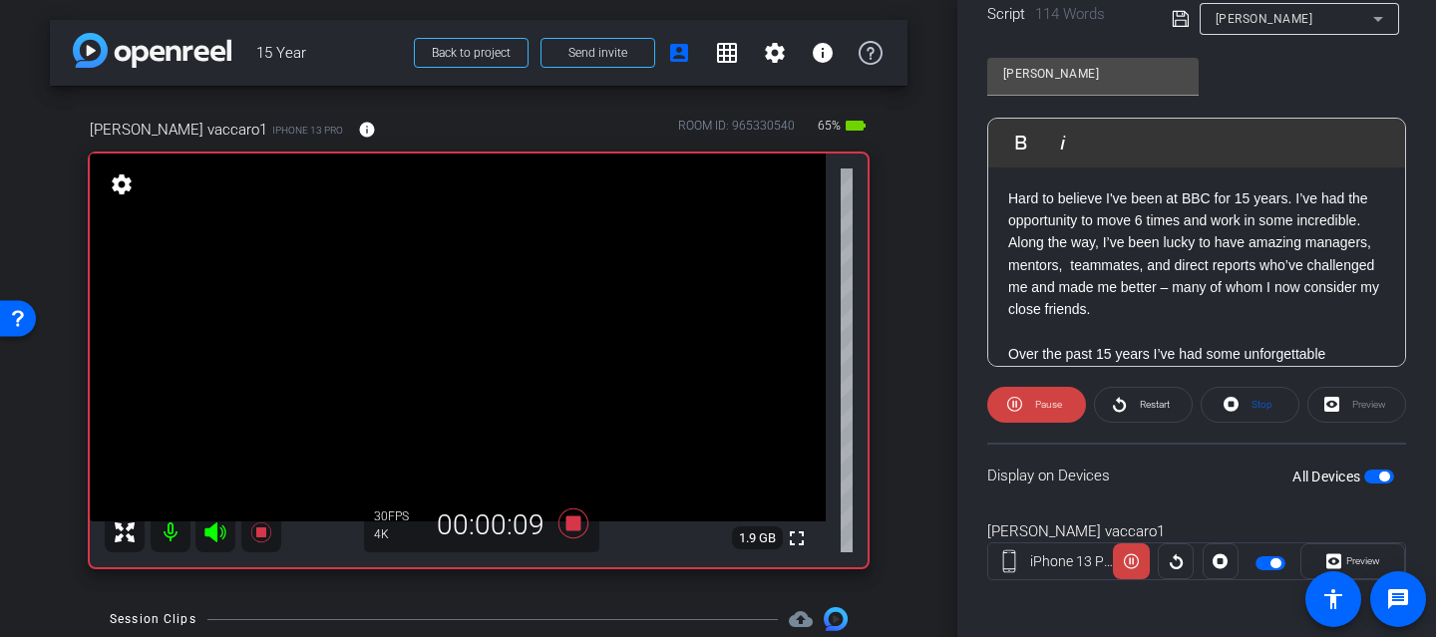
scroll to position [431, 0]
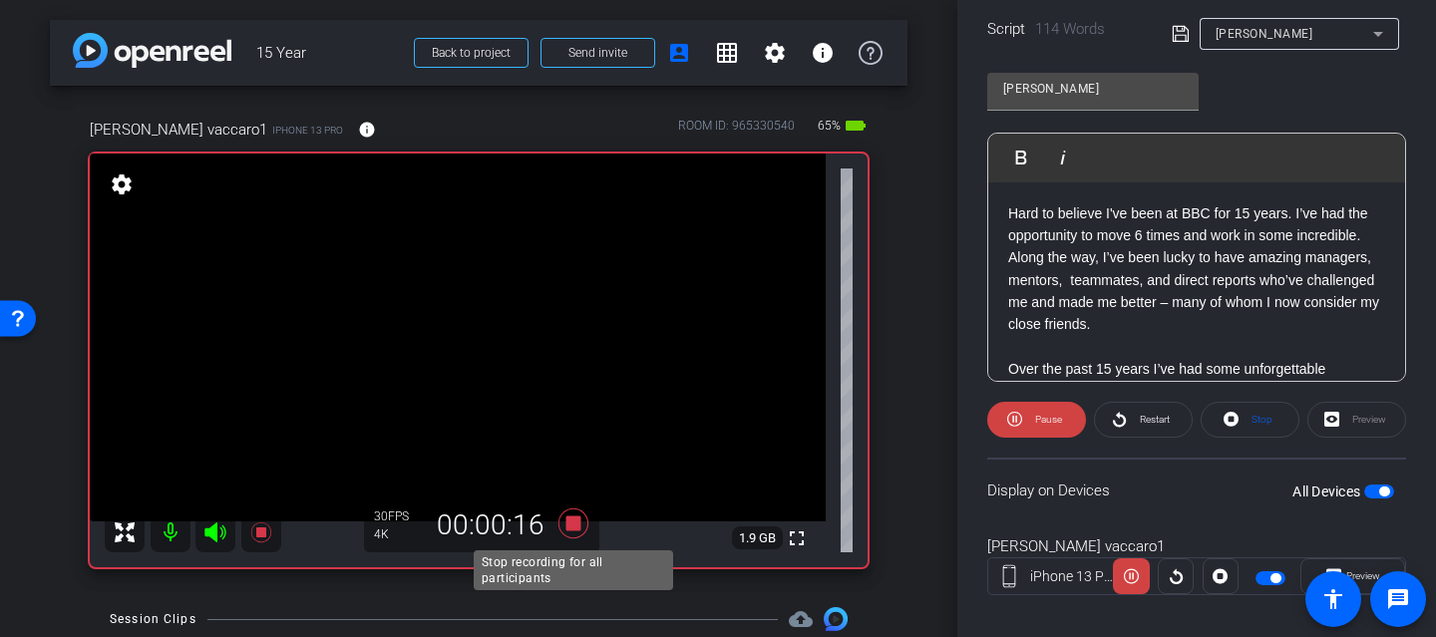
click at [572, 522] on icon at bounding box center [574, 524] width 30 height 30
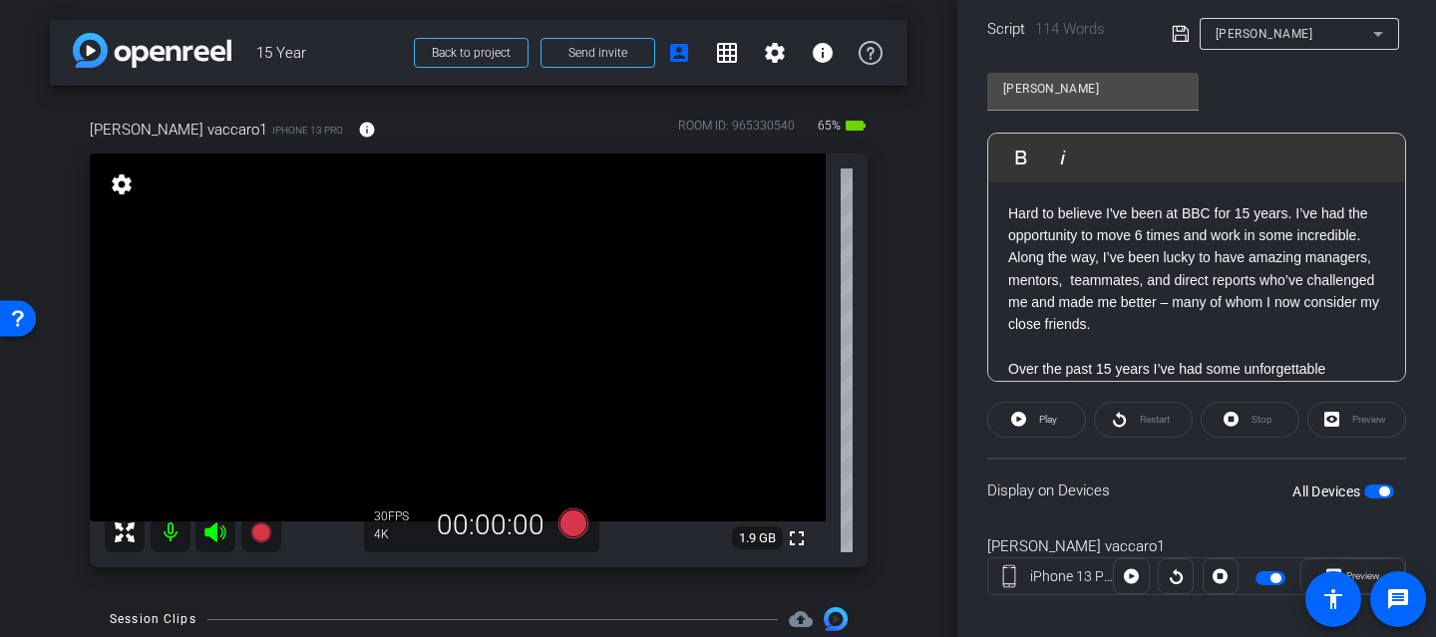
click at [1352, 228] on p "Hard to believe I've been at BBC for 15 years. I’ve had the opportunity to move…" at bounding box center [1196, 358] width 377 height 312
click at [1358, 232] on p "Hard to believe I've been at BBC for 15 years. I’ve had the opportunity to move…" at bounding box center [1196, 358] width 377 height 312
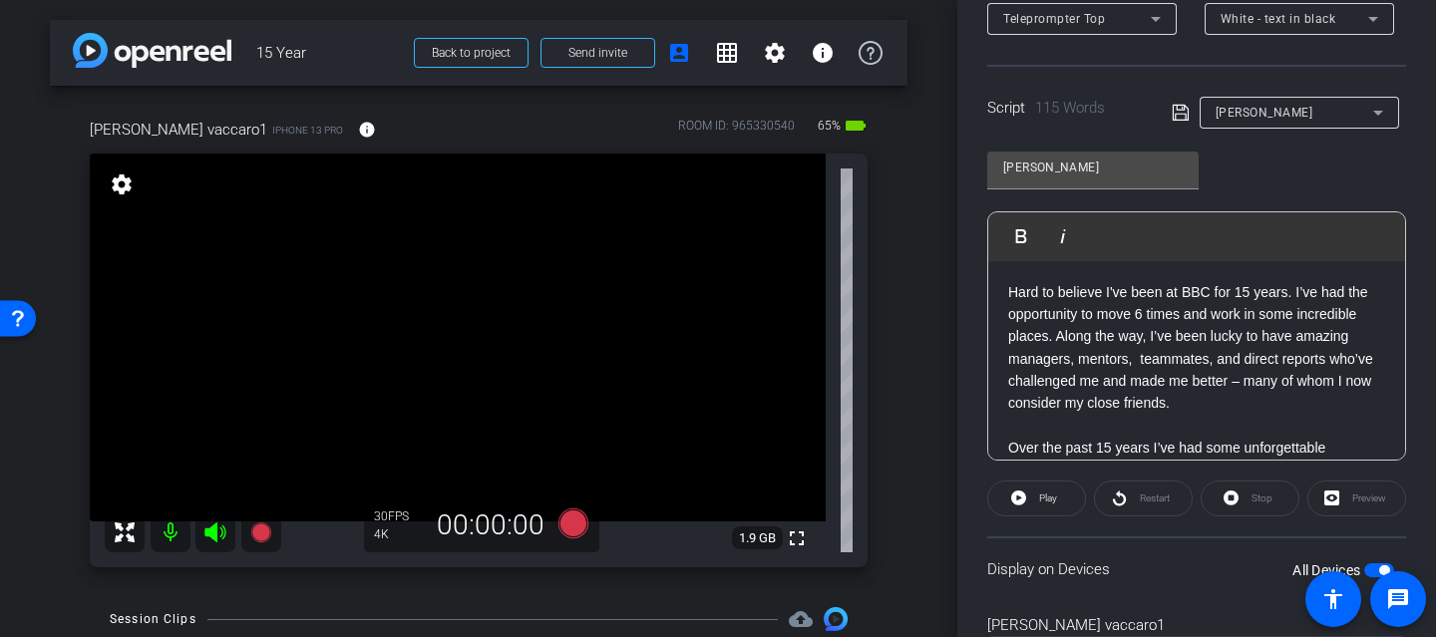
scroll to position [325, 0]
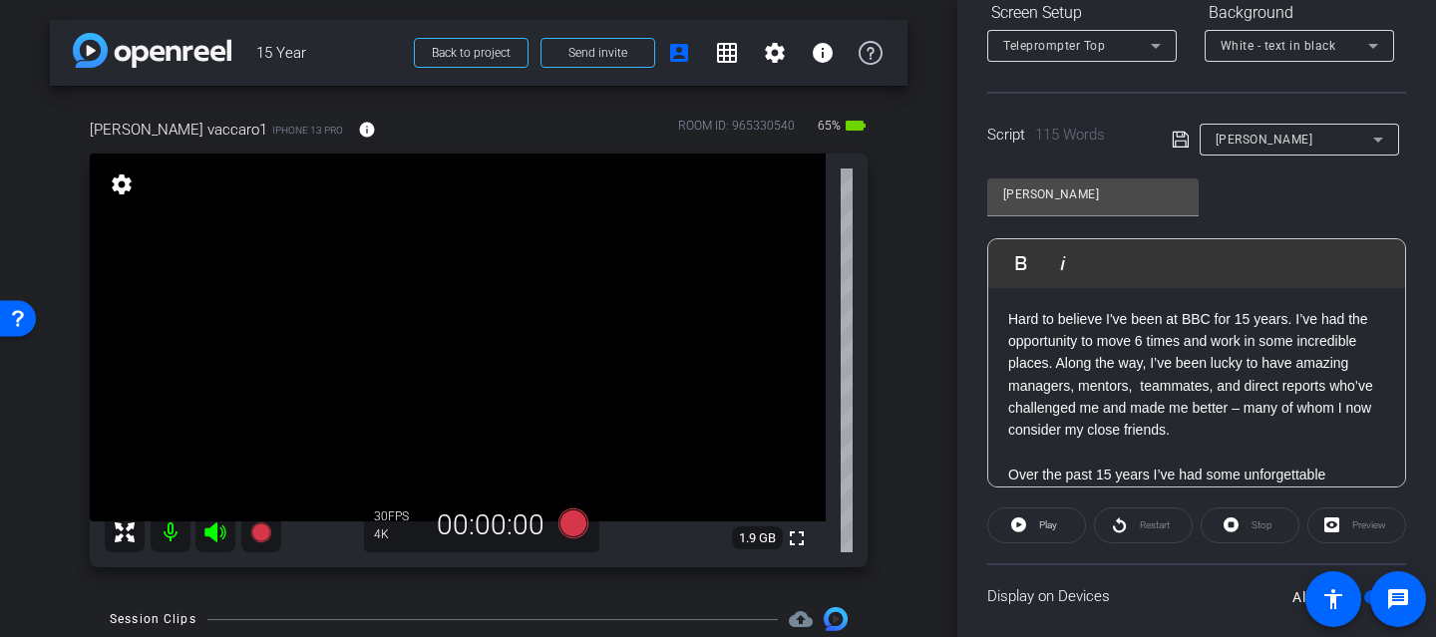
click at [1192, 148] on div "[PERSON_NAME]" at bounding box center [1289, 140] width 235 height 32
click at [1176, 142] on icon at bounding box center [1181, 140] width 18 height 24
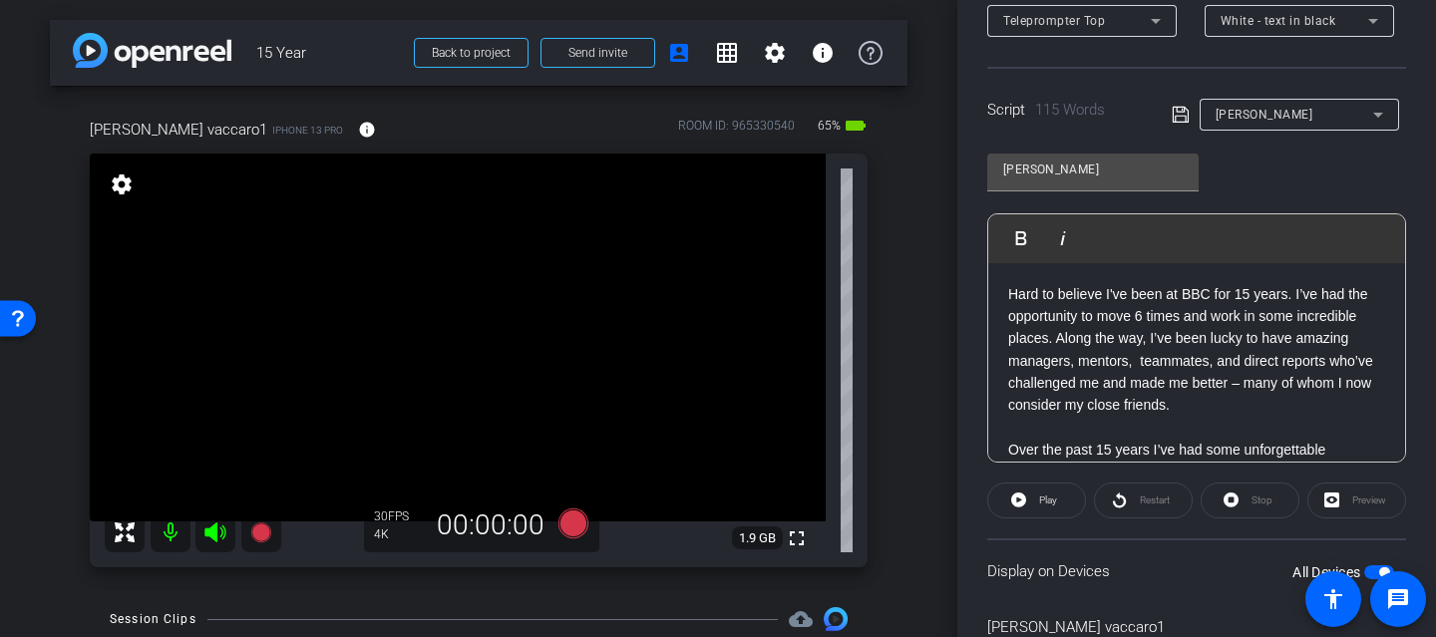
scroll to position [401, 0]
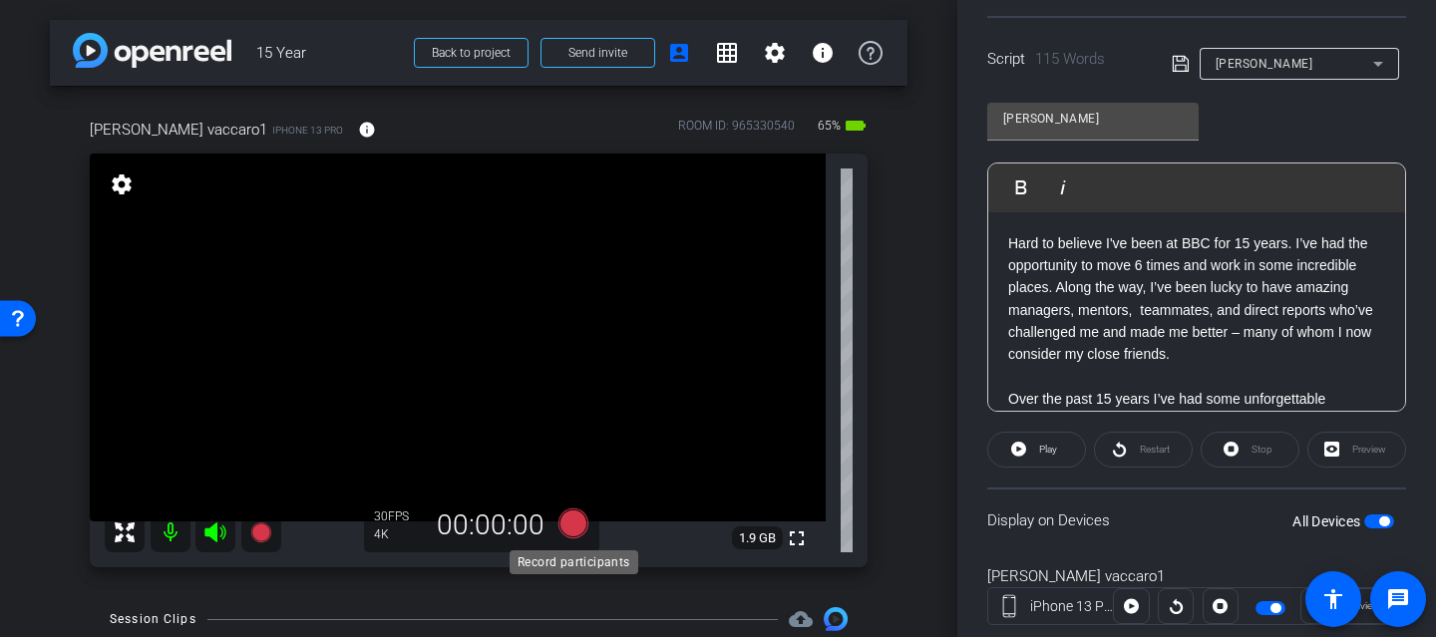
click at [582, 530] on icon at bounding box center [574, 524] width 30 height 30
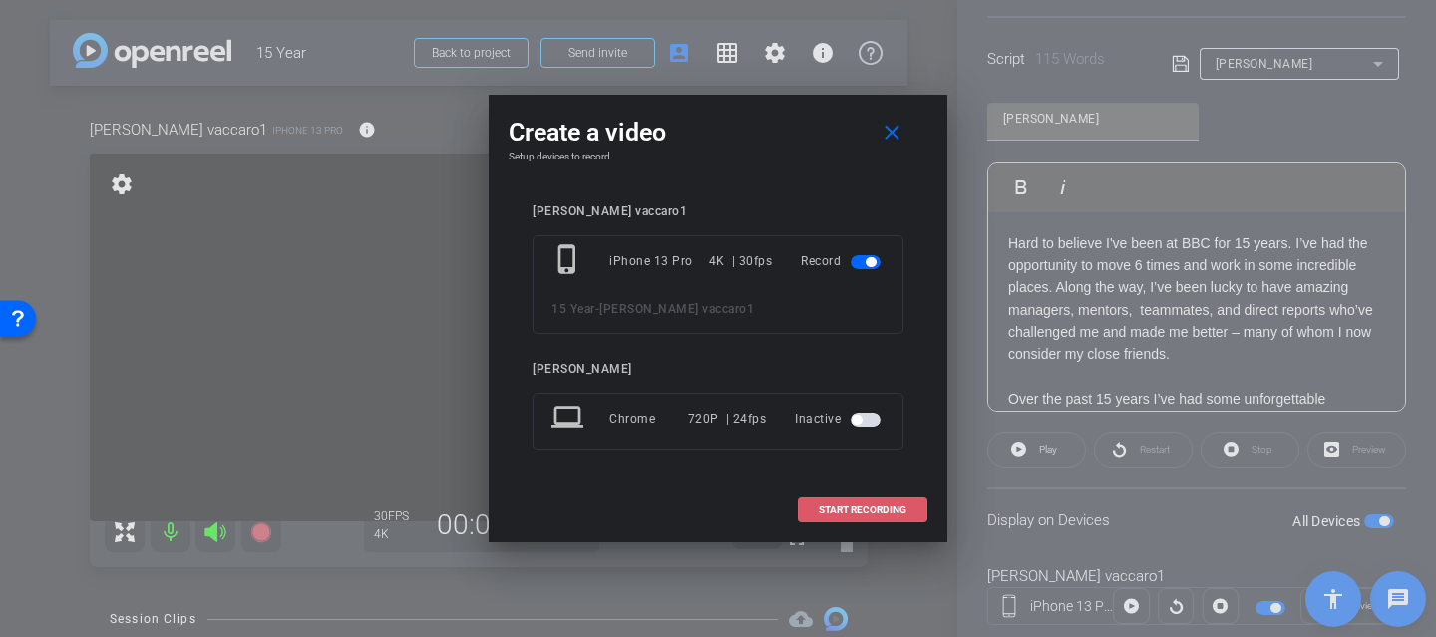
click at [869, 511] on span "START RECORDING" at bounding box center [863, 511] width 88 height 10
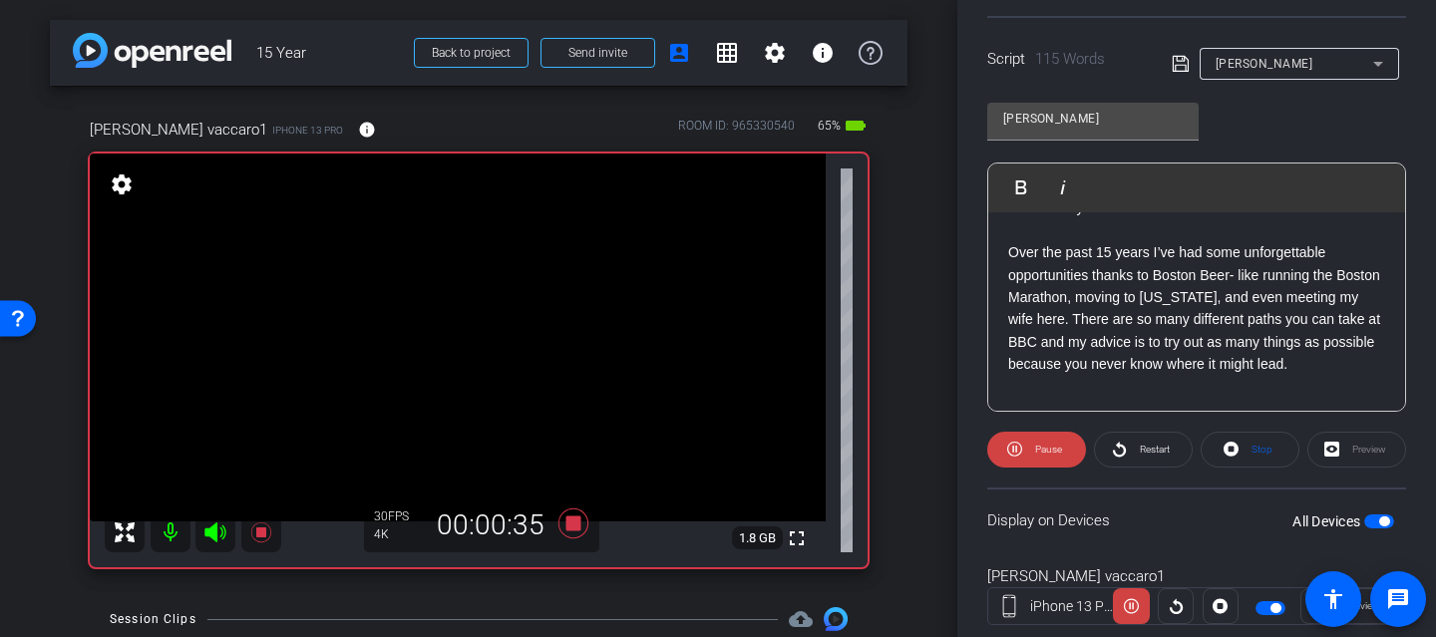
scroll to position [153, 0]
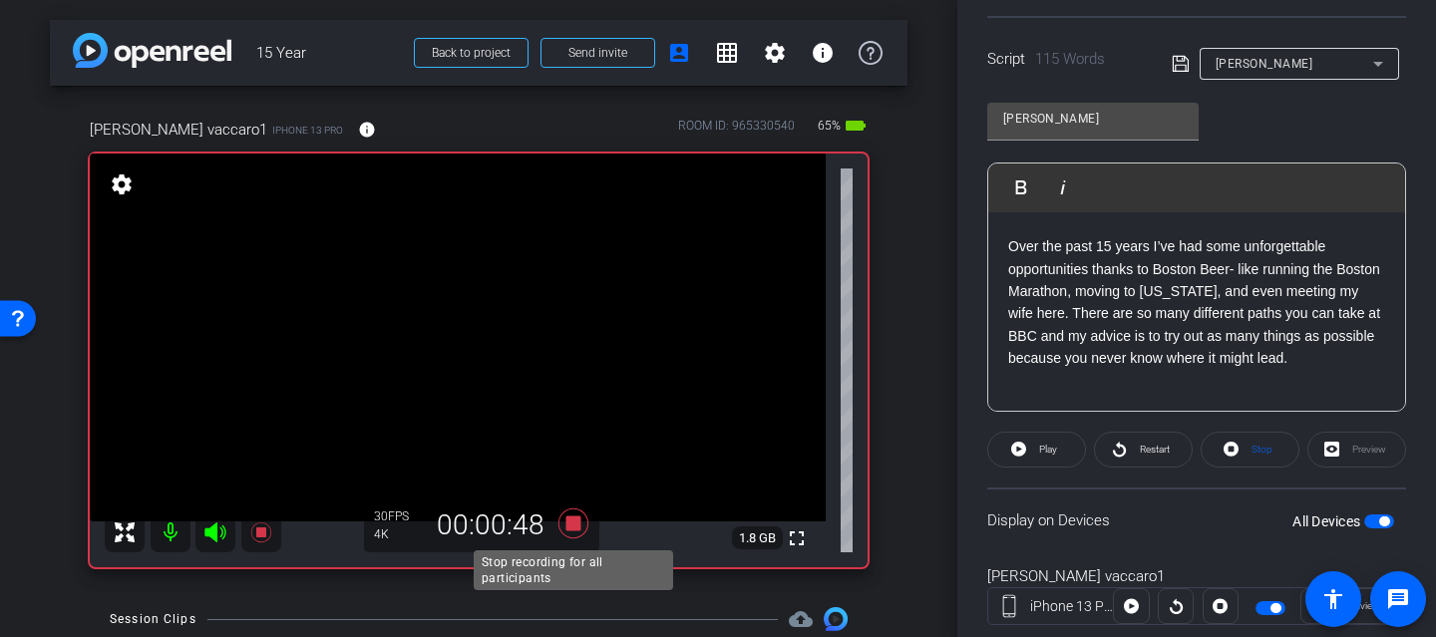
click at [582, 529] on icon at bounding box center [574, 524] width 48 height 36
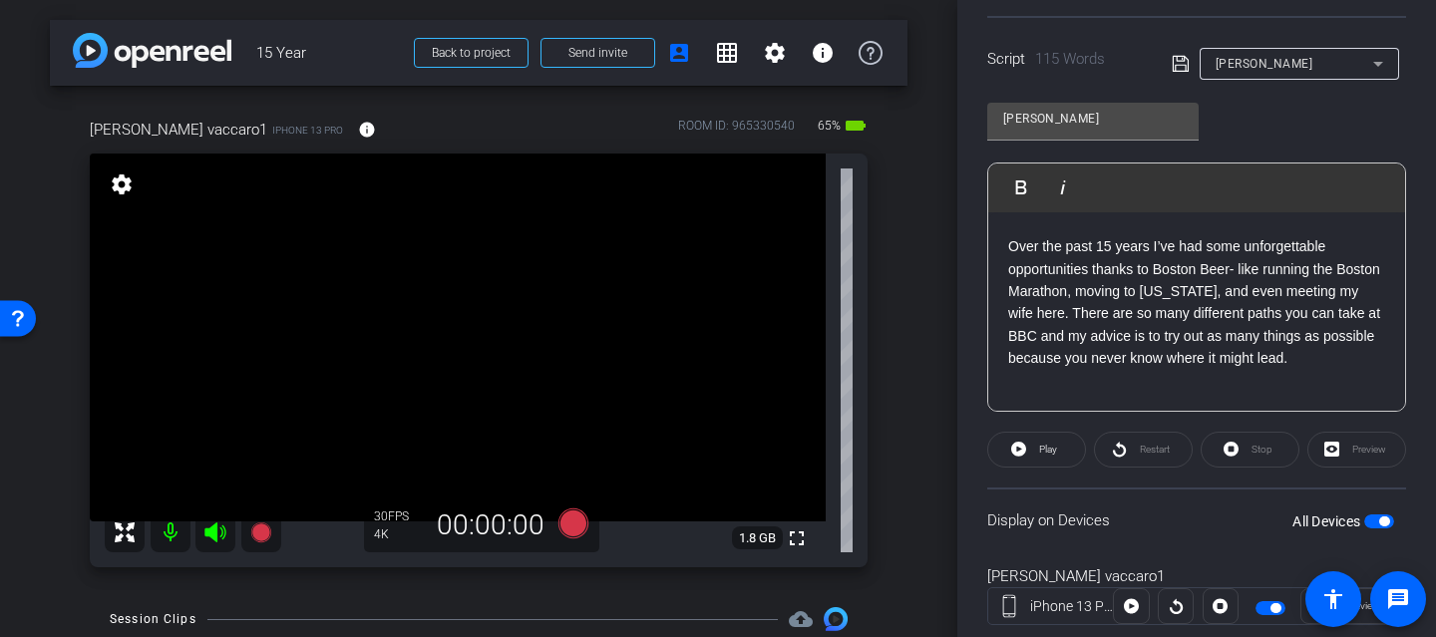
click at [1315, 357] on p "Hard to believe I've been at BBC for 15 years. I’ve had the opportunity to move…" at bounding box center [1196, 236] width 377 height 312
click at [1315, 357] on p "Hard to believe I've been at BBC for 15 years. I’ve had the opportunity to move…" at bounding box center [1196, 247] width 377 height 335
click at [1176, 59] on icon at bounding box center [1181, 64] width 18 height 24
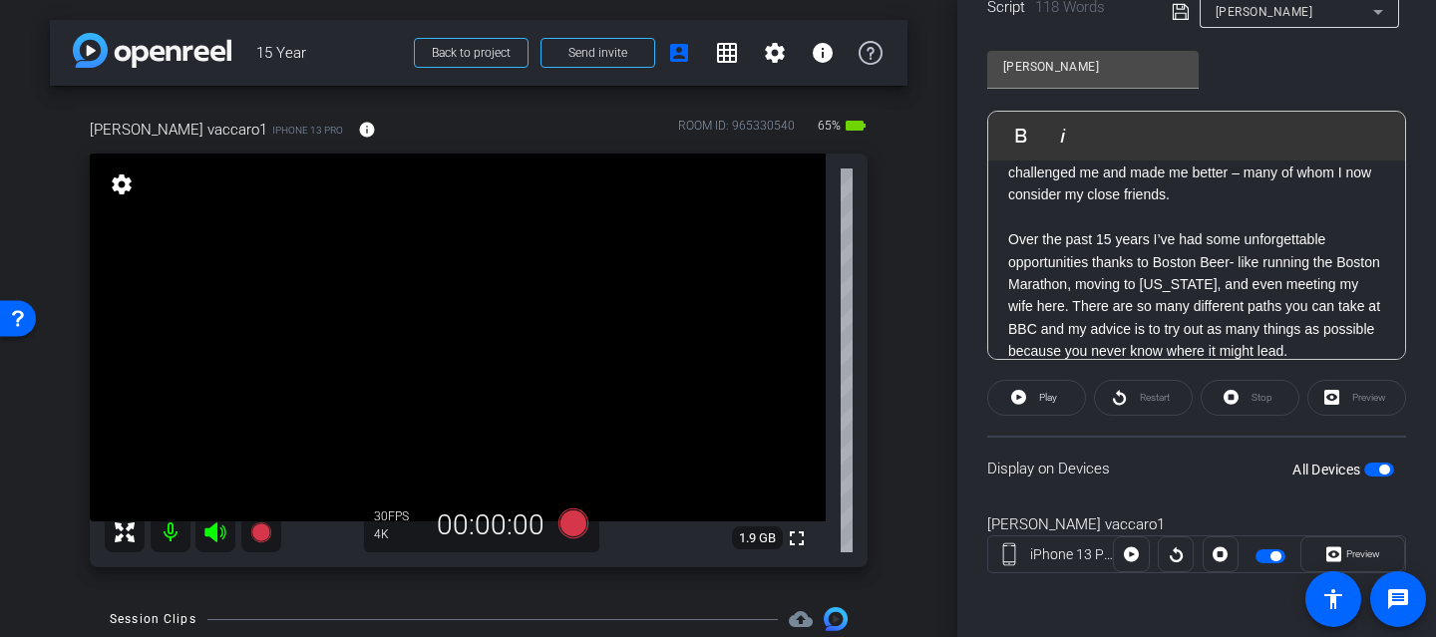
scroll to position [0, 0]
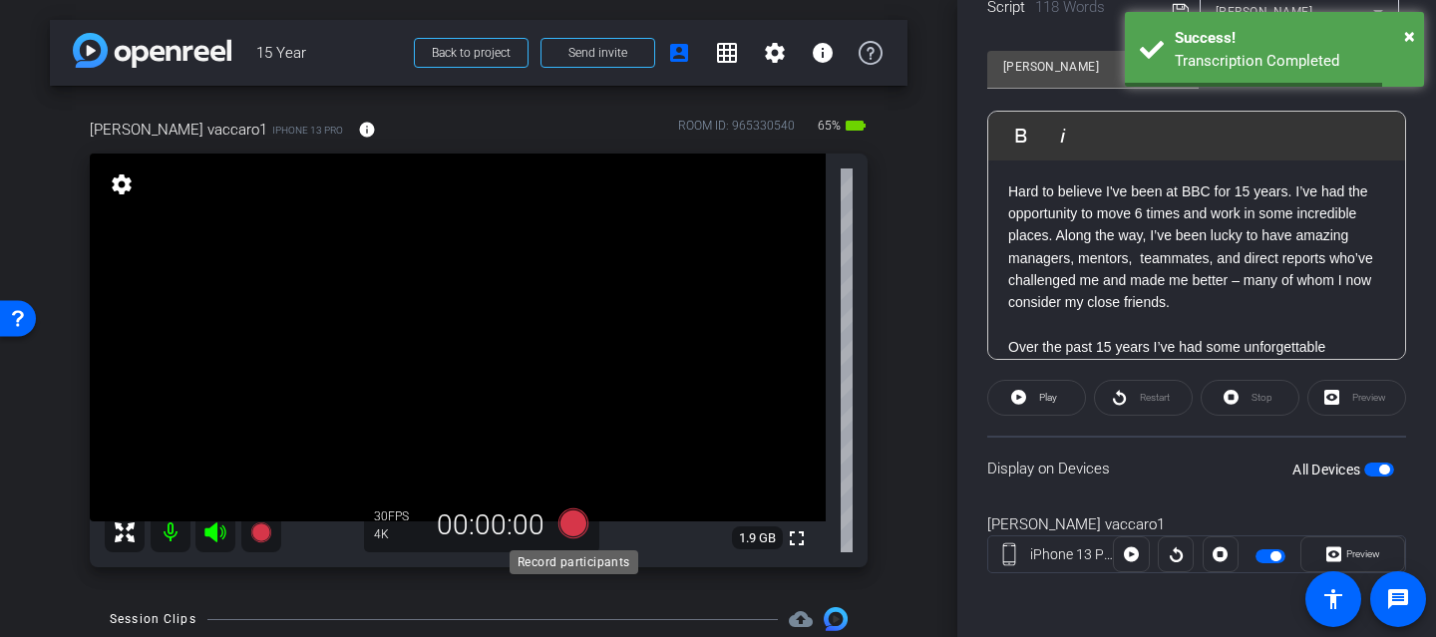
click at [573, 526] on icon at bounding box center [574, 524] width 30 height 30
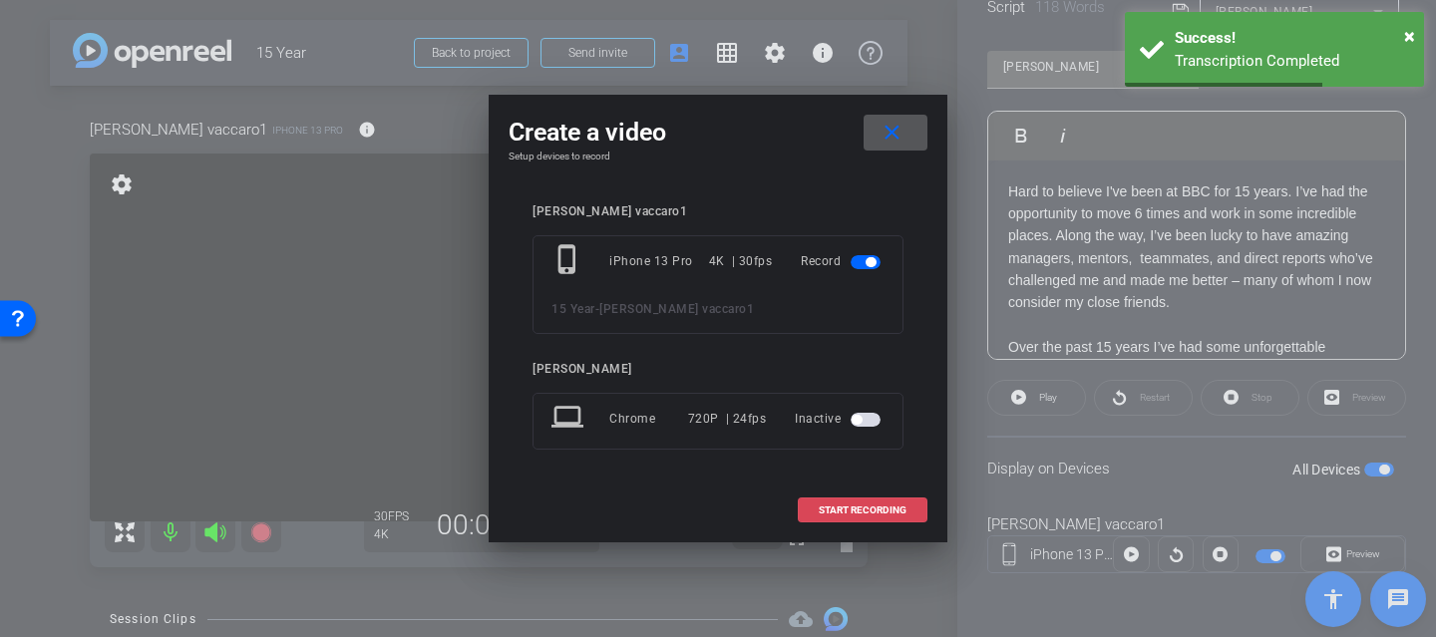
click at [845, 519] on span at bounding box center [863, 511] width 128 height 48
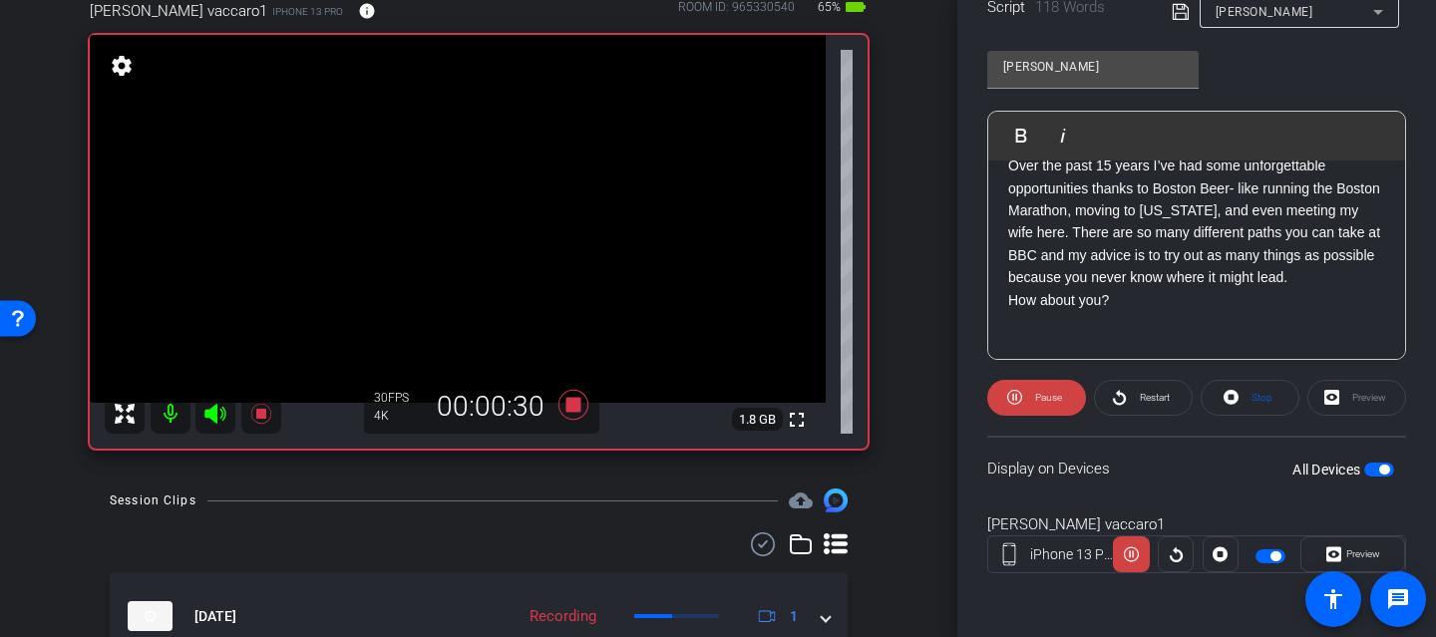
scroll to position [185, 0]
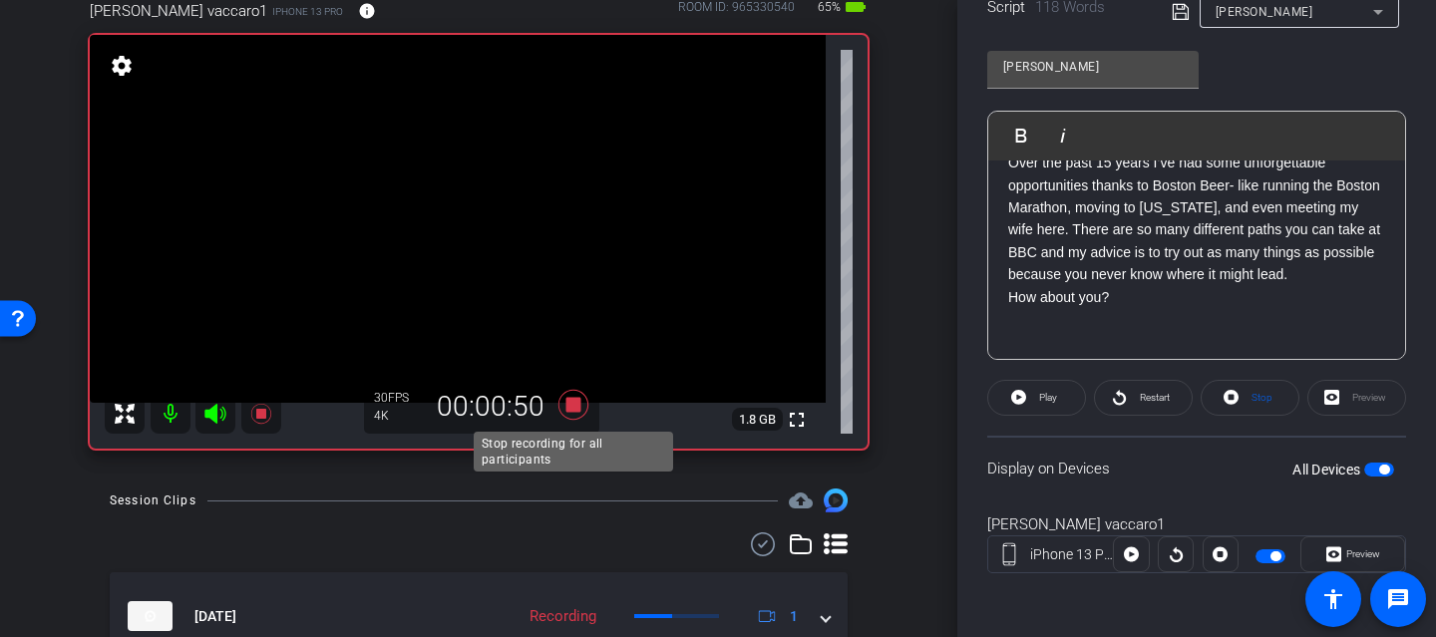
click at [576, 406] on icon at bounding box center [574, 405] width 30 height 30
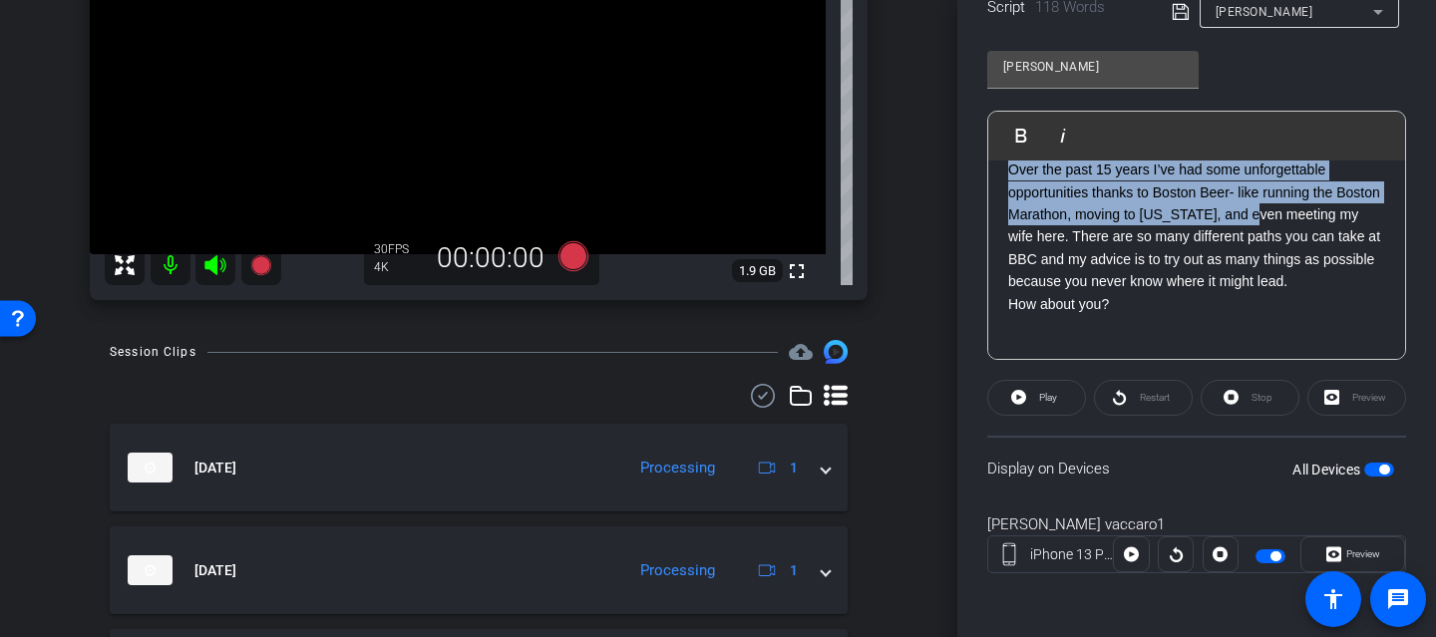
scroll to position [198, 0]
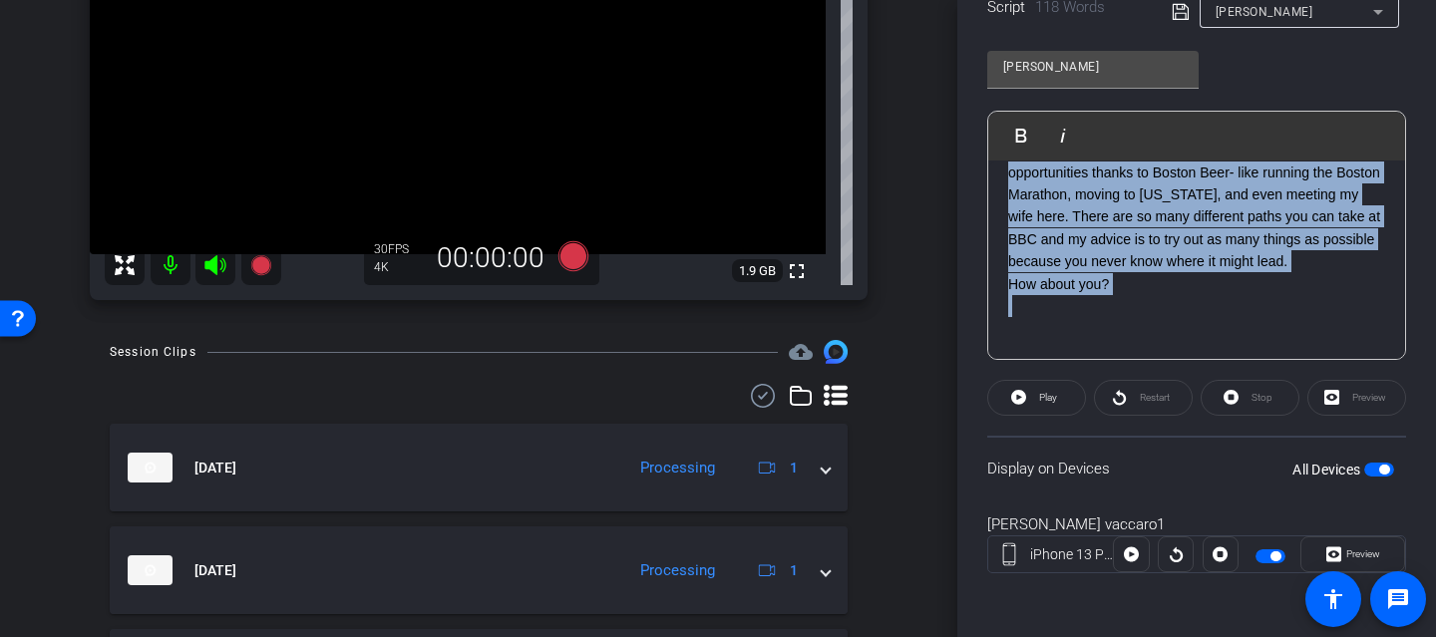
drag, startPoint x: 1005, startPoint y: 192, endPoint x: 1254, endPoint y: 382, distance: 313.0
click at [1254, 382] on openreel-capture-teleprompter "Speed 5X (150 words/minute) Font Size 30px Screen Setup Teleprompter Top Backgr…" at bounding box center [1197, 191] width 419 height 836
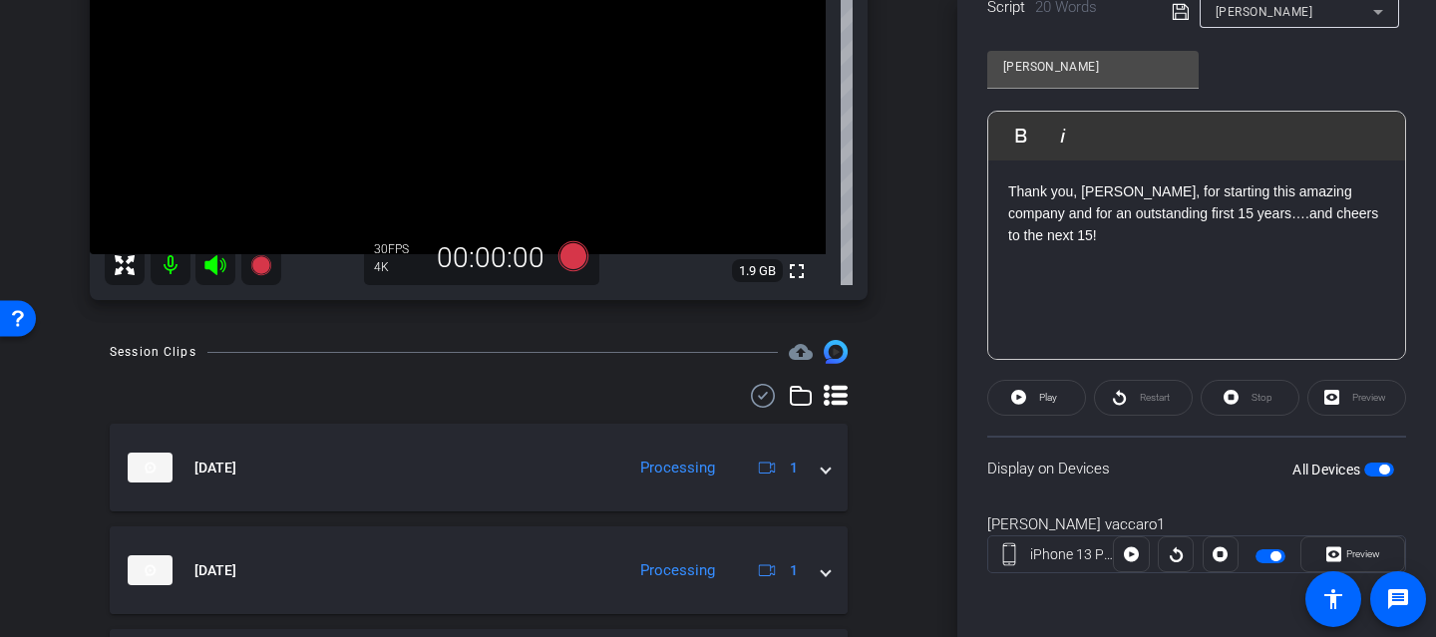
scroll to position [342, 0]
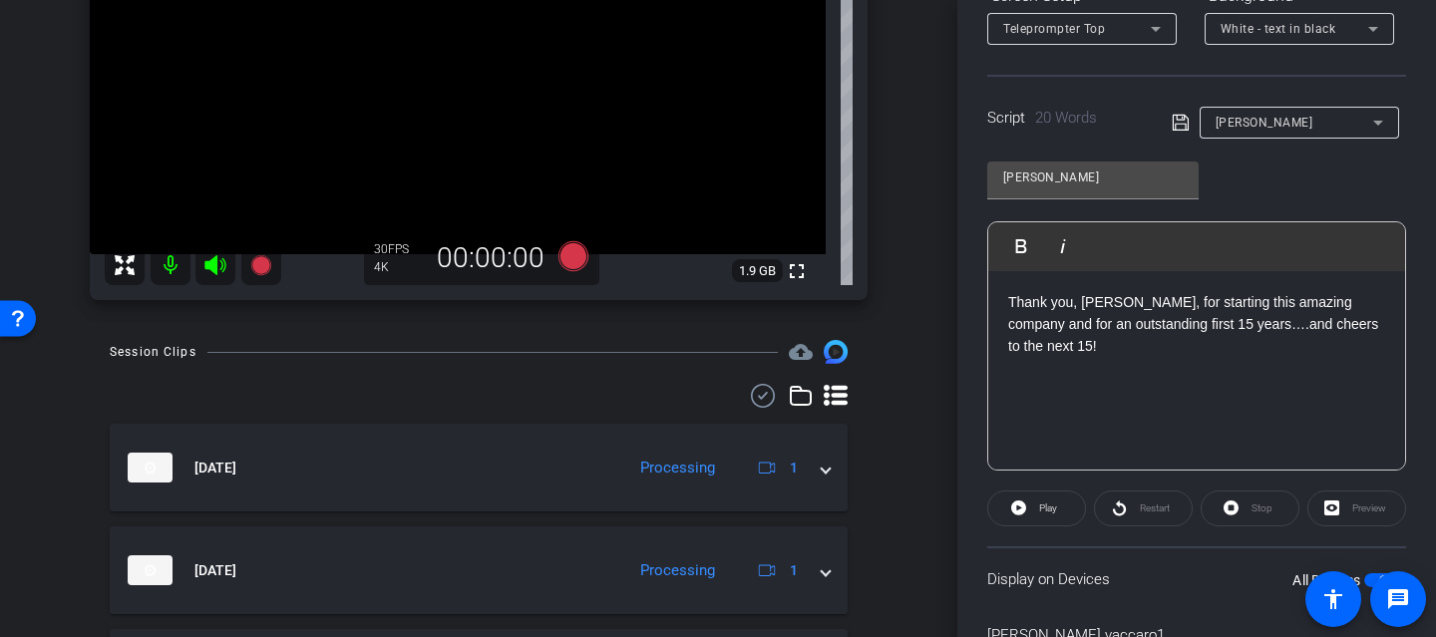
click at [1178, 133] on icon at bounding box center [1181, 123] width 18 height 24
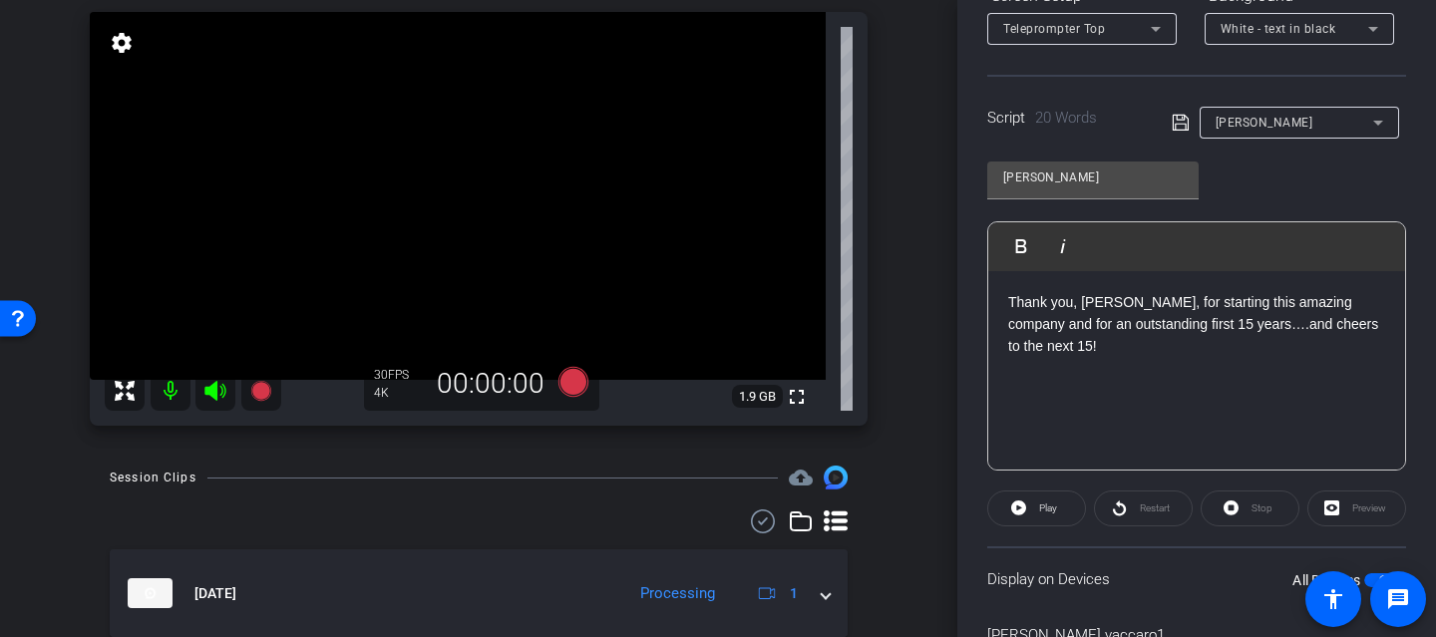
scroll to position [135, 0]
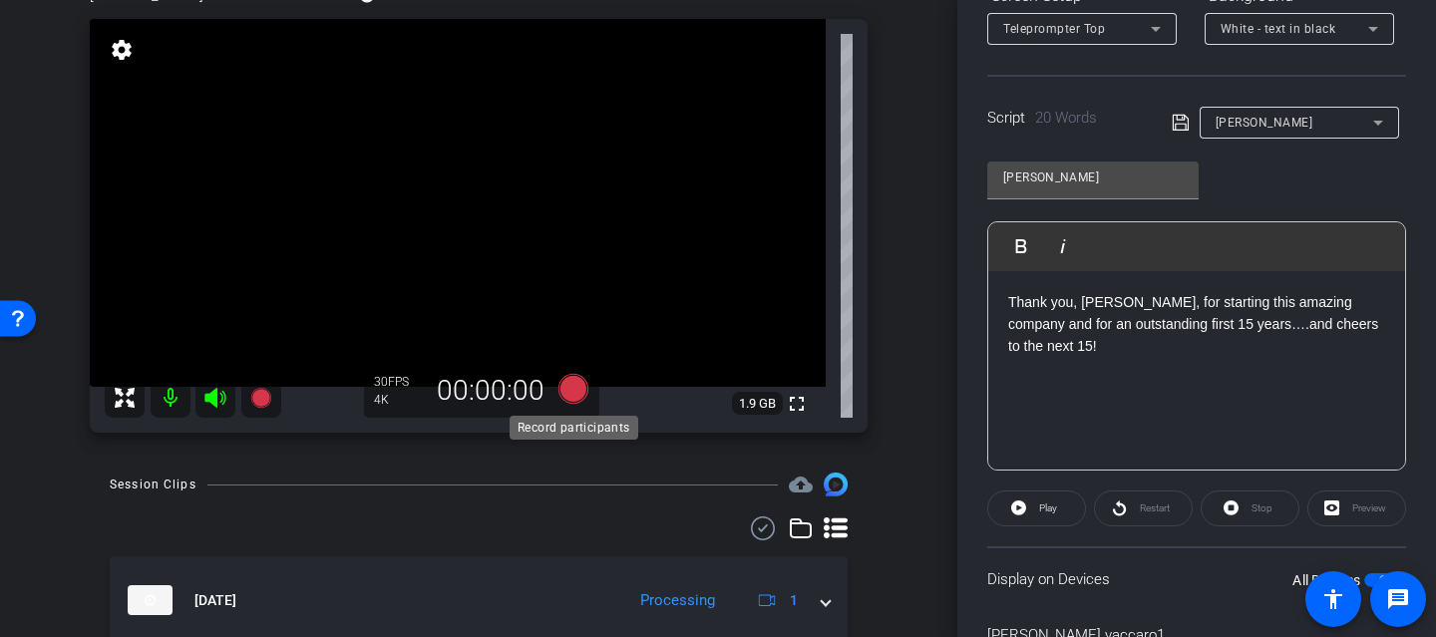
click at [570, 390] on icon at bounding box center [574, 389] width 30 height 30
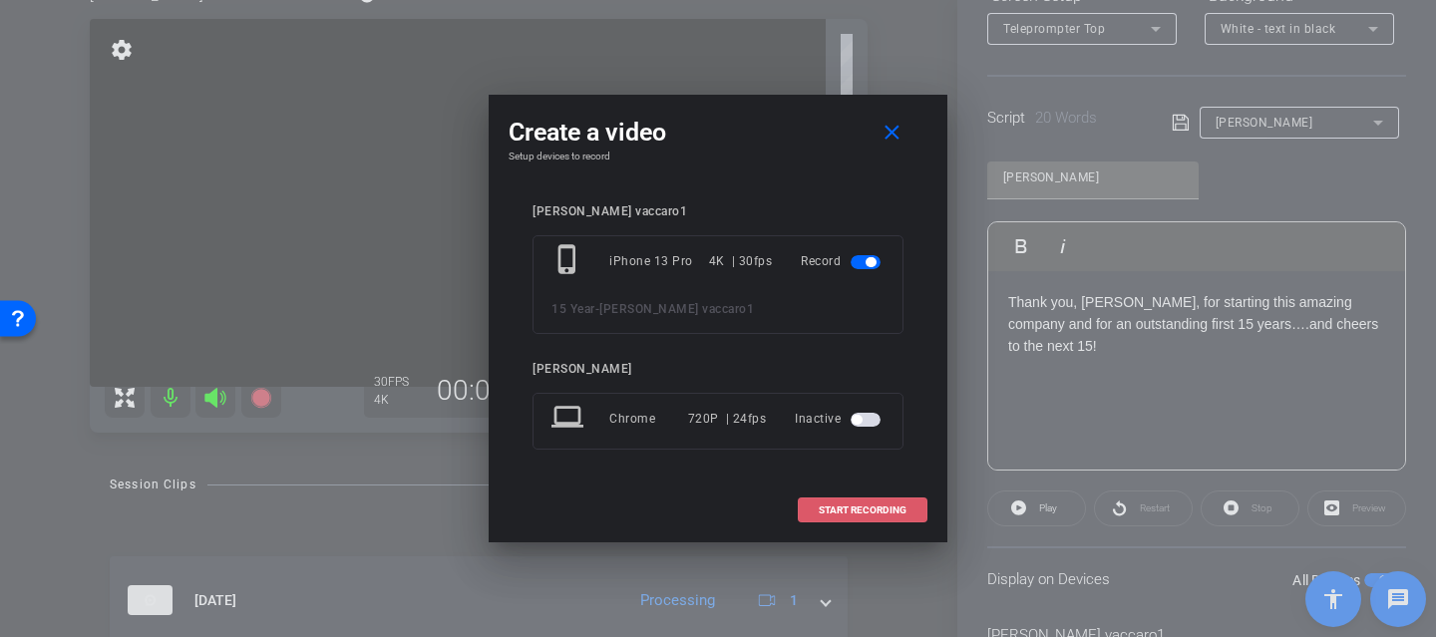
click at [862, 509] on span "START RECORDING" at bounding box center [863, 511] width 88 height 10
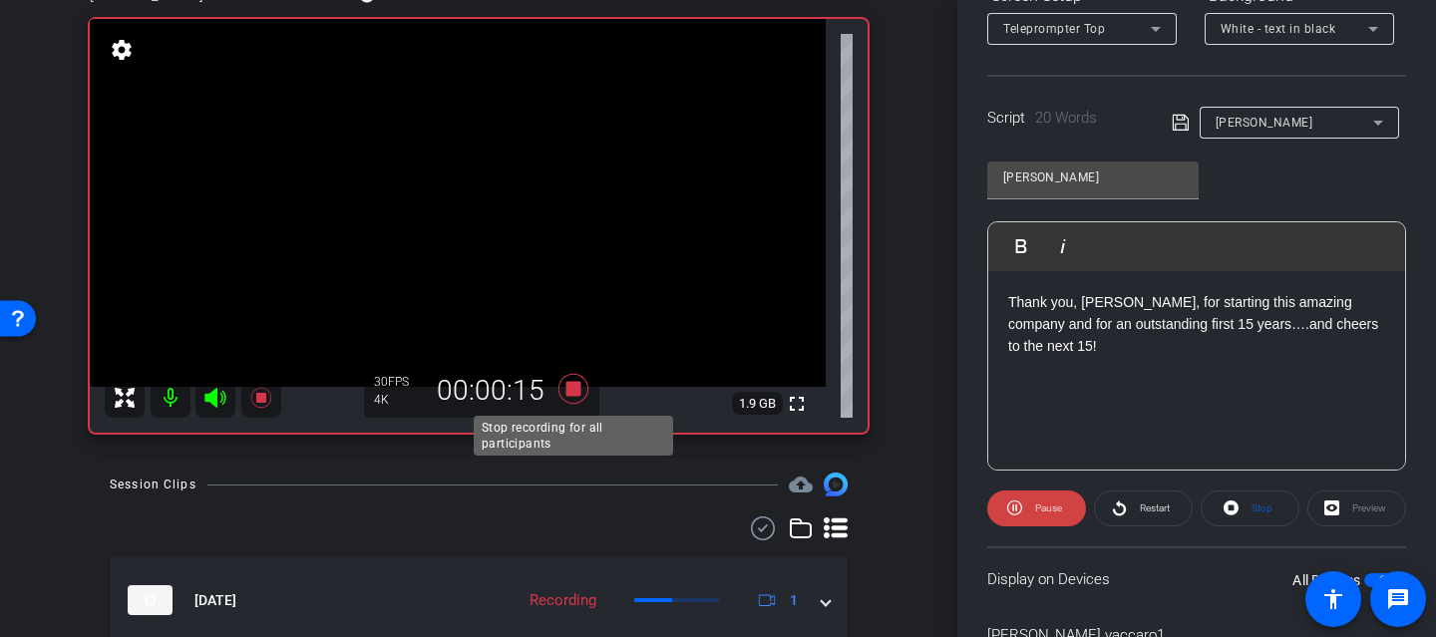
click at [578, 385] on icon at bounding box center [574, 389] width 30 height 30
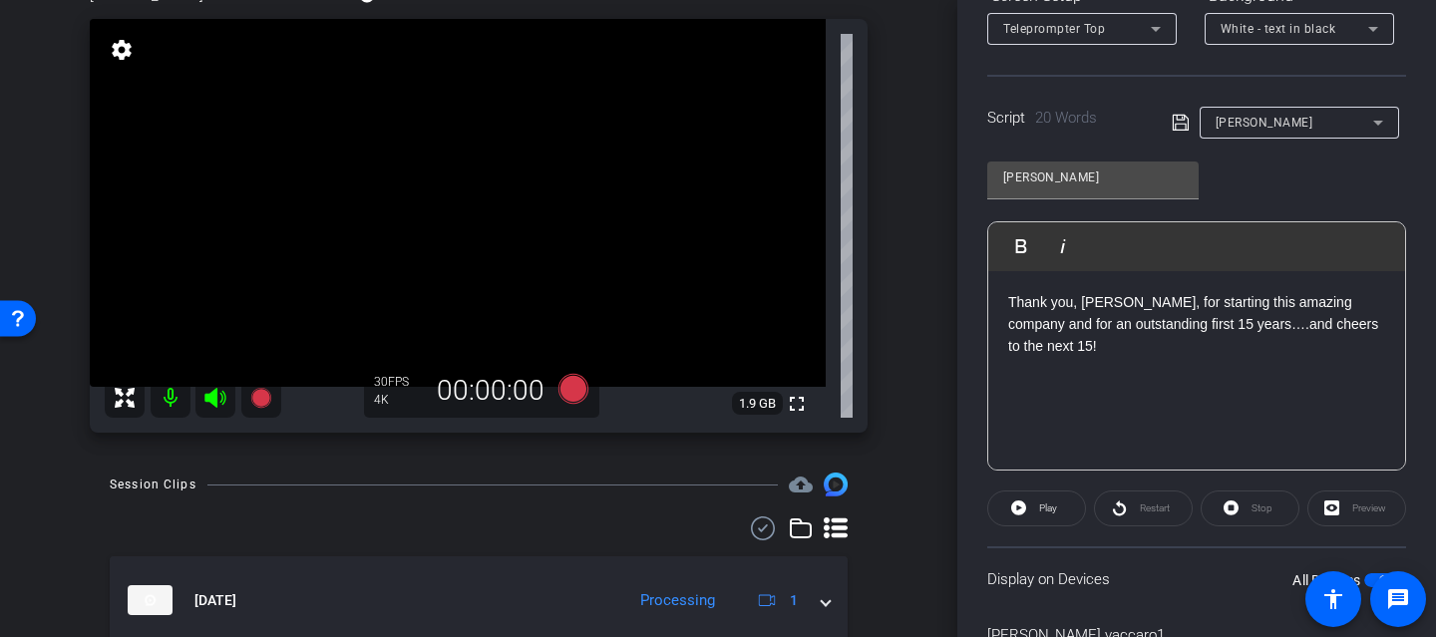
click at [572, 390] on icon at bounding box center [574, 389] width 30 height 30
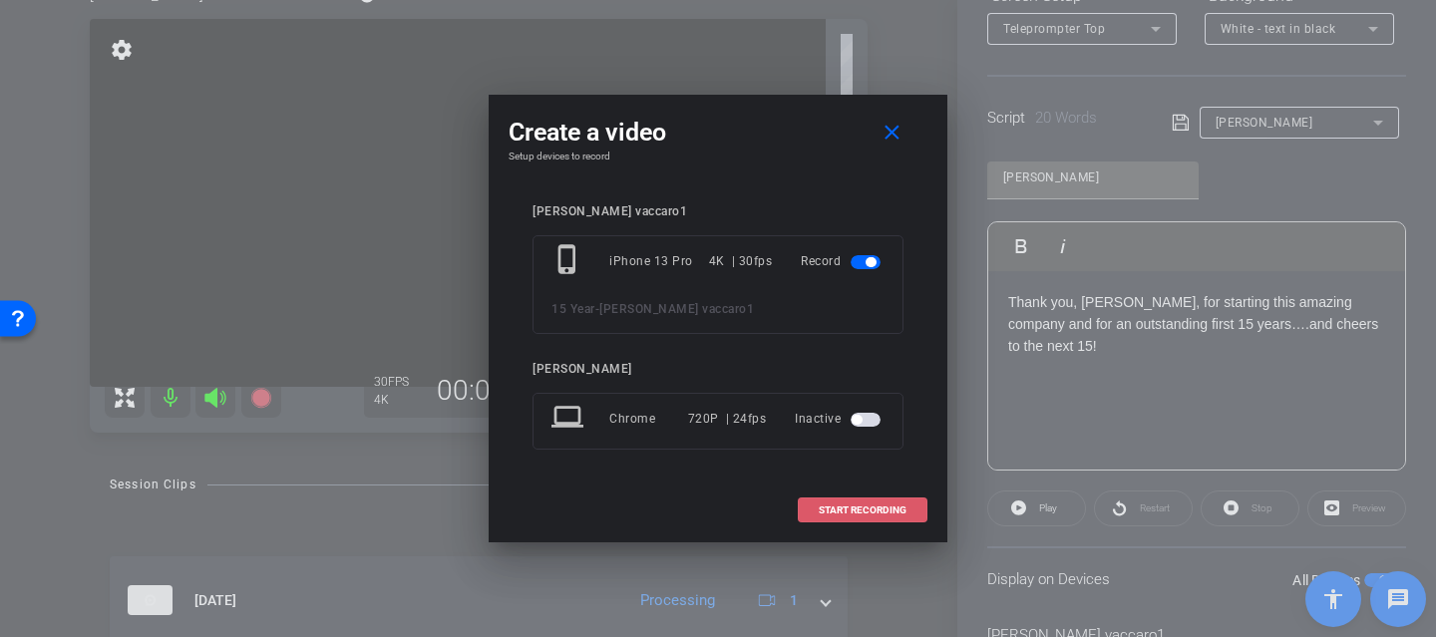
click at [887, 517] on span at bounding box center [863, 511] width 128 height 48
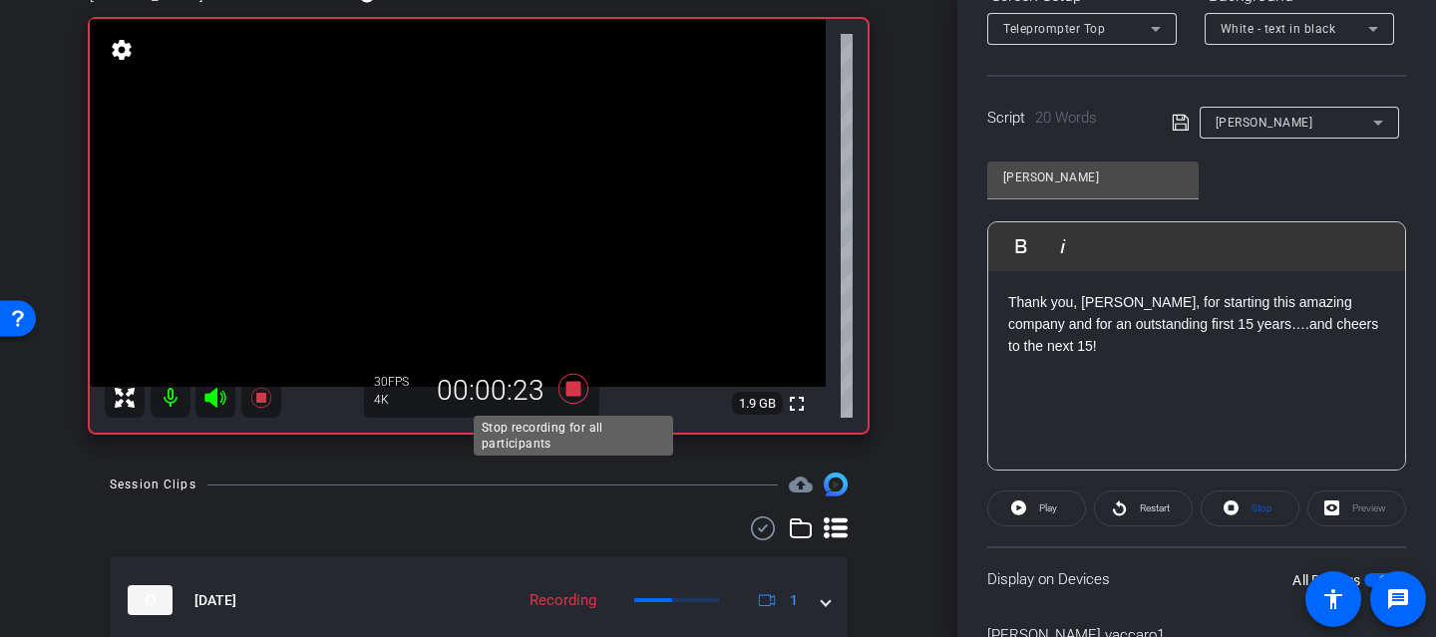
click at [576, 395] on icon at bounding box center [574, 389] width 30 height 30
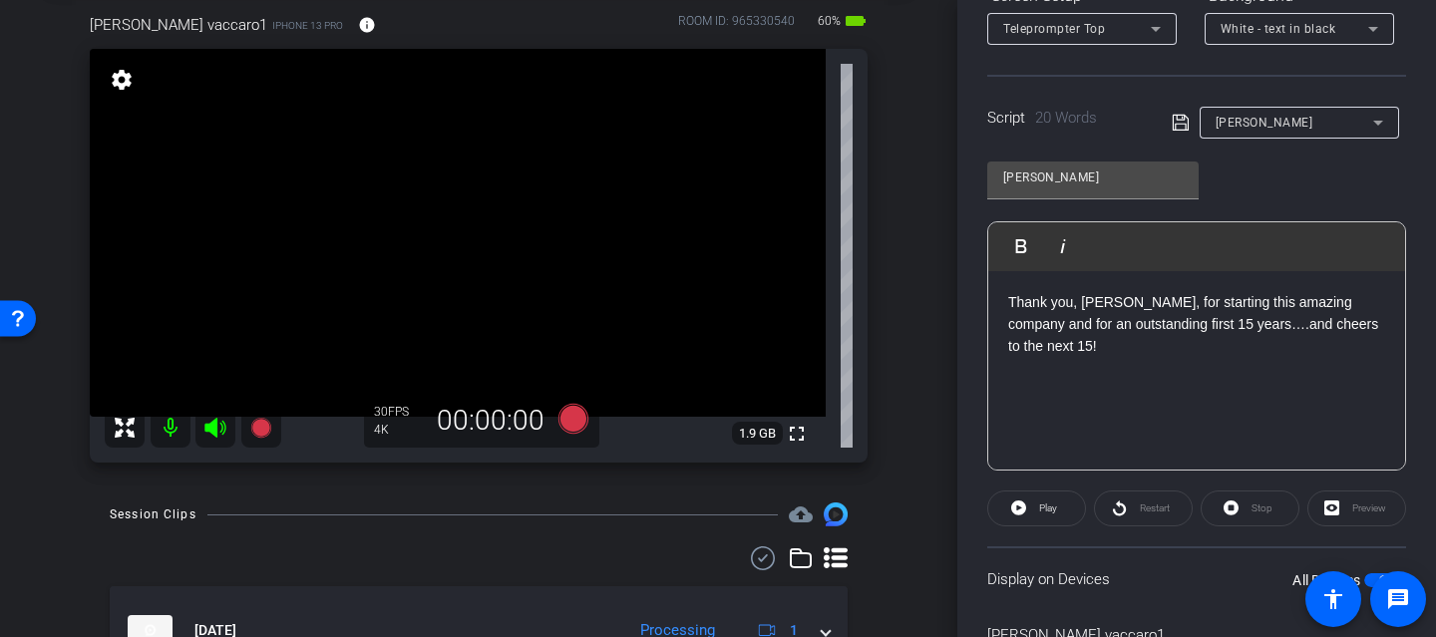
scroll to position [0, 0]
